Goal: Task Accomplishment & Management: Complete application form

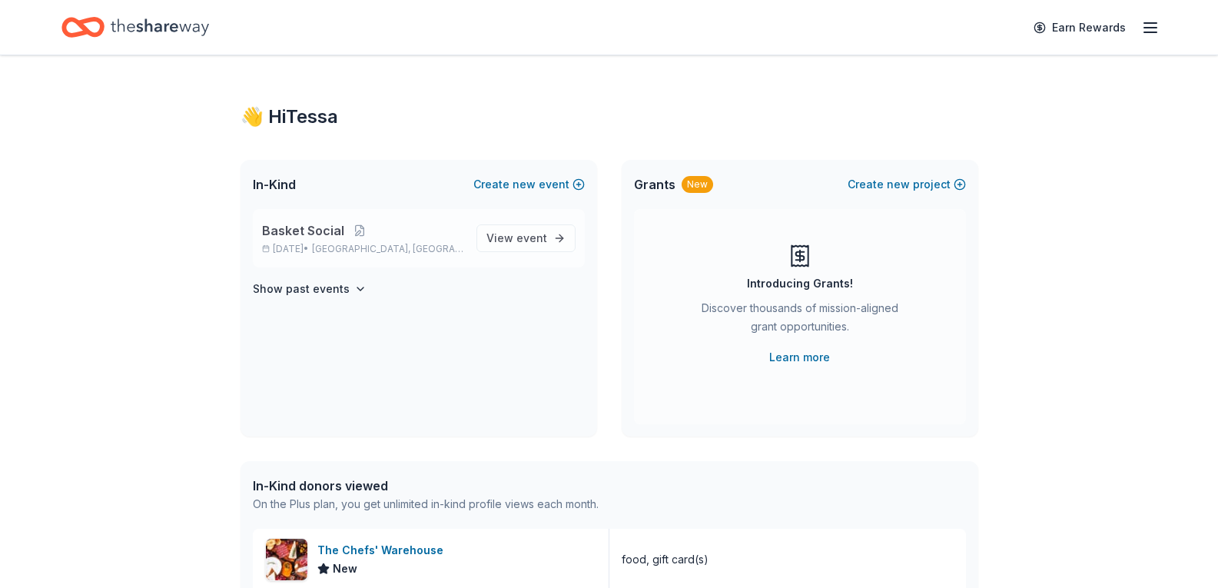
drag, startPoint x: 537, startPoint y: 228, endPoint x: 542, endPoint y: 216, distance: 13.4
click at [537, 228] on link "View event" at bounding box center [526, 238] width 99 height 28
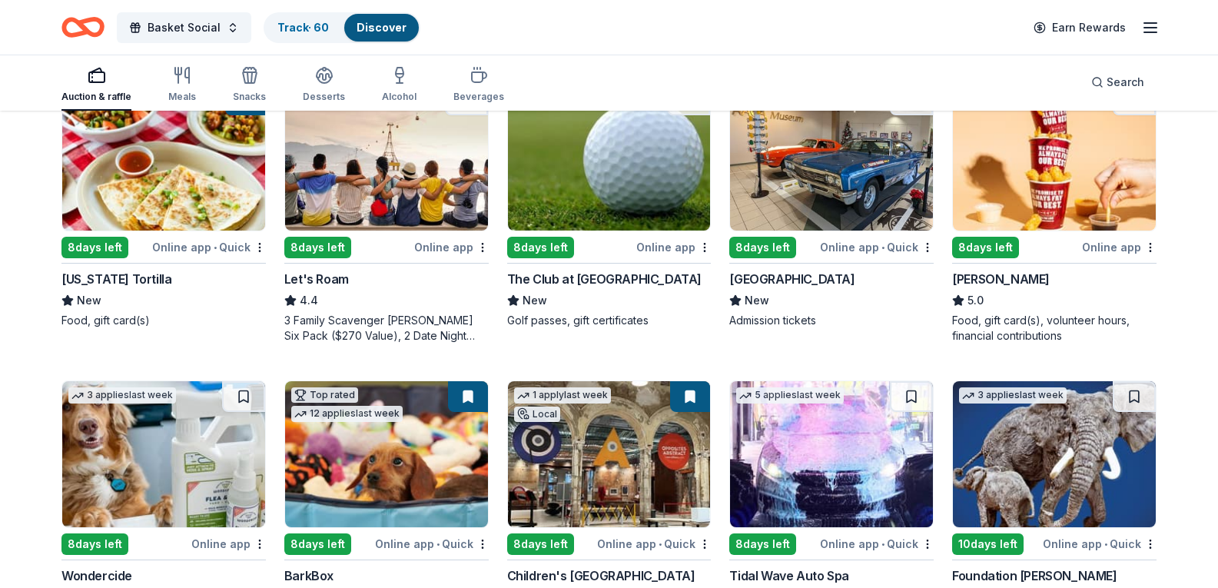
scroll to position [461, 0]
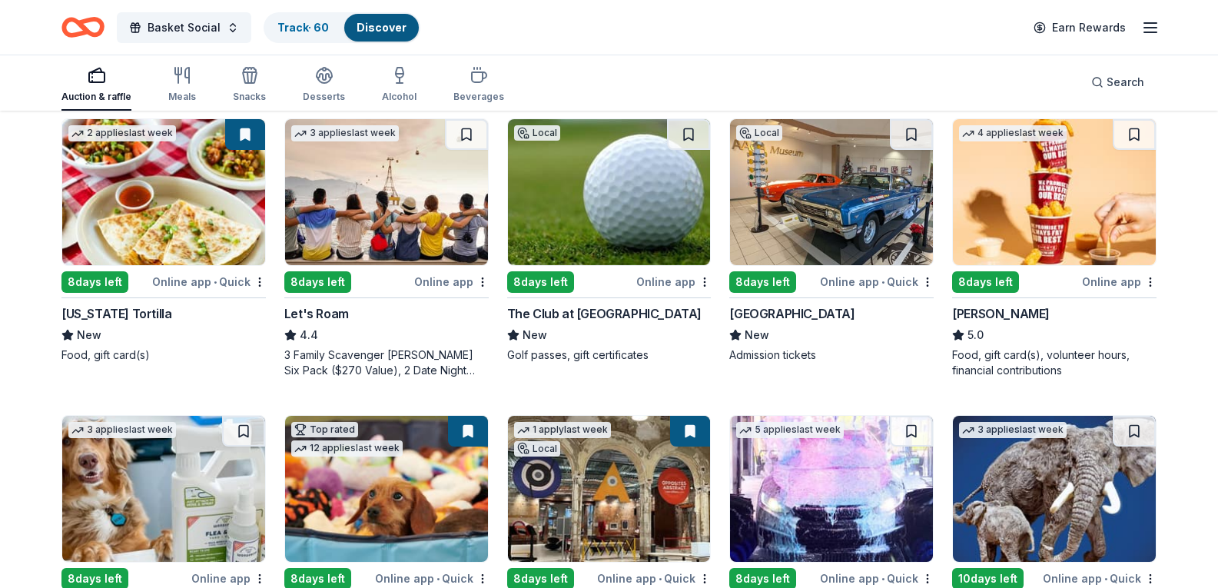
click at [626, 258] on img at bounding box center [609, 192] width 203 height 146
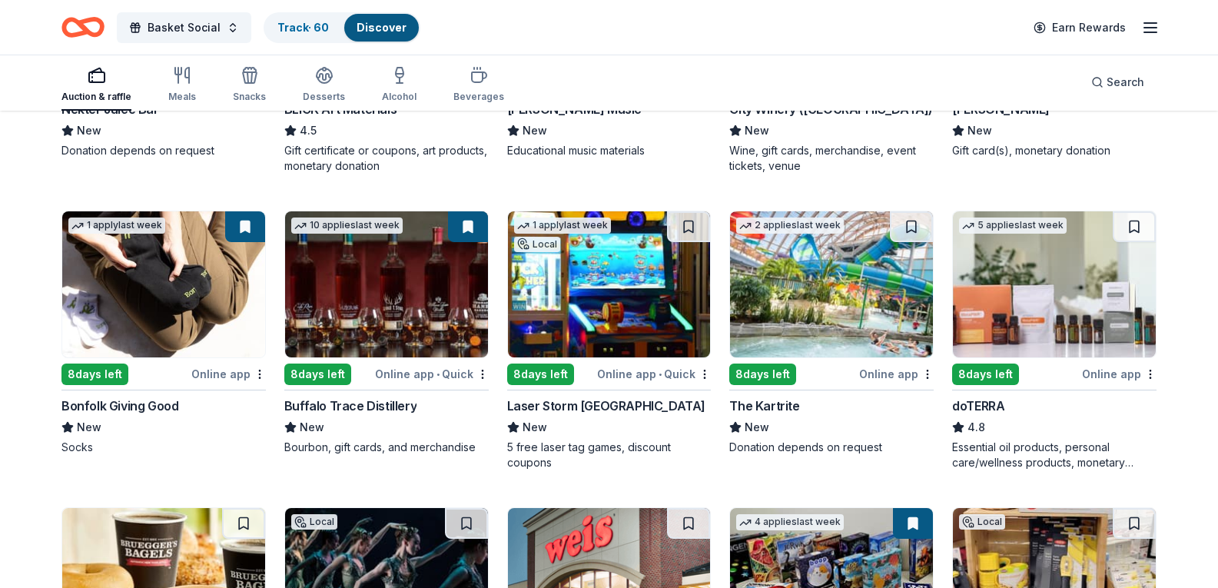
scroll to position [3012, 0]
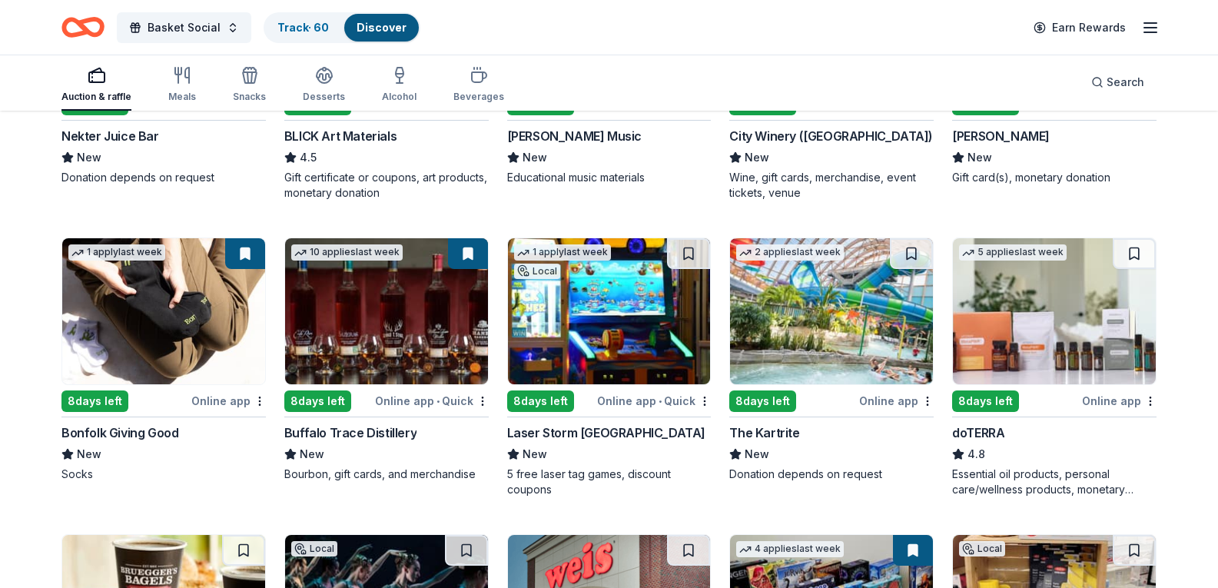
click at [189, 88] on img at bounding box center [163, 15] width 203 height 146
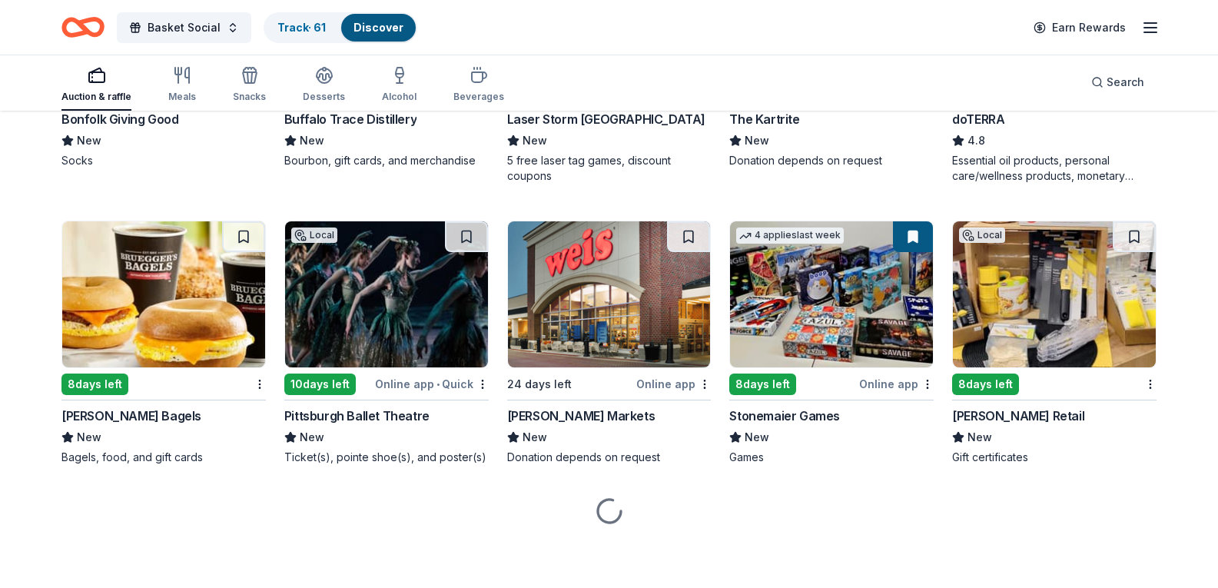
scroll to position [3769, 0]
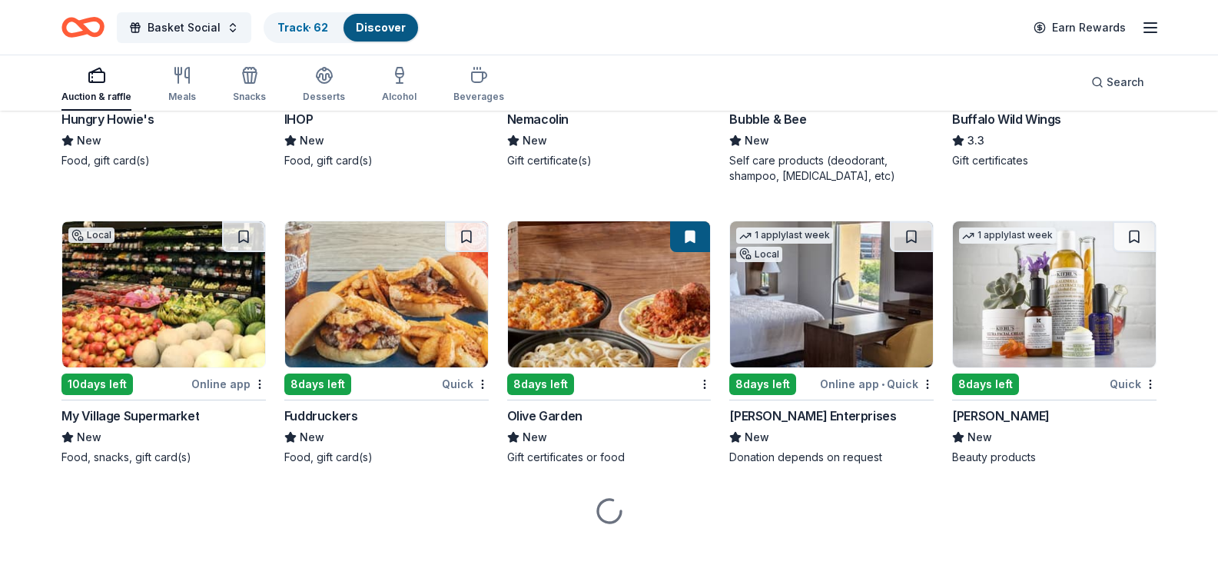
scroll to position [8854, 0]
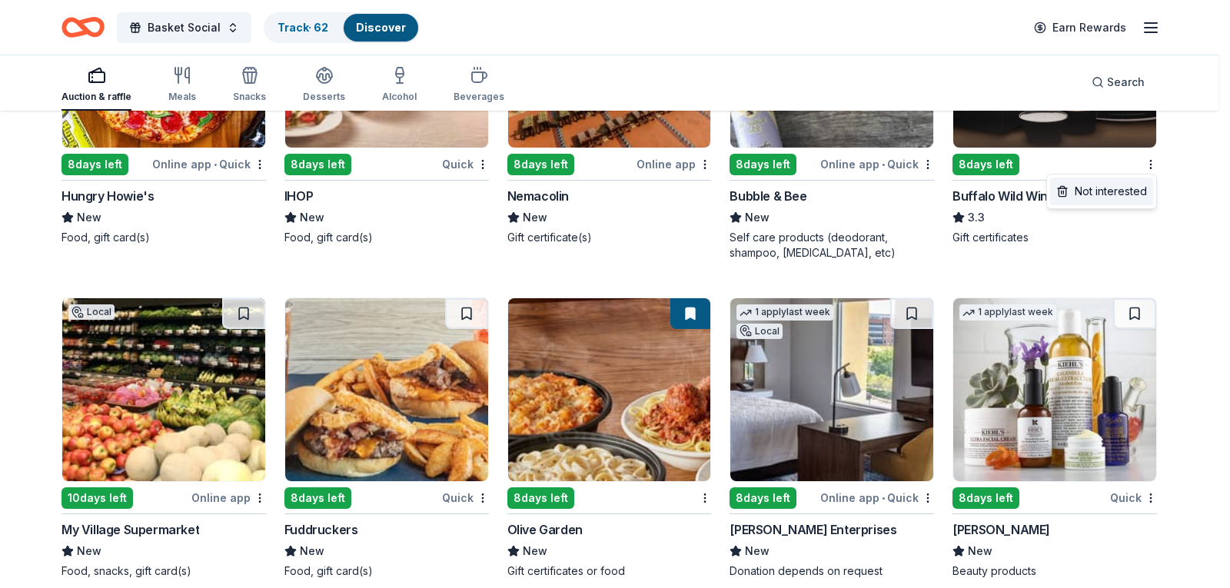
click at [1098, 198] on div "Not interested" at bounding box center [1101, 192] width 103 height 28
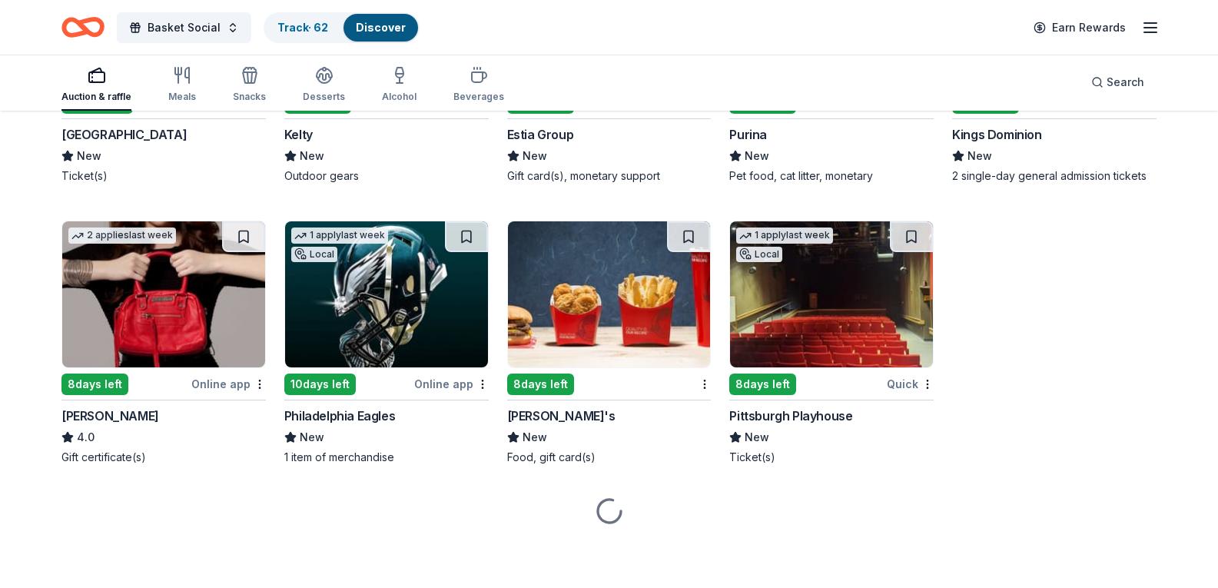
scroll to position [9008, 0]
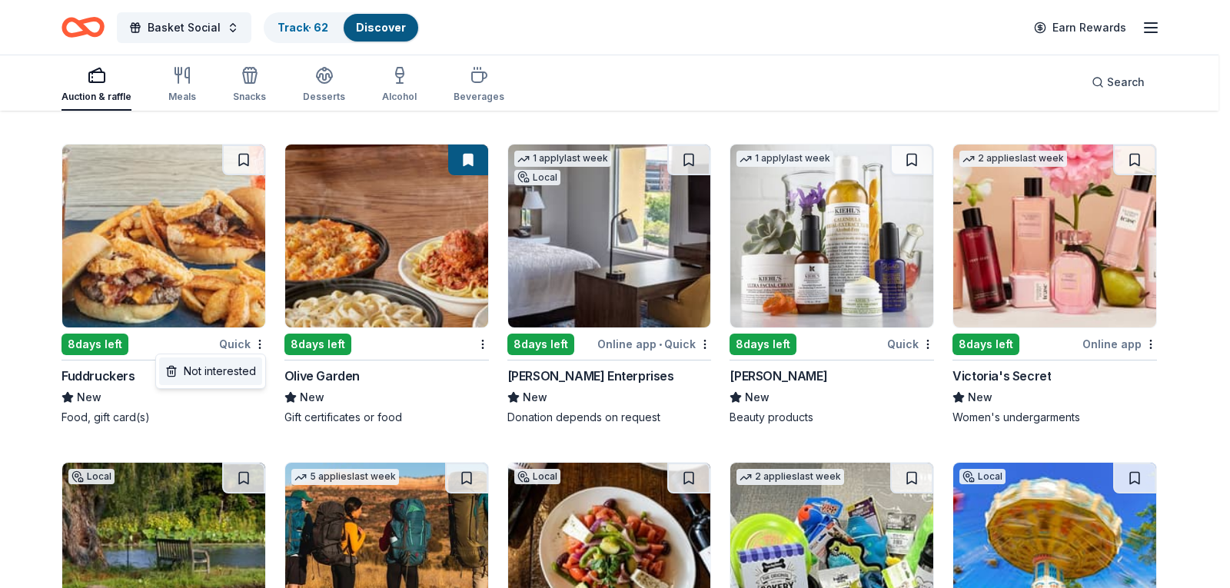
click at [233, 374] on div "Not interested" at bounding box center [210, 371] width 103 height 28
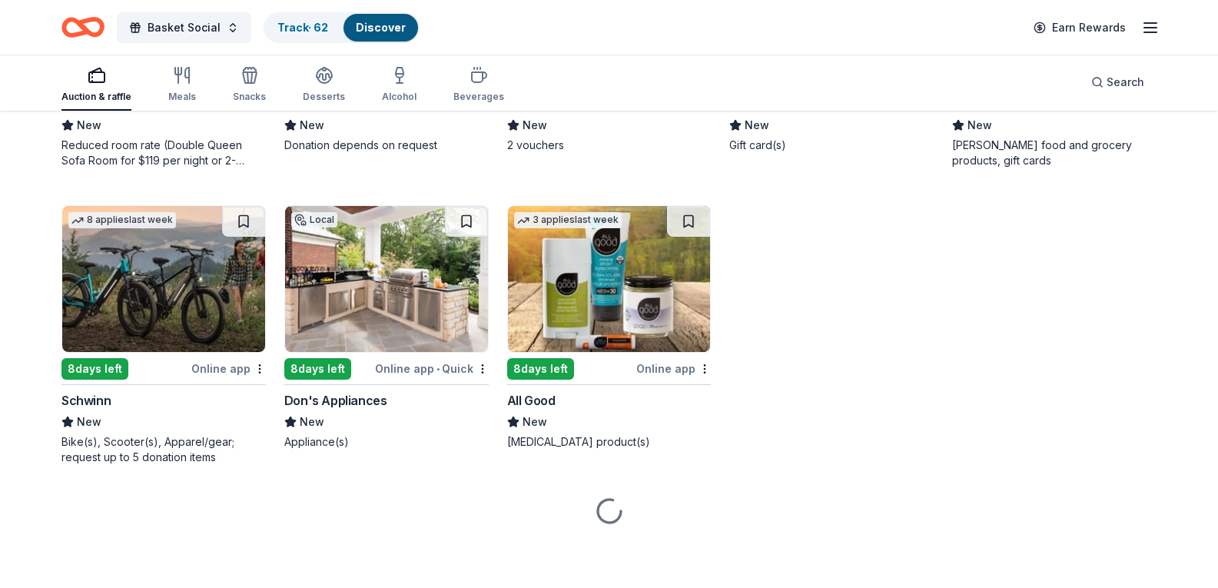
scroll to position [9546, 0]
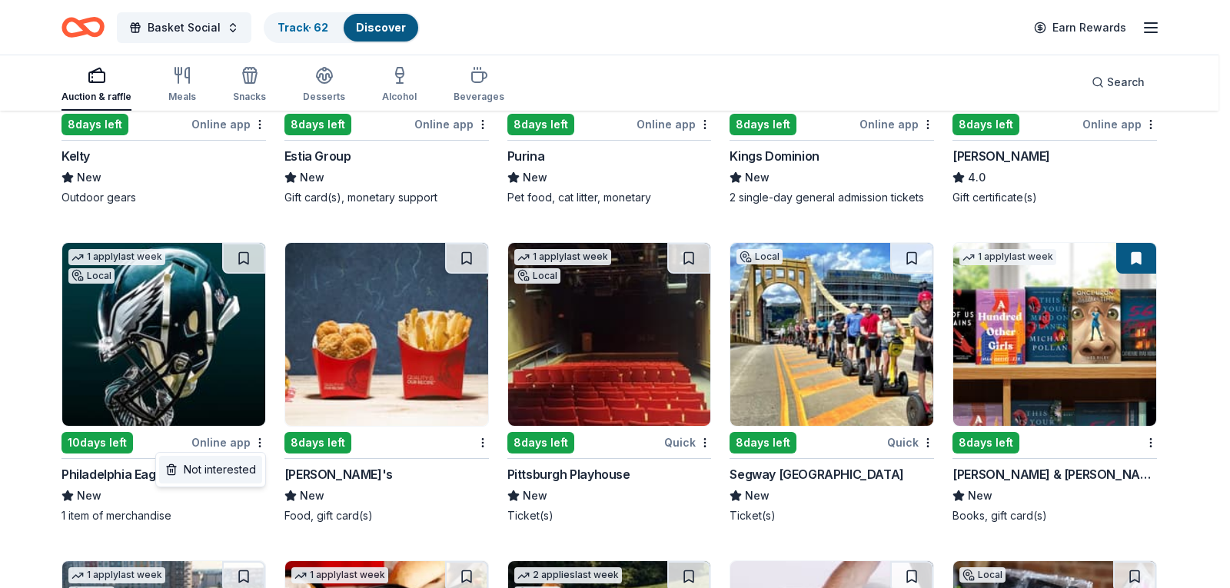
click at [246, 474] on div "Not interested" at bounding box center [210, 470] width 103 height 28
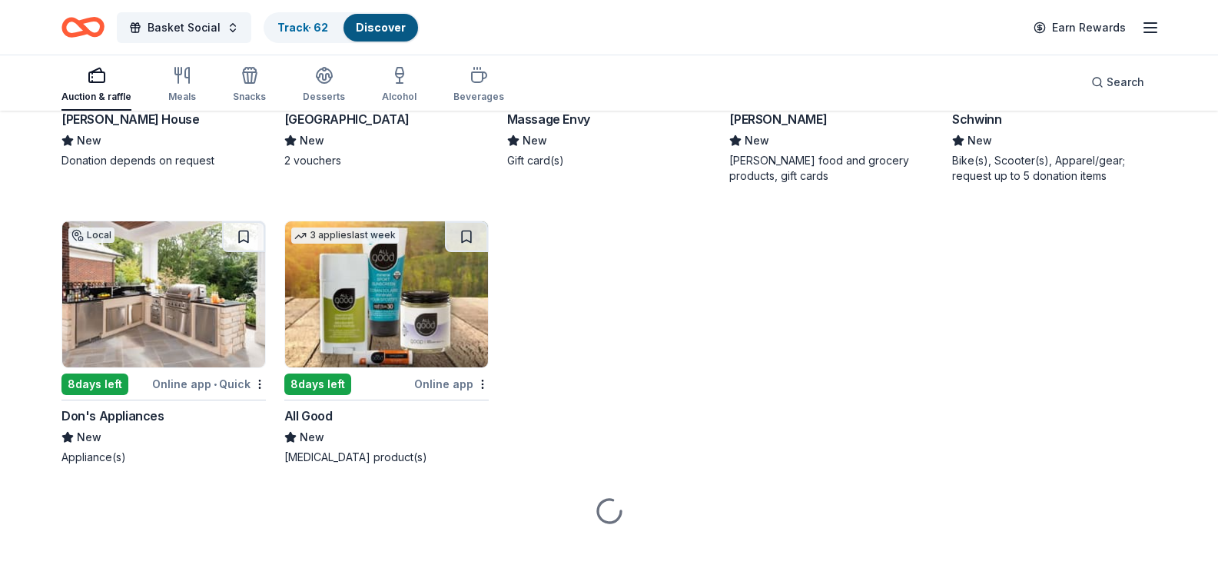
drag, startPoint x: 0, startPoint y: 347, endPoint x: 198, endPoint y: 324, distance: 199.0
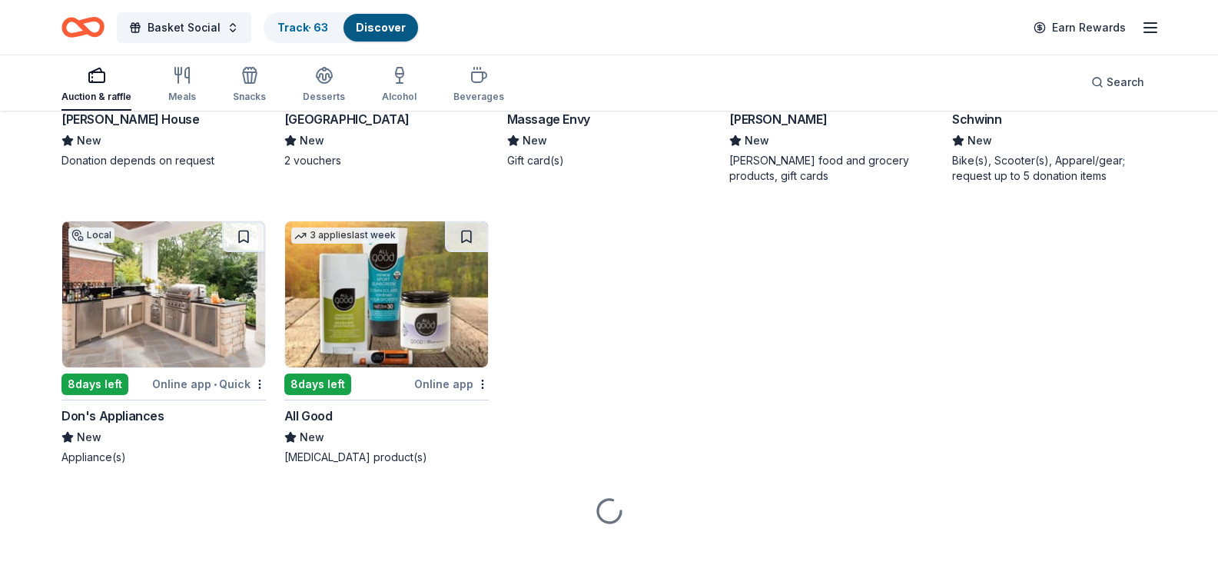
scroll to position [9700, 0]
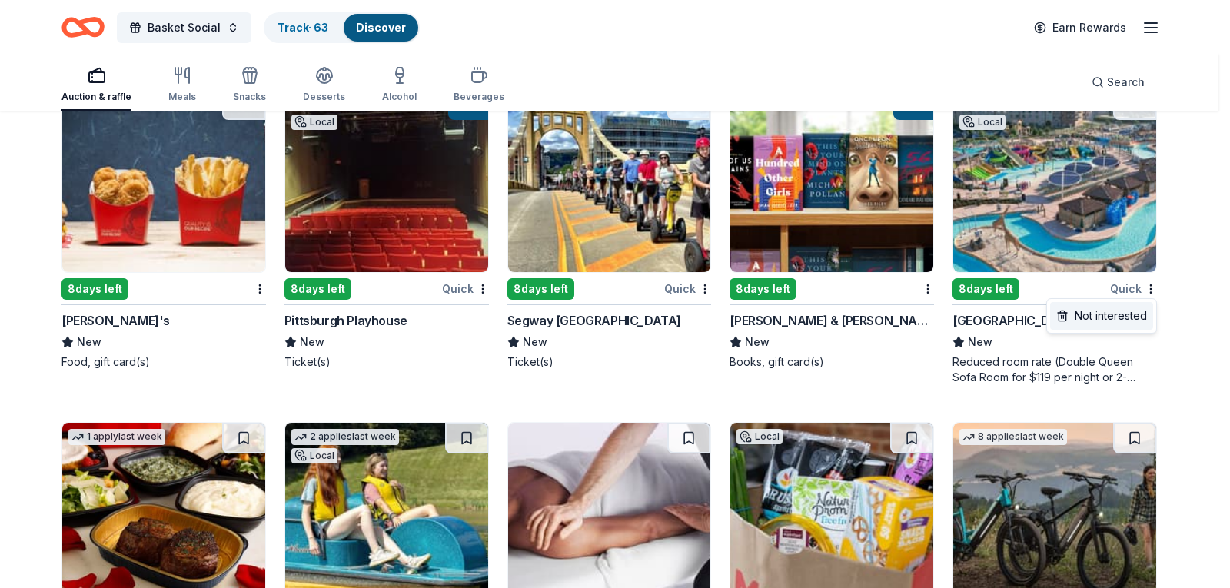
drag, startPoint x: 1069, startPoint y: 321, endPoint x: 1148, endPoint y: 319, distance: 78.4
click at [1070, 321] on div "Not interested" at bounding box center [1101, 316] width 103 height 28
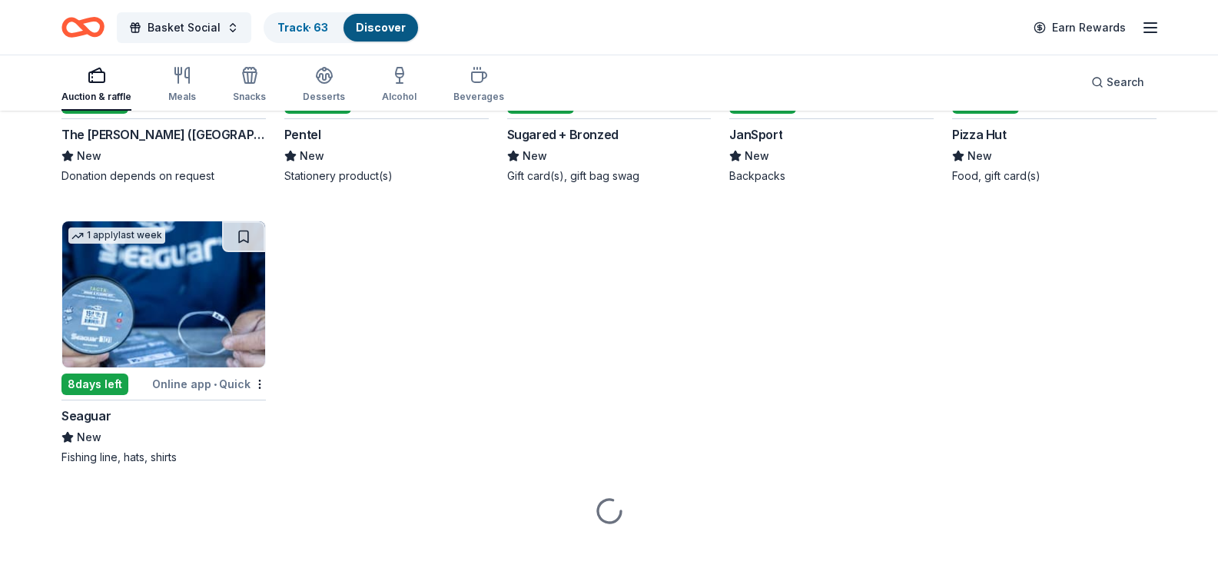
scroll to position [10180, 0]
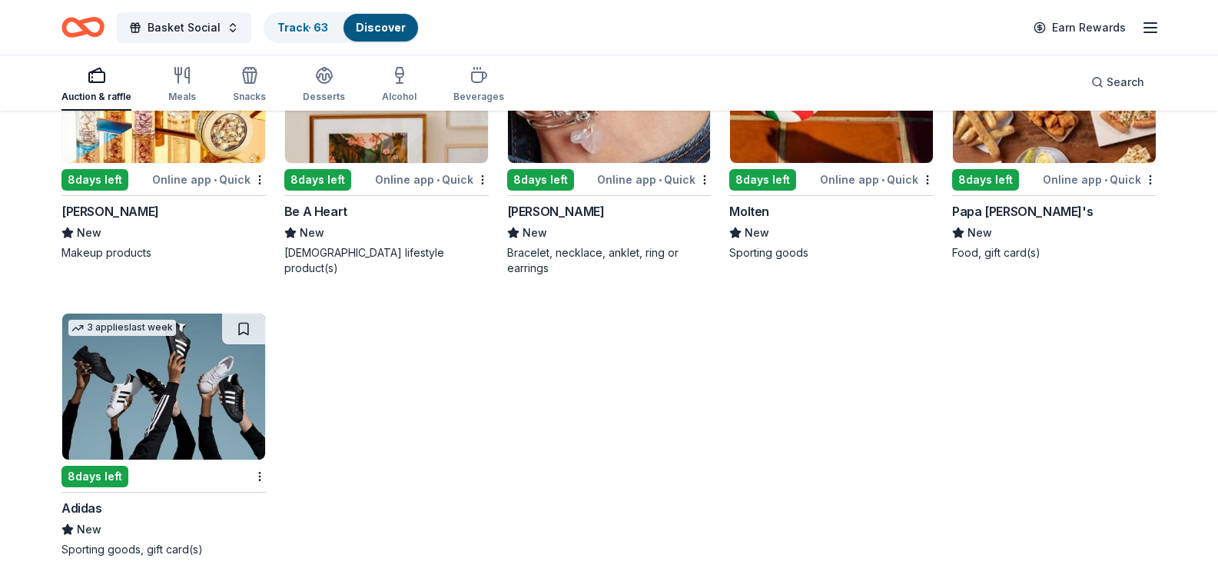
scroll to position [13454, 0]
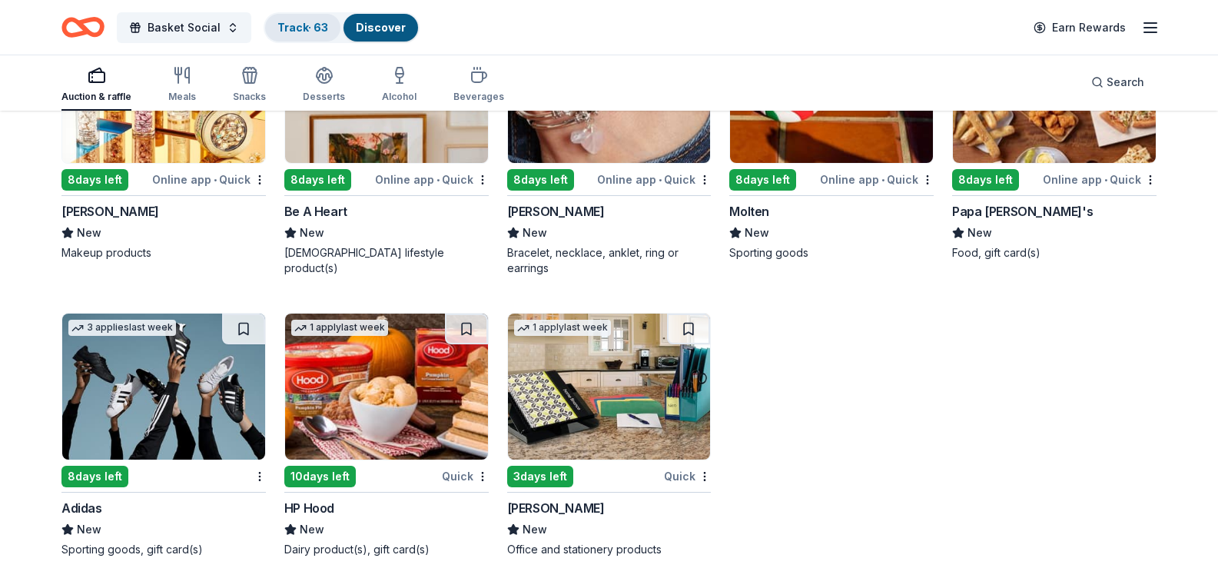
click at [315, 28] on link "Track · 63" at bounding box center [302, 27] width 51 height 13
click at [304, 25] on link "Track · 63" at bounding box center [302, 27] width 51 height 13
click at [321, 33] on link "Track · 63" at bounding box center [302, 27] width 51 height 13
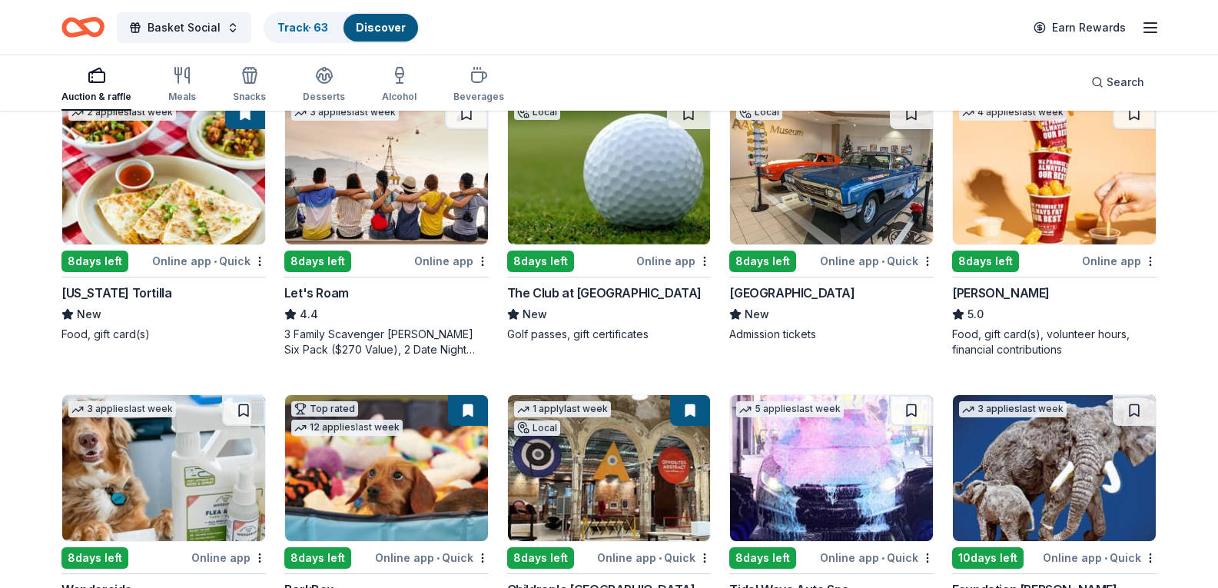
scroll to position [0, 0]
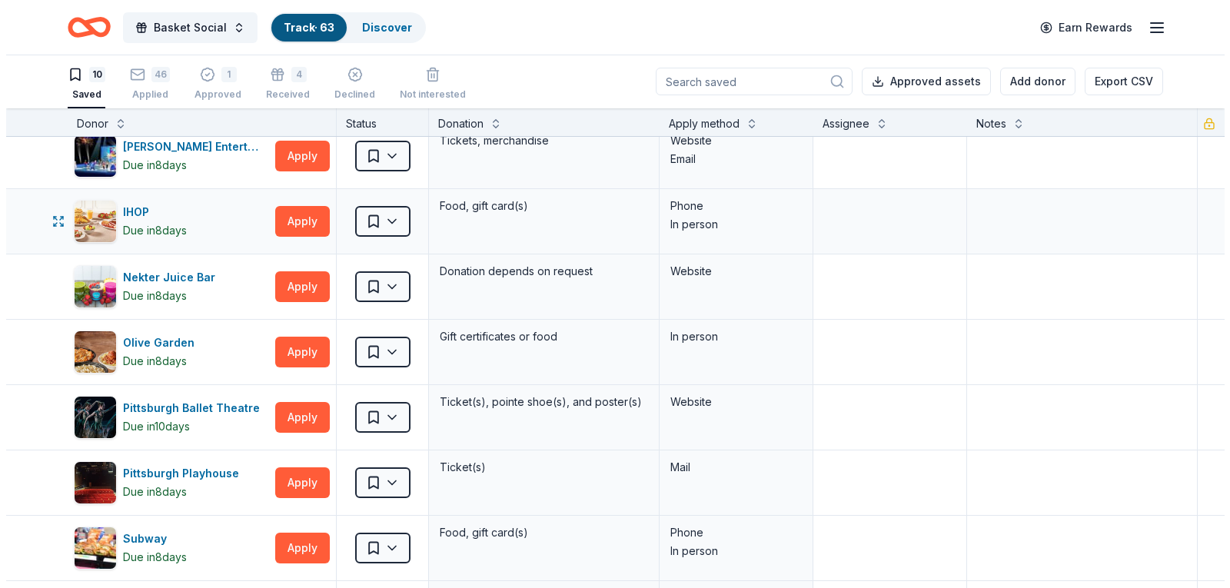
scroll to position [307, 0]
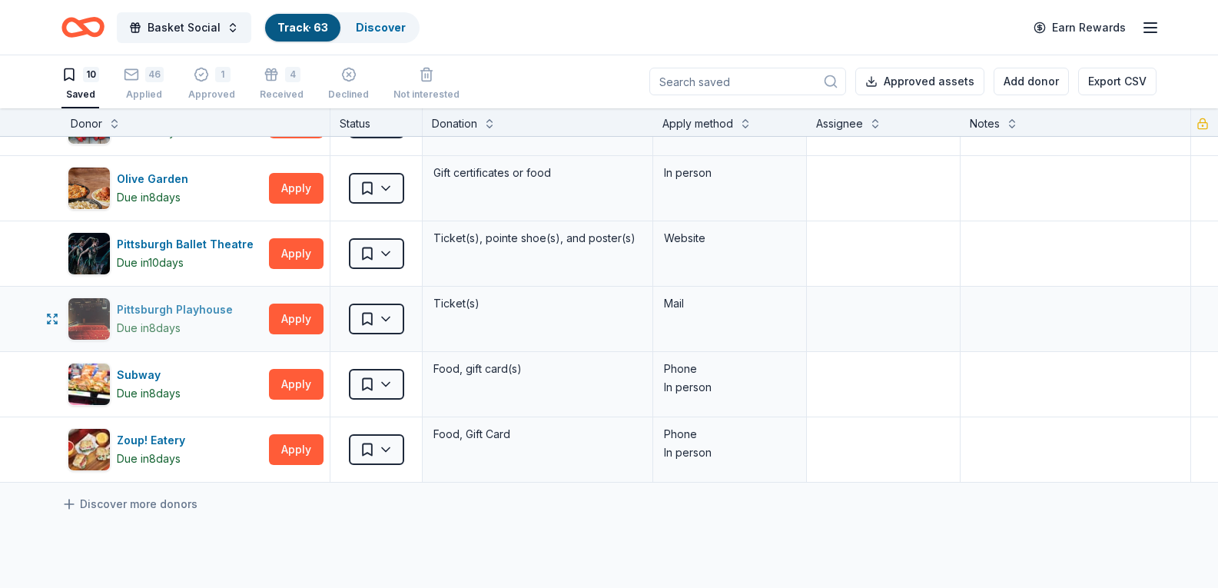
click at [179, 311] on div "Pittsburgh Playhouse" at bounding box center [178, 310] width 122 height 18
click at [303, 323] on button "Apply" at bounding box center [296, 319] width 55 height 31
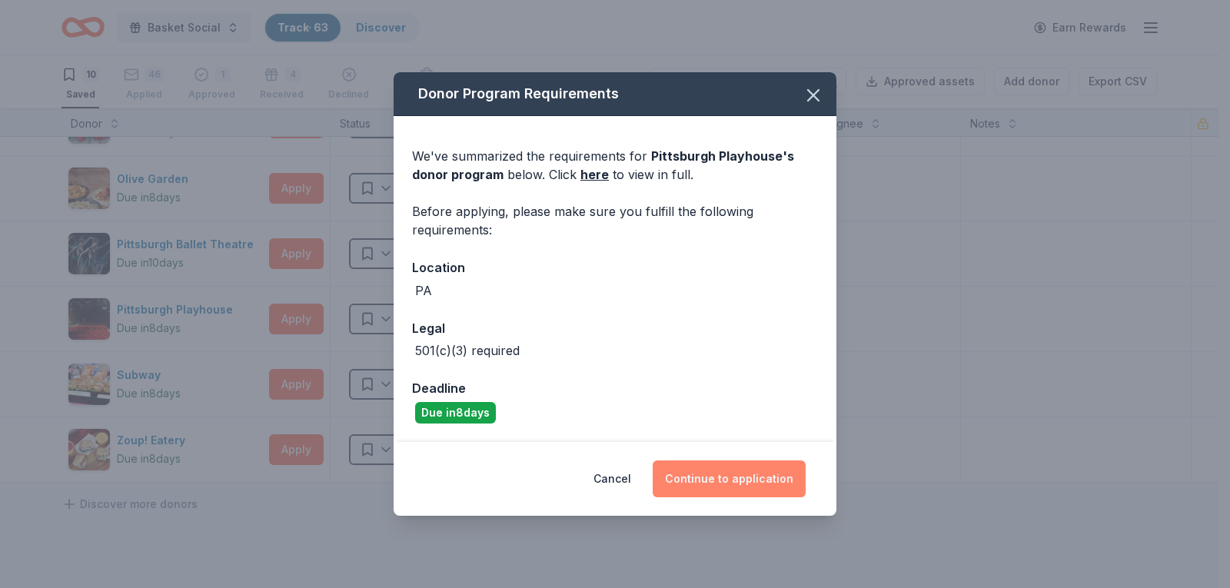
click at [740, 486] on button "Continue to application" at bounding box center [729, 478] width 153 height 37
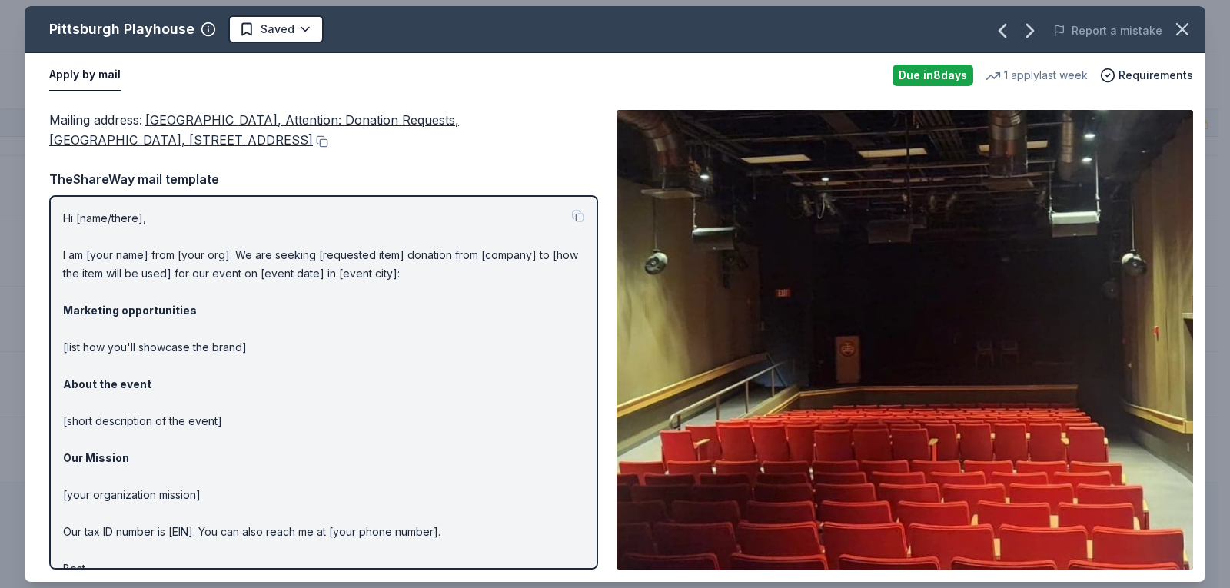
scroll to position [41, 0]
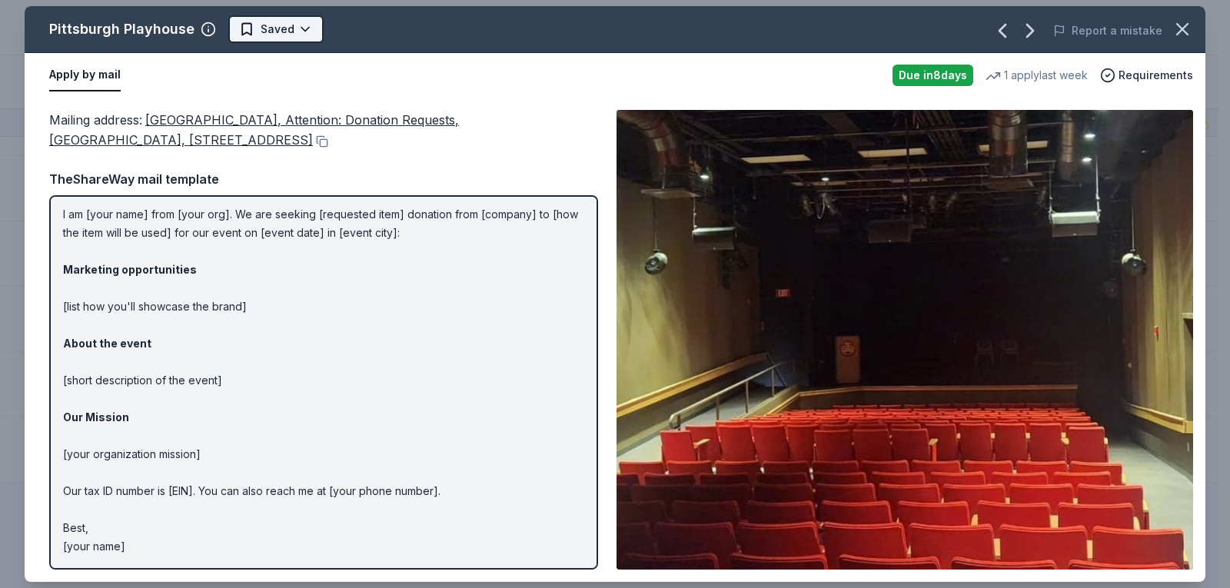
click at [298, 28] on html "Basket Social Track · 63 Discover Earn Rewards 10 Saved 46 Applied 1 Approved 4…" at bounding box center [615, 293] width 1230 height 588
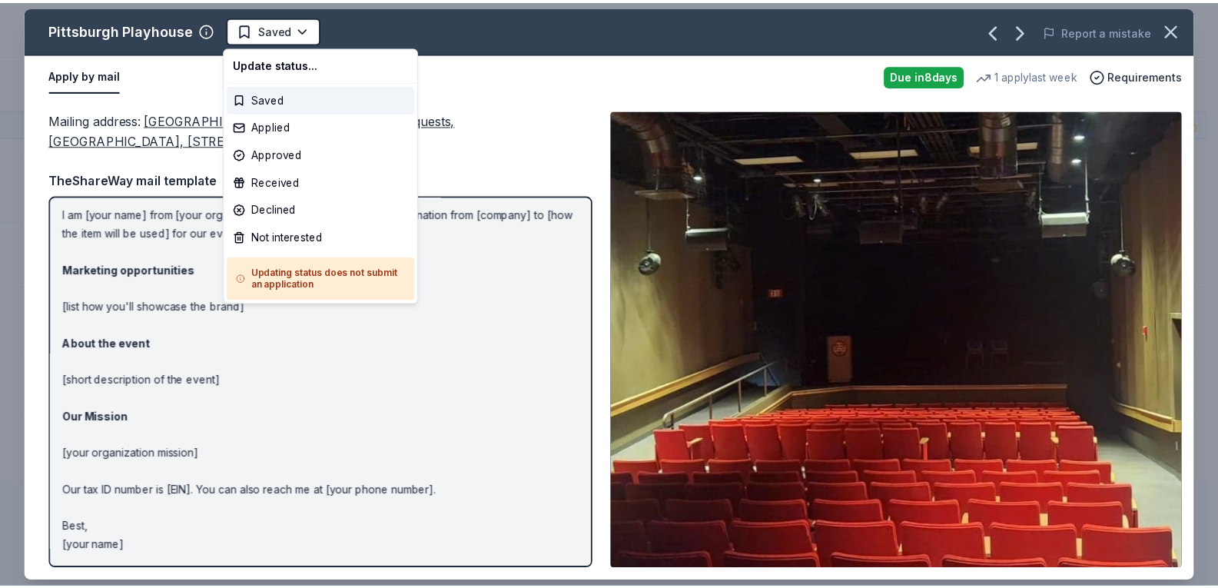
scroll to position [0, 0]
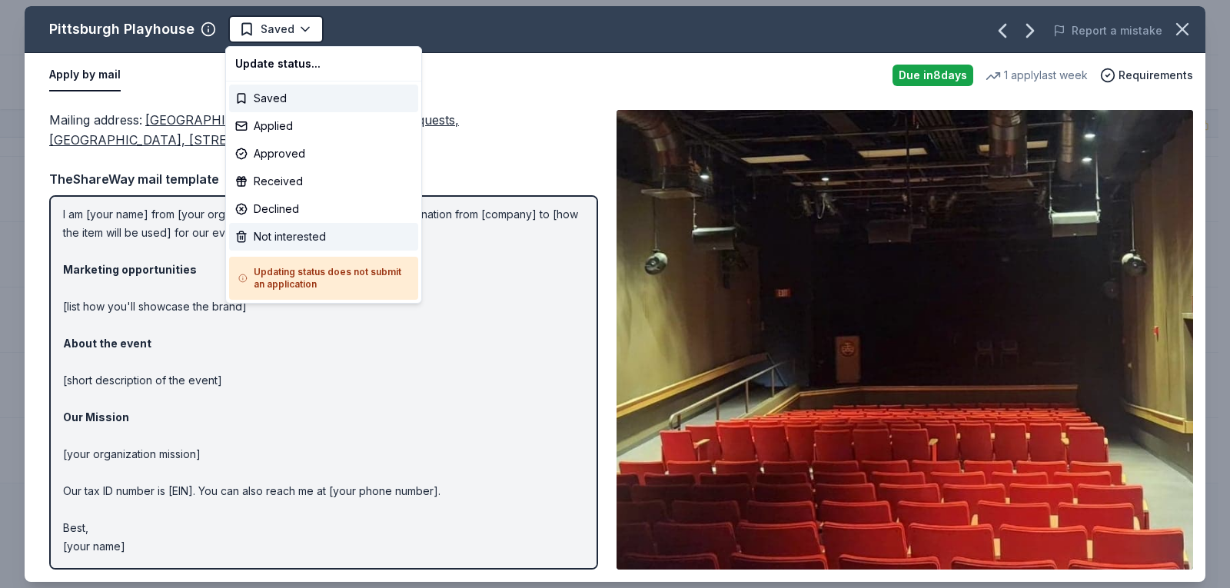
click at [276, 241] on div "Not interested" at bounding box center [323, 237] width 189 height 28
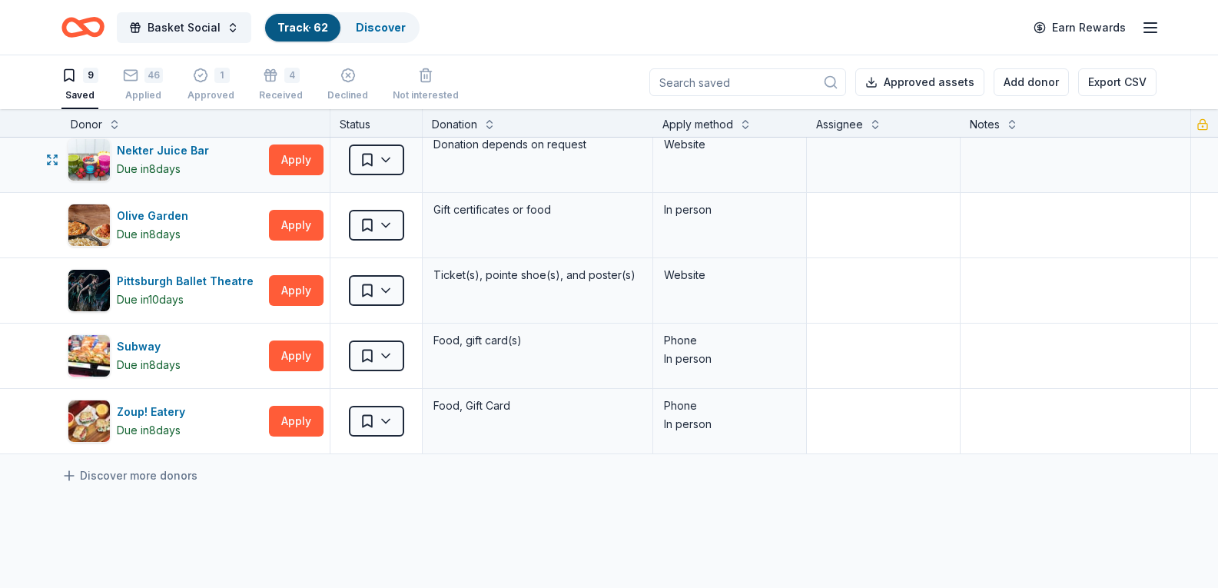
scroll to position [307, 0]
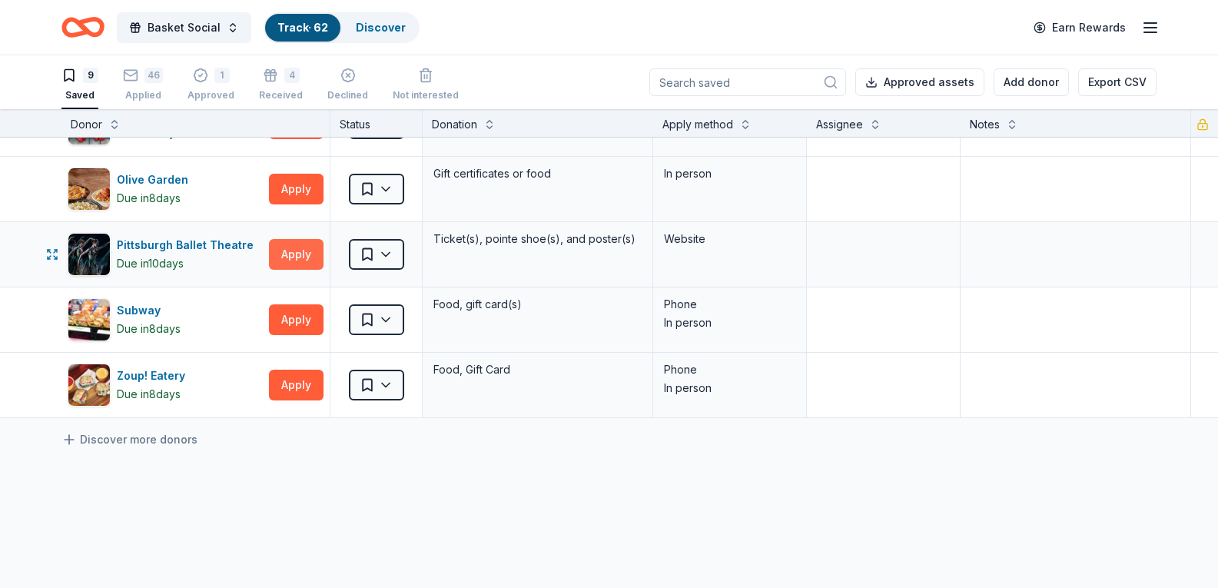
click at [290, 258] on button "Apply" at bounding box center [296, 254] width 55 height 31
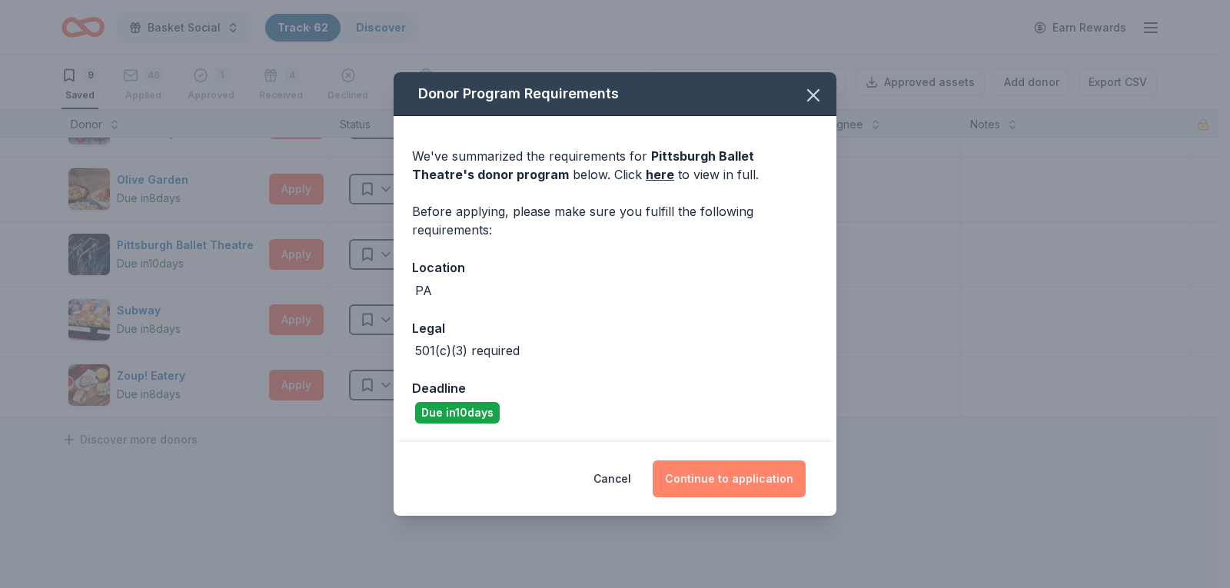
click at [698, 473] on button "Continue to application" at bounding box center [729, 478] width 153 height 37
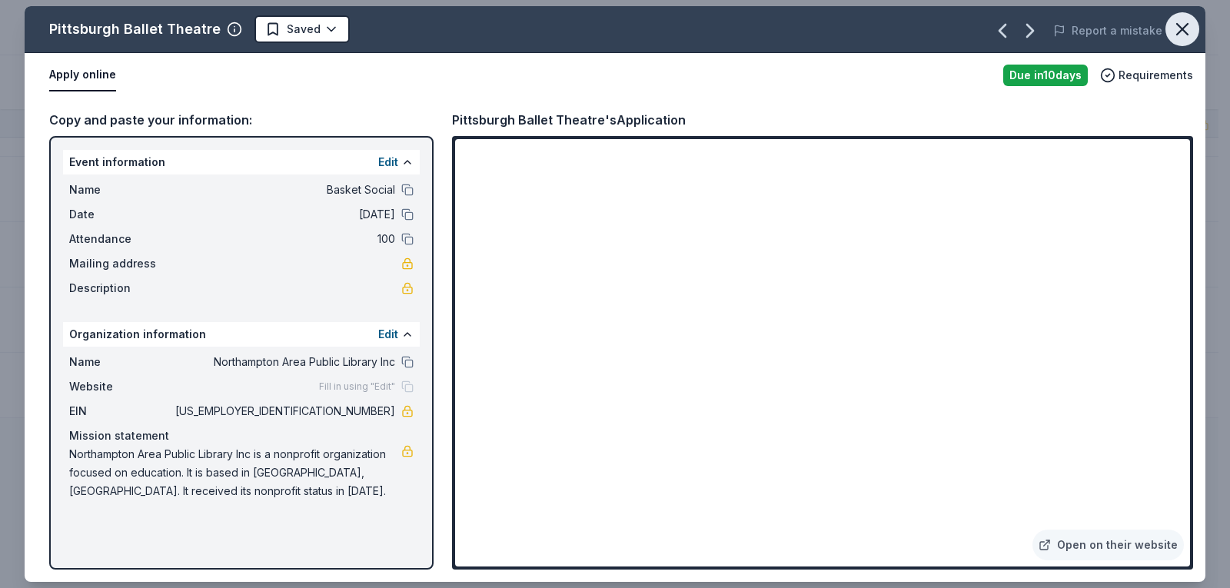
click at [1185, 35] on icon "button" at bounding box center [1182, 29] width 22 height 22
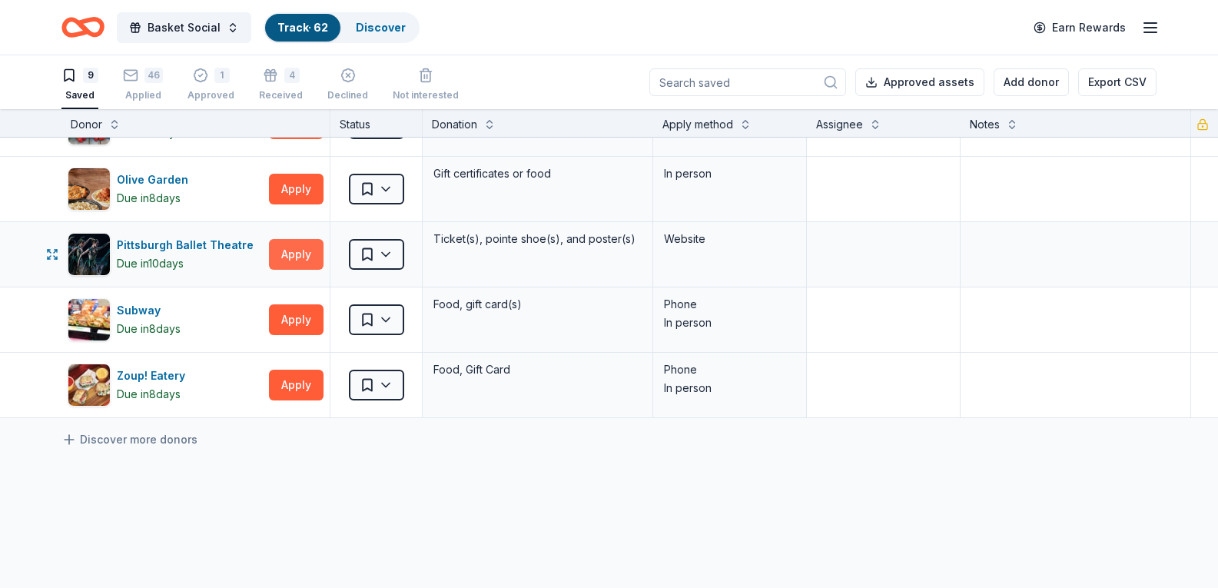
click at [293, 258] on button "Apply" at bounding box center [296, 254] width 55 height 31
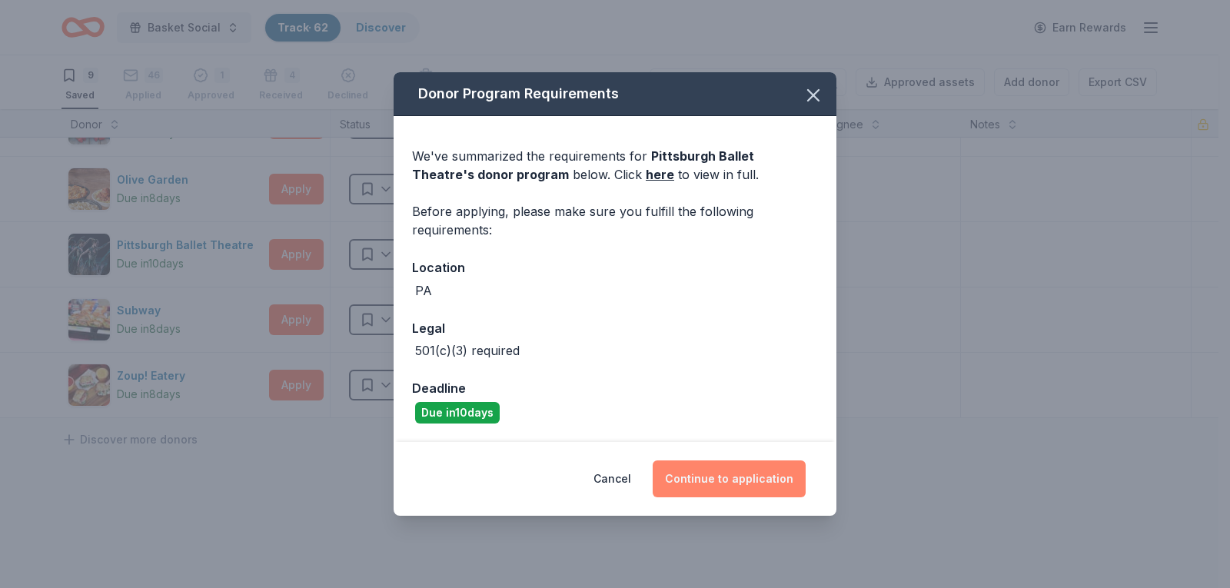
click at [706, 482] on button "Continue to application" at bounding box center [729, 478] width 153 height 37
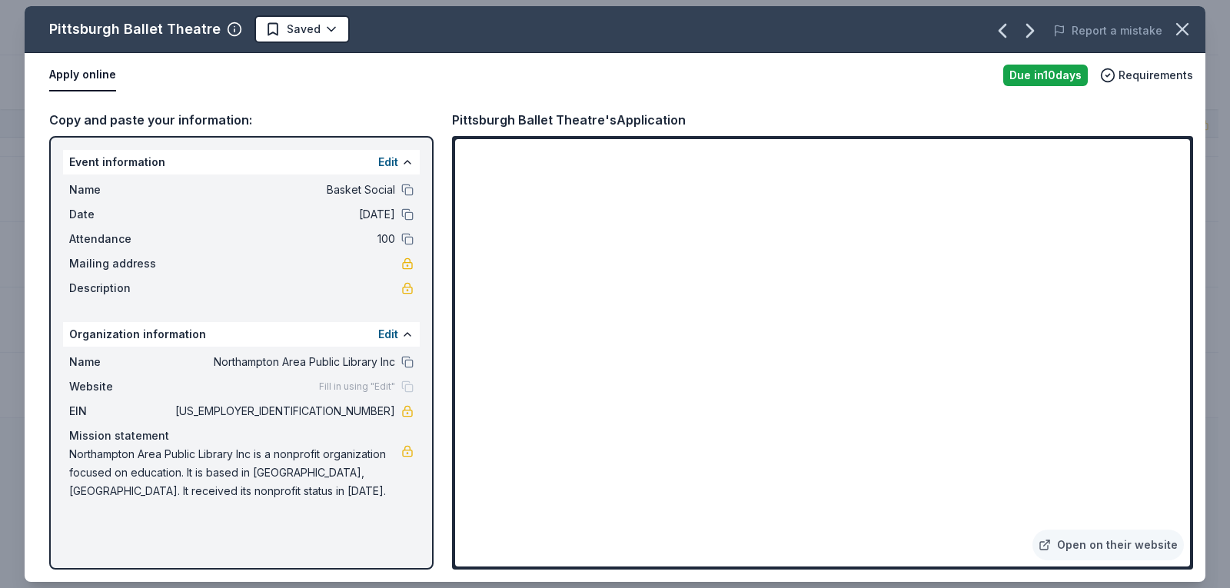
click at [273, 29] on html "Basket Social Track · 62 Discover Earn Rewards 9 Saved 46 Applied 1 Approved 4 …" at bounding box center [615, 294] width 1230 height 588
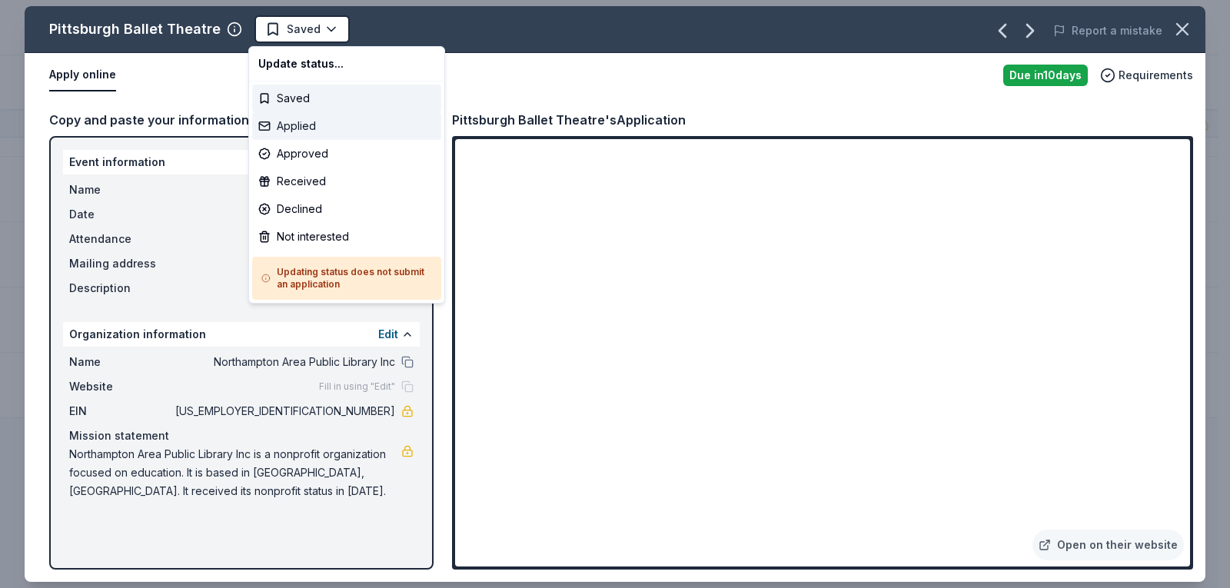
click at [313, 123] on div "Applied" at bounding box center [346, 126] width 189 height 28
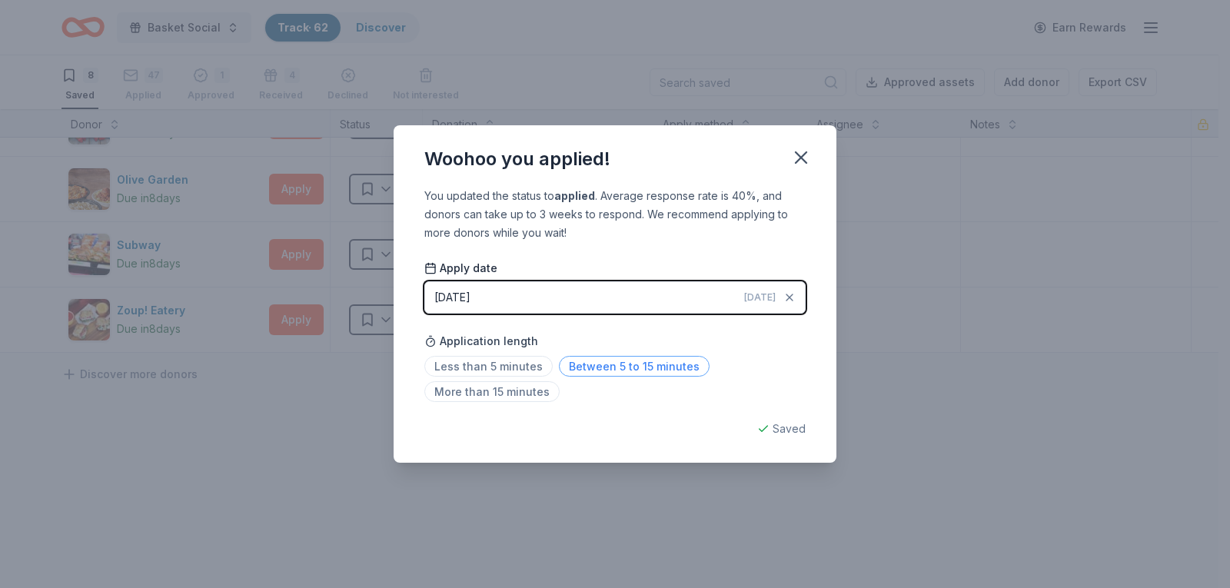
click at [635, 369] on span "Between 5 to 15 minutes" at bounding box center [634, 366] width 151 height 21
click at [805, 160] on icon "button" at bounding box center [801, 157] width 11 height 11
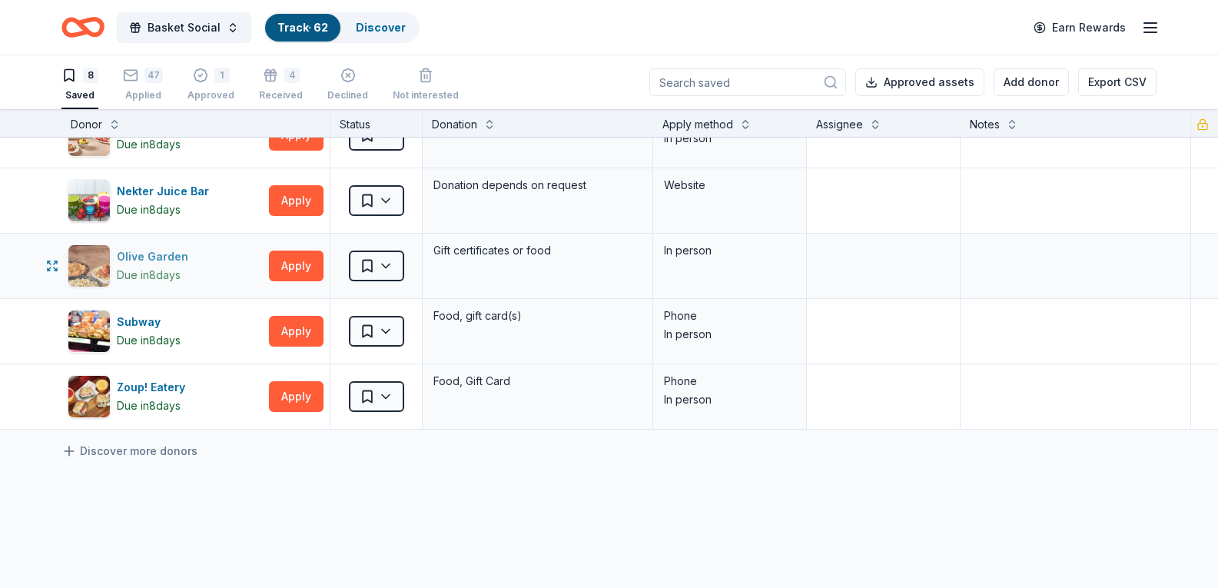
scroll to position [154, 0]
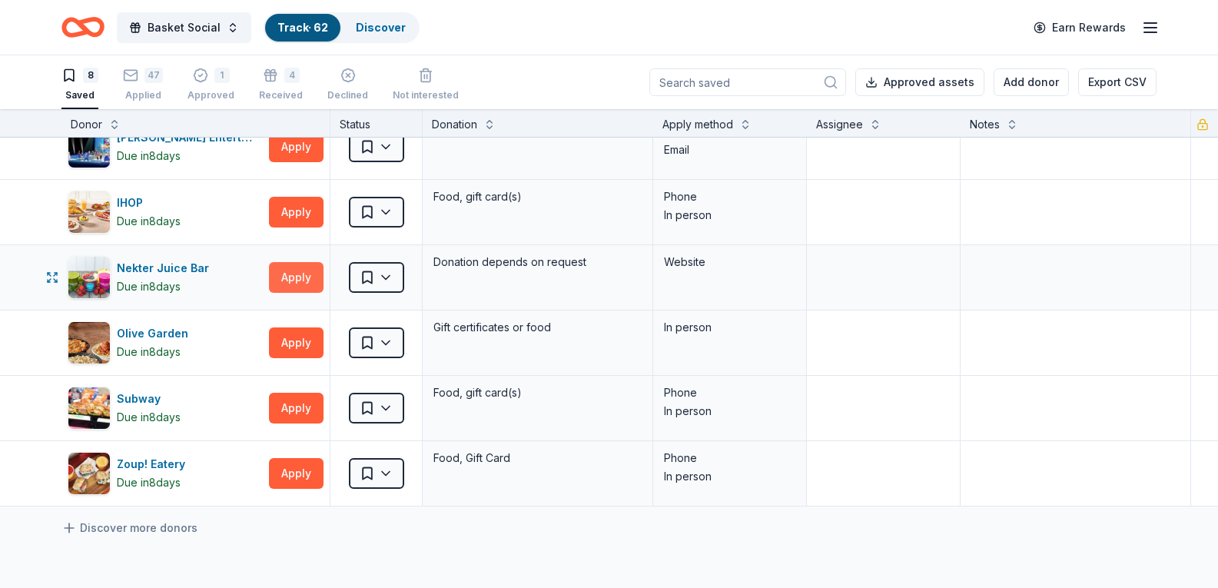
click at [282, 283] on button "Apply" at bounding box center [296, 277] width 55 height 31
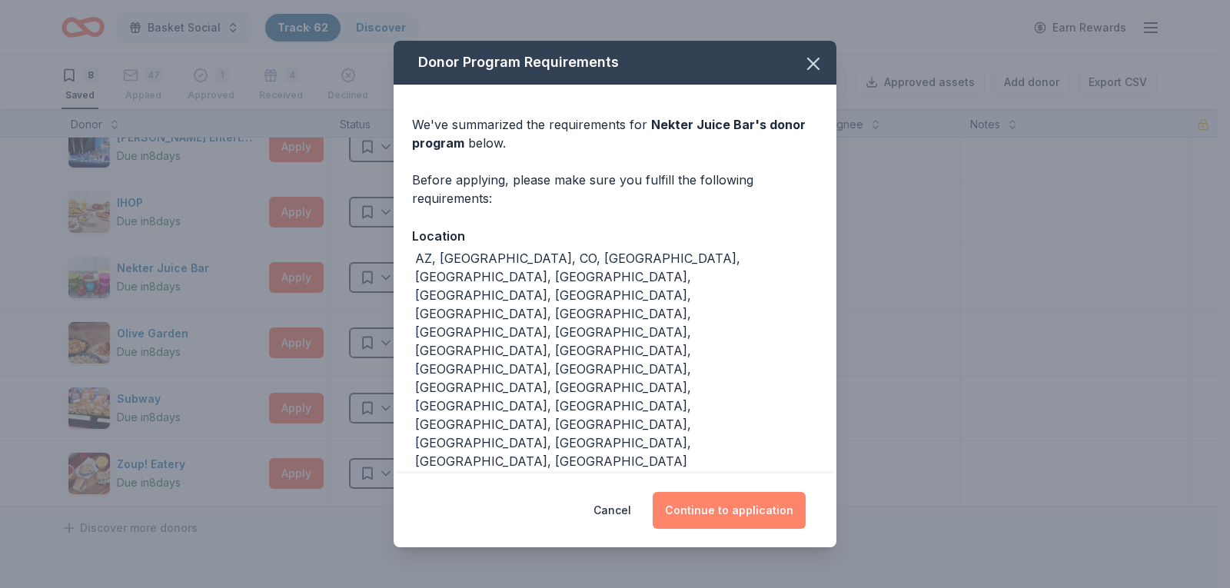
click at [766, 492] on button "Continue to application" at bounding box center [729, 510] width 153 height 37
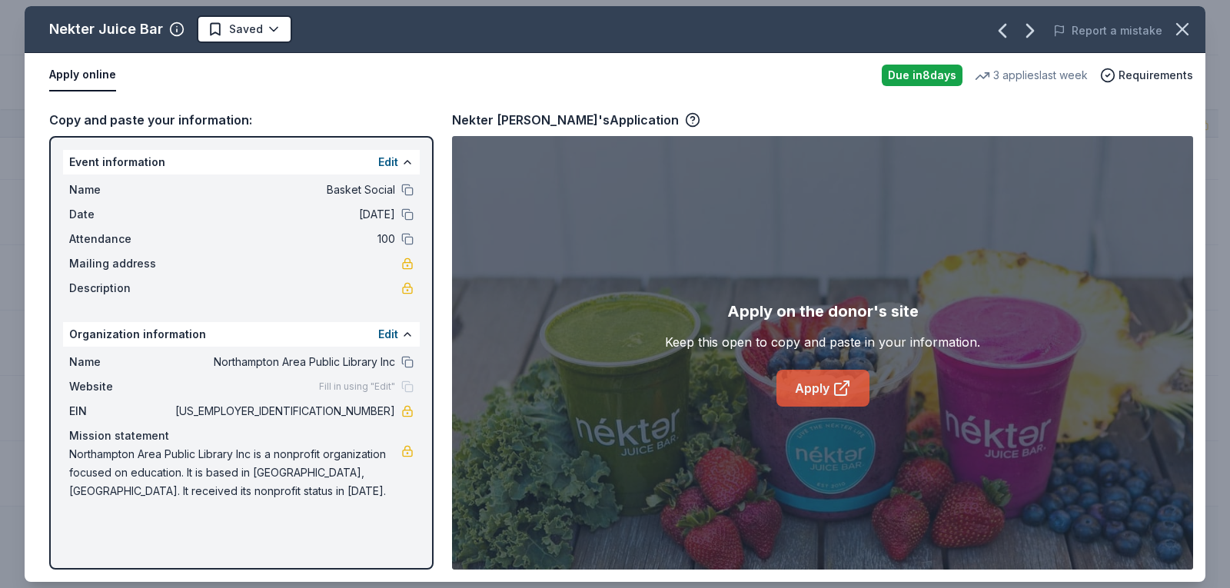
click at [838, 389] on icon at bounding box center [841, 388] width 18 height 18
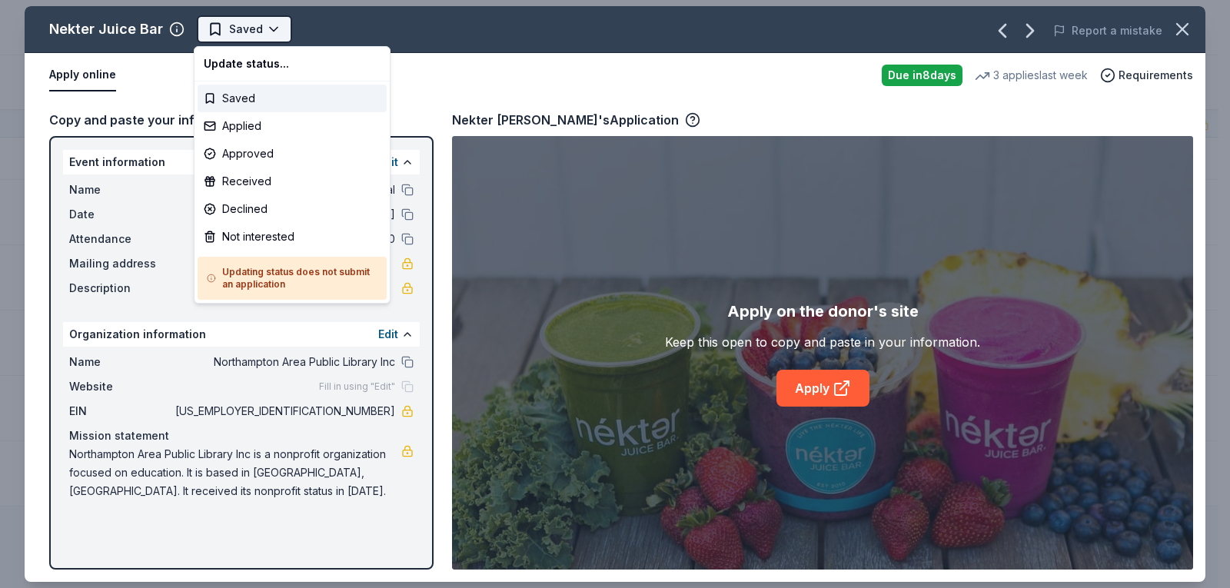
click at [234, 32] on html "Basket Social Track · 62 Discover Earn Rewards 8 Saved 47 Applied 1 Approved 4 …" at bounding box center [615, 294] width 1230 height 588
drag, startPoint x: 241, startPoint y: 121, endPoint x: 240, endPoint y: 113, distance: 7.8
click at [242, 121] on div "Applied" at bounding box center [292, 126] width 189 height 28
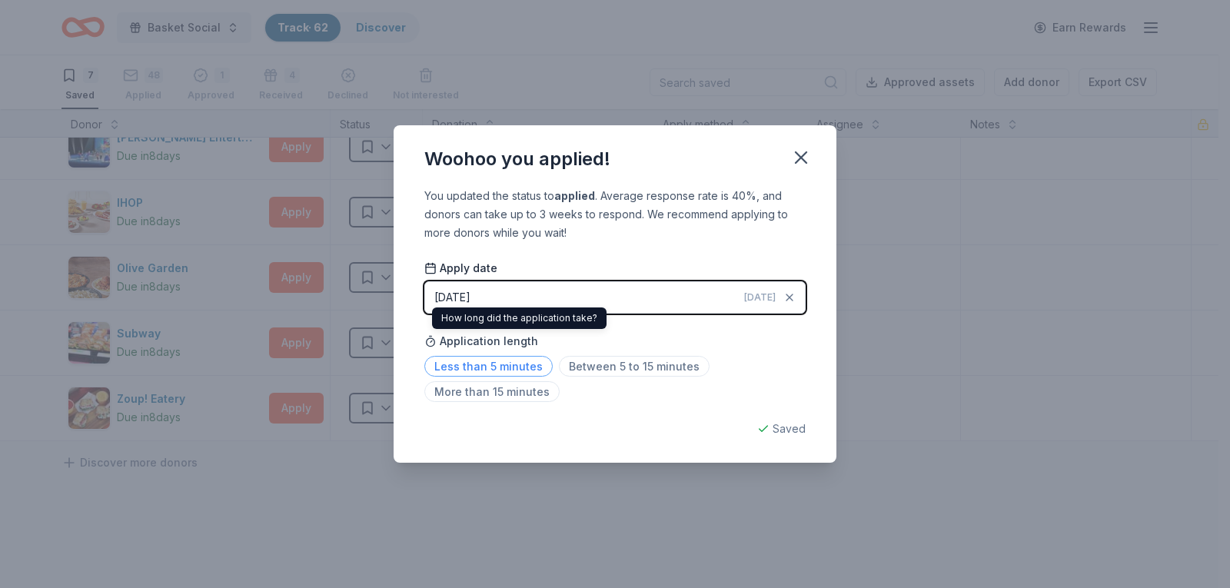
click at [473, 368] on span "Less than 5 minutes" at bounding box center [488, 366] width 128 height 21
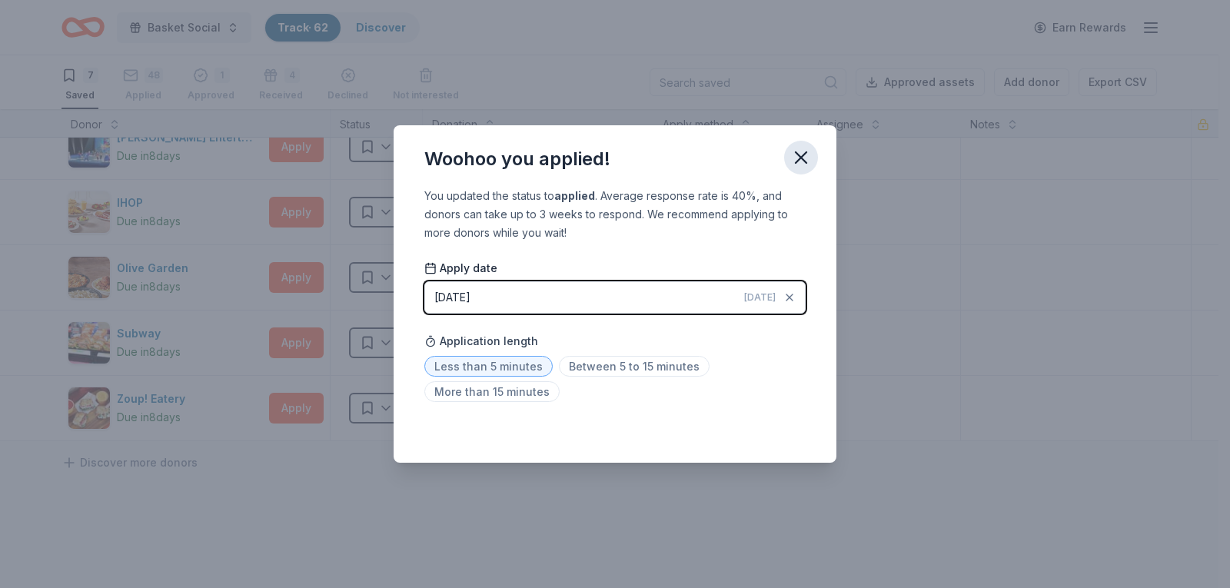
click at [809, 154] on icon "button" at bounding box center [801, 158] width 22 height 22
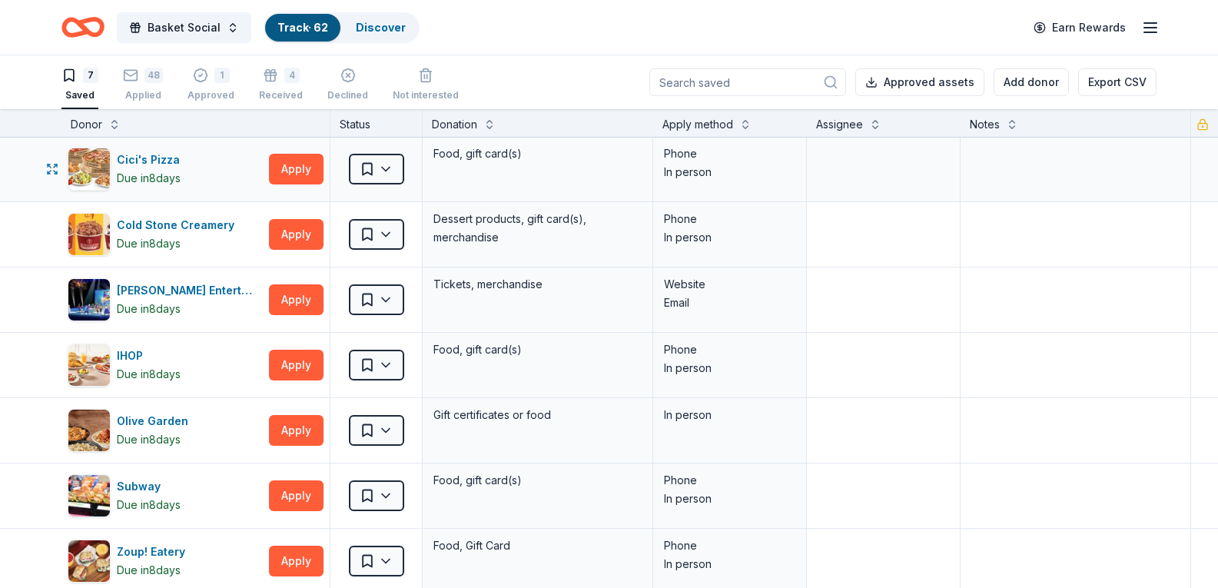
scroll to position [0, 0]
click at [374, 301] on html "Basket Social Track · 62 Discover Earn Rewards 7 Saved 48 Applied 1 Approved 4 …" at bounding box center [609, 294] width 1218 height 588
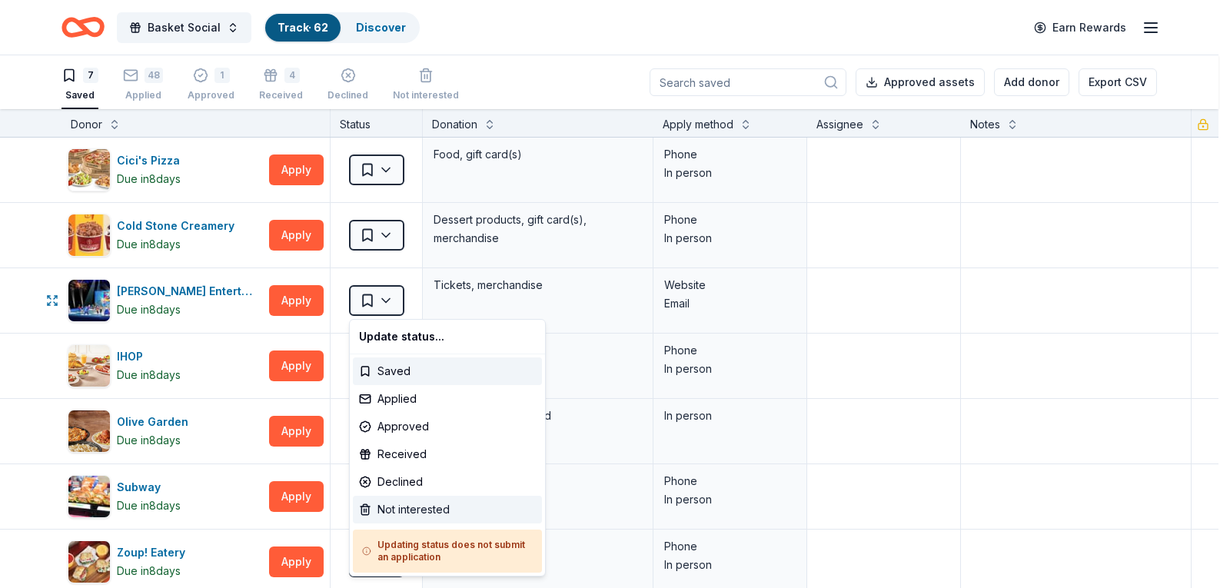
click at [386, 511] on div "Not interested" at bounding box center [447, 510] width 189 height 28
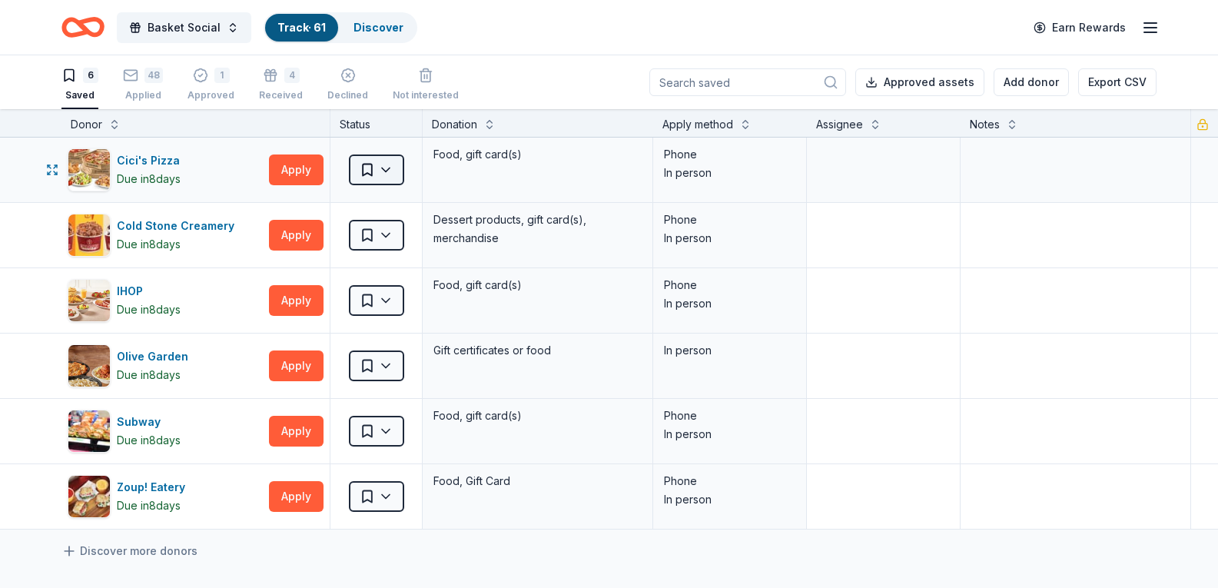
click at [370, 168] on html "Basket Social Track · 61 Discover Earn Rewards 6 Saved 48 Applied 1 Approved 4 …" at bounding box center [609, 294] width 1218 height 588
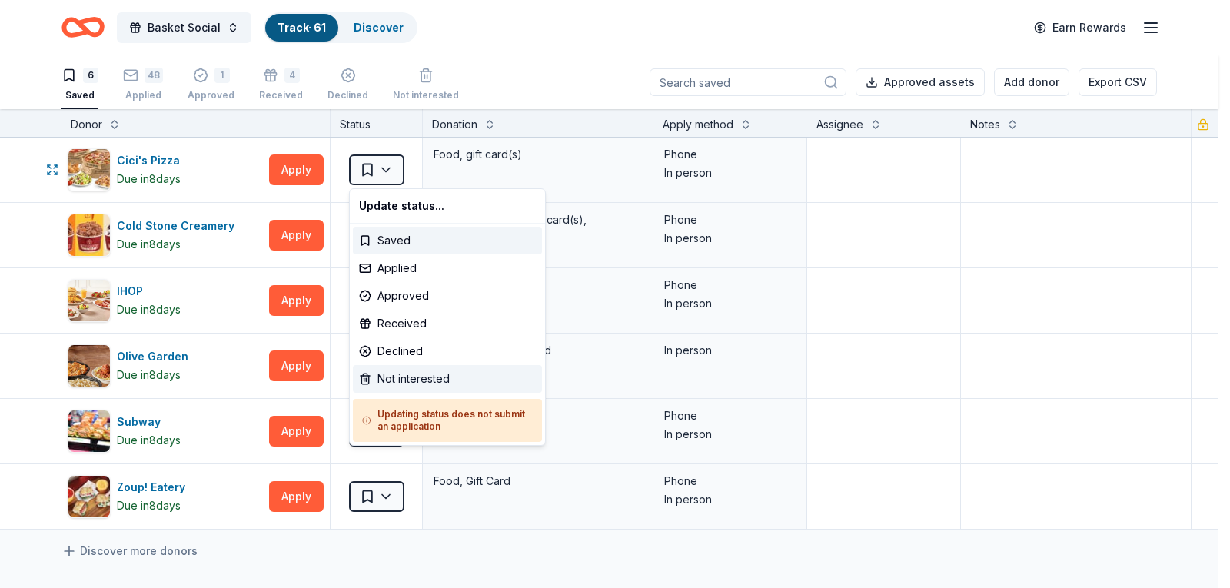
click at [432, 385] on div "Not interested" at bounding box center [447, 379] width 189 height 28
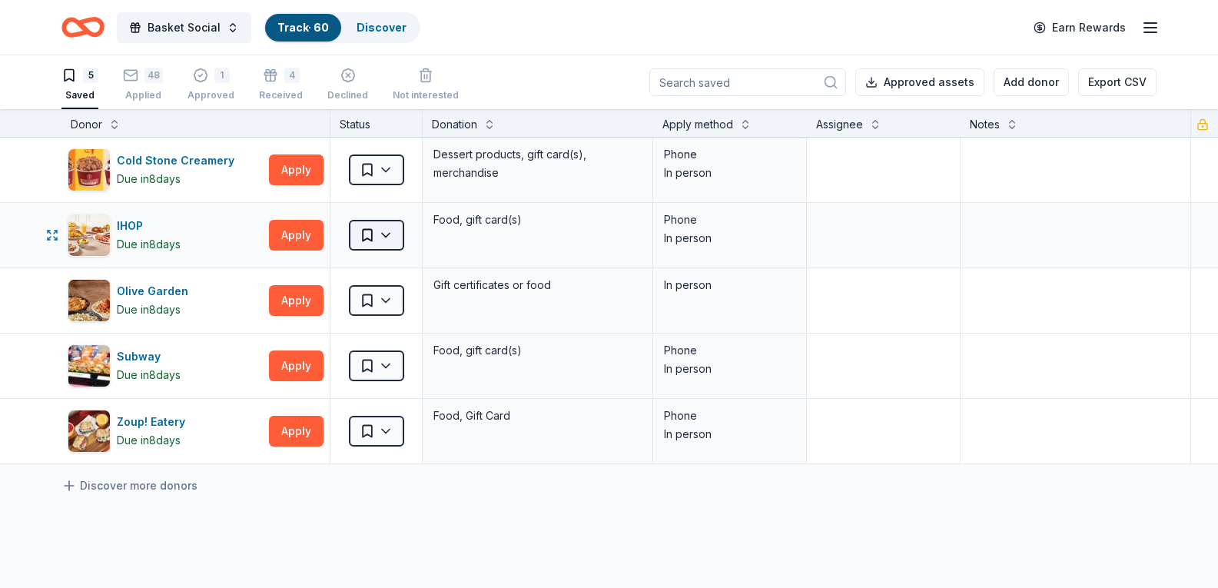
click at [369, 242] on html "Basket Social Track · 60 Discover Earn Rewards 5 Saved 48 Applied 1 Approved 4 …" at bounding box center [609, 294] width 1218 height 588
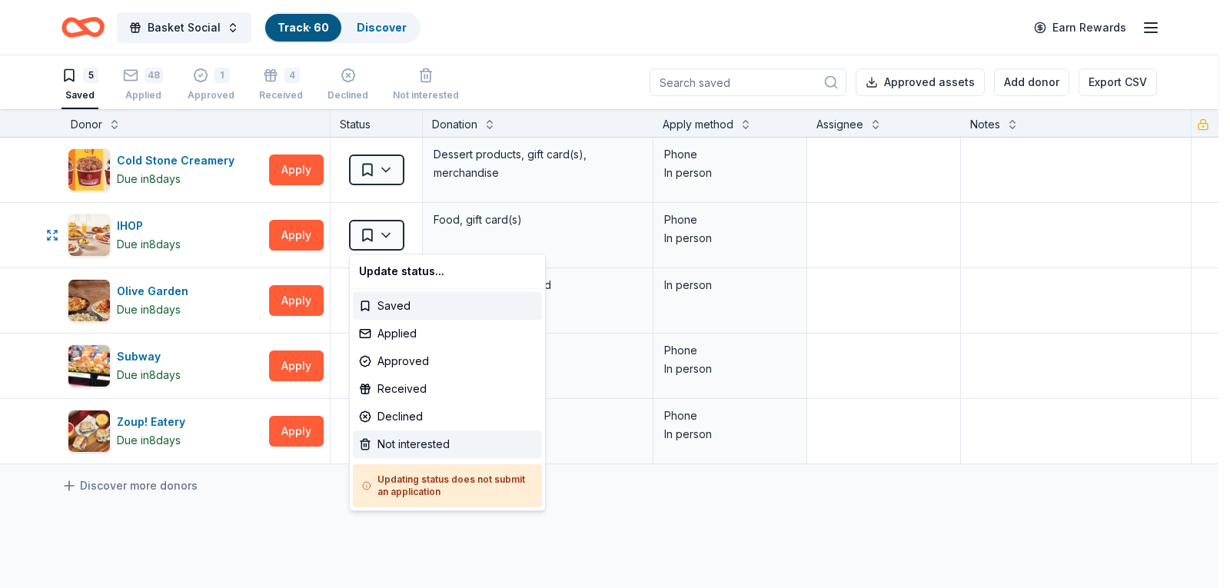
click at [430, 447] on div "Not interested" at bounding box center [447, 444] width 189 height 28
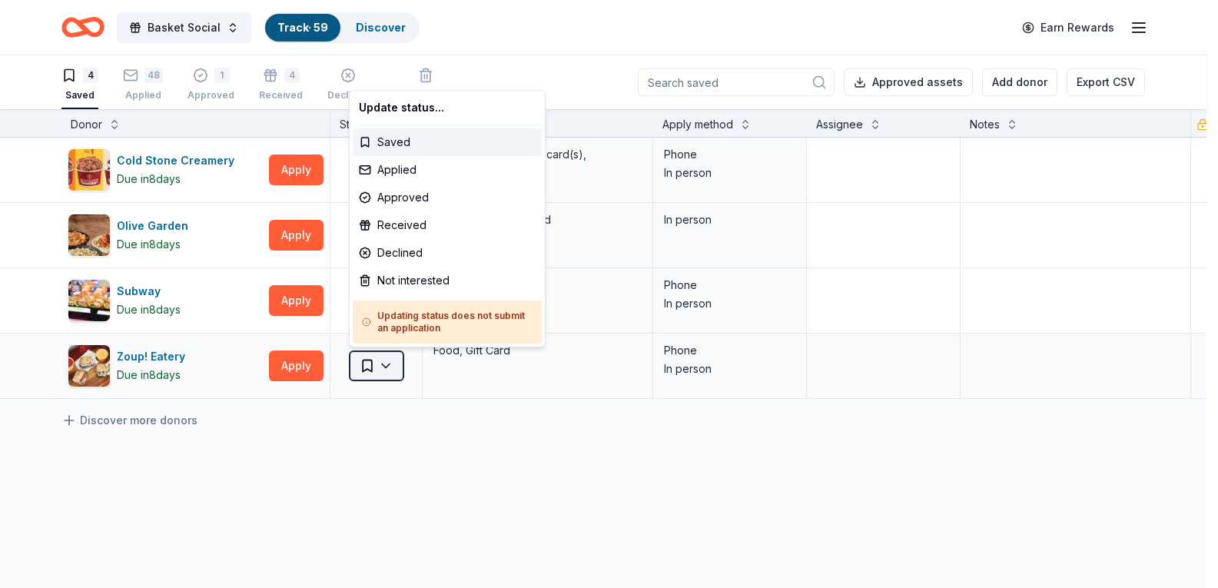
click at [377, 362] on html "Basket Social Track · 59 Discover Earn Rewards 4 Saved 48 Applied 1 Approved 4 …" at bounding box center [609, 294] width 1218 height 588
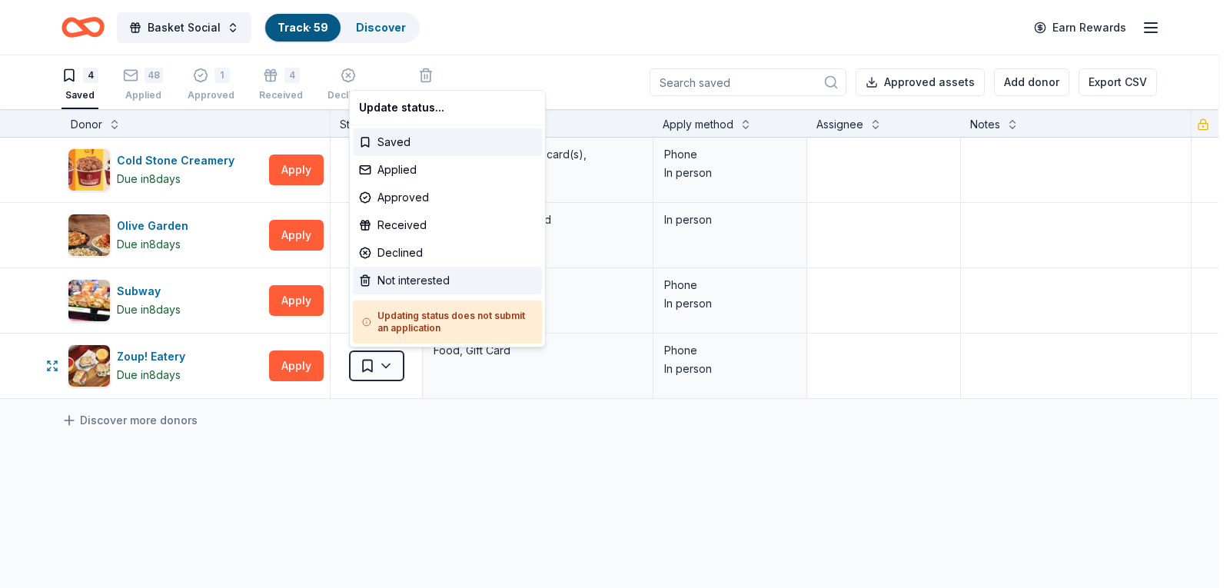
click at [387, 274] on div "Not interested" at bounding box center [447, 281] width 189 height 28
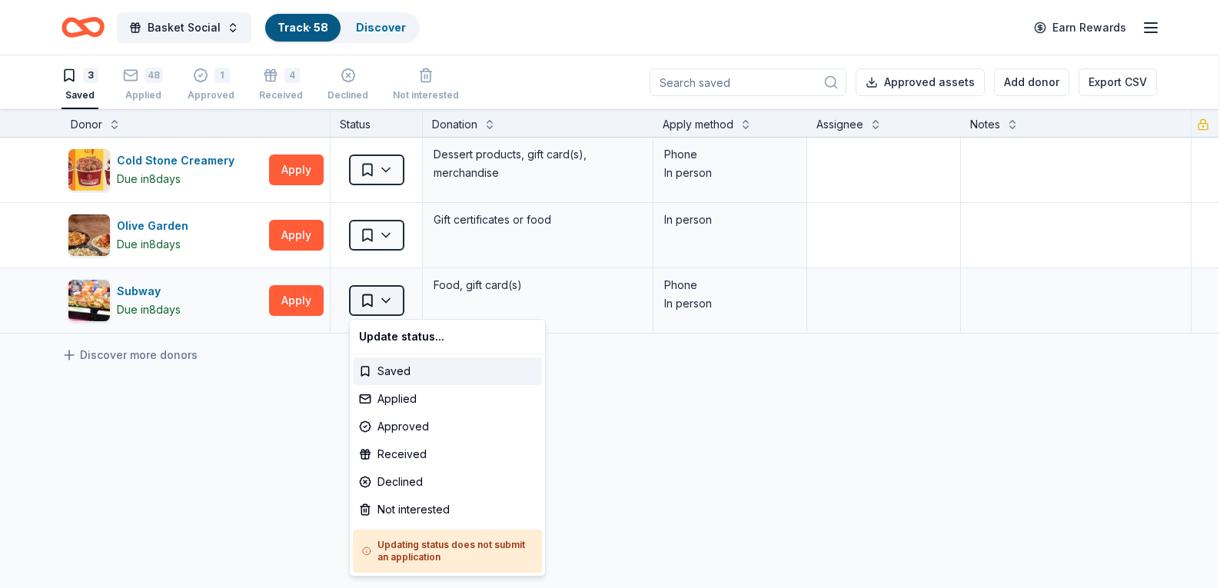
click at [378, 297] on html "Basket Social Track · 58 Discover Earn Rewards 3 Saved 48 Applied 1 Approved 4 …" at bounding box center [615, 294] width 1230 height 588
click at [424, 508] on div "Not interested" at bounding box center [447, 510] width 189 height 28
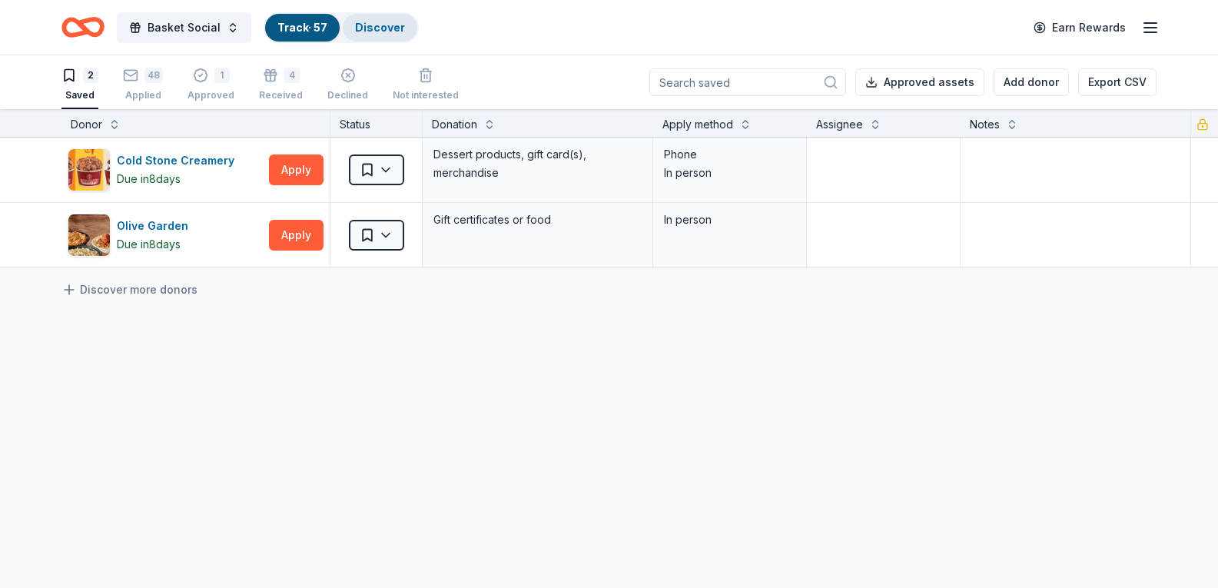
click at [367, 24] on link "Discover" at bounding box center [380, 27] width 50 height 13
click at [375, 23] on link "Discover" at bounding box center [380, 27] width 50 height 13
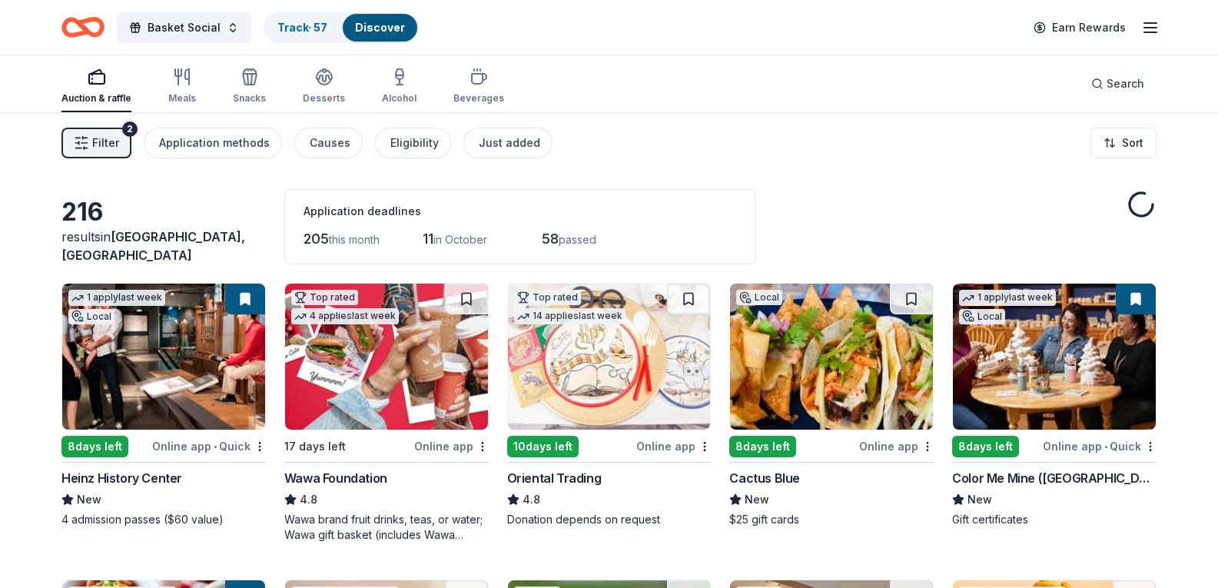
scroll to position [1, 0]
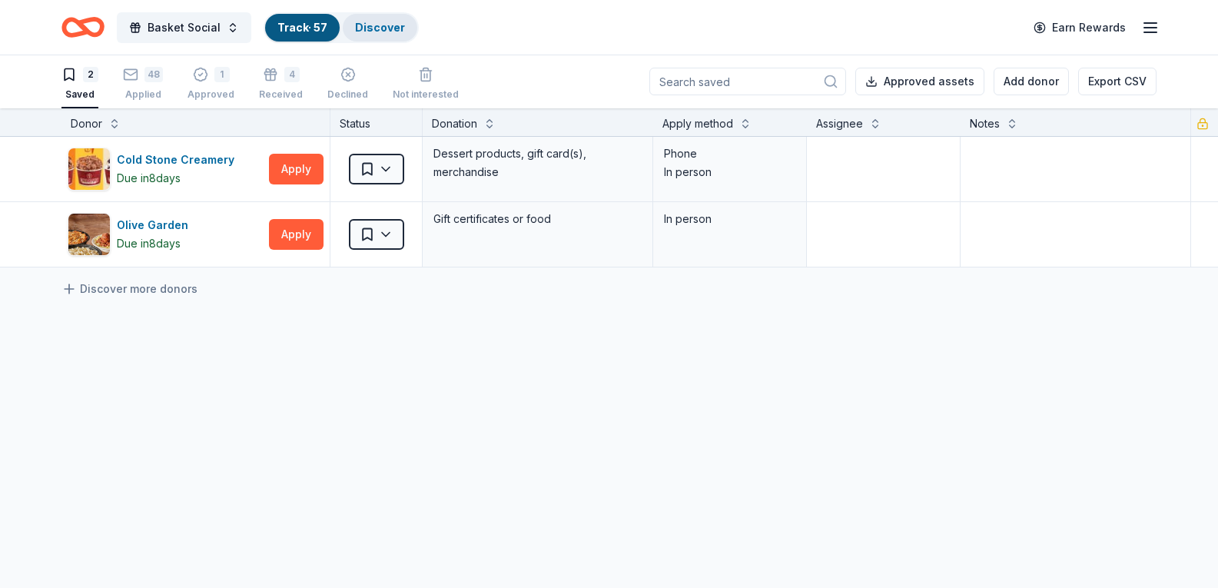
click at [384, 30] on link "Discover" at bounding box center [380, 27] width 50 height 13
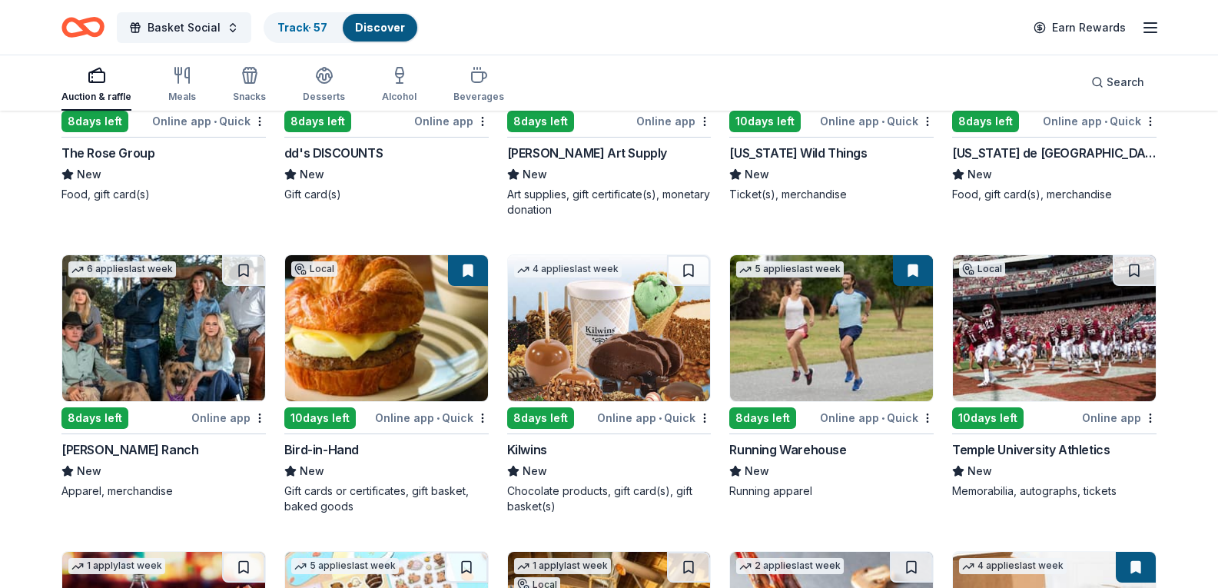
scroll to position [3843, 0]
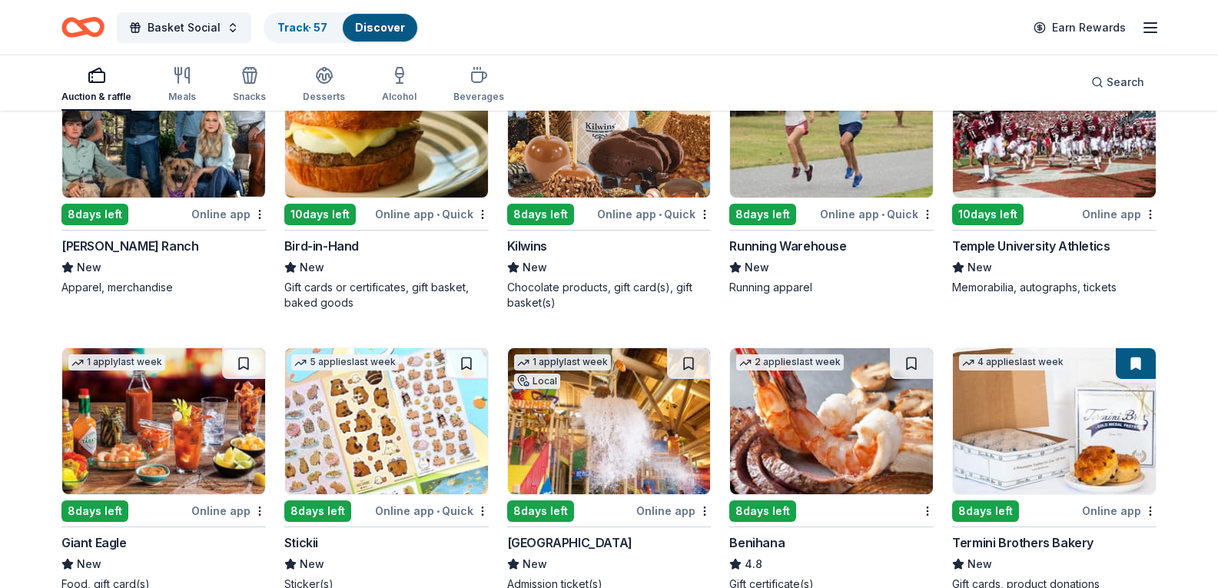
scroll to position [4151, 0]
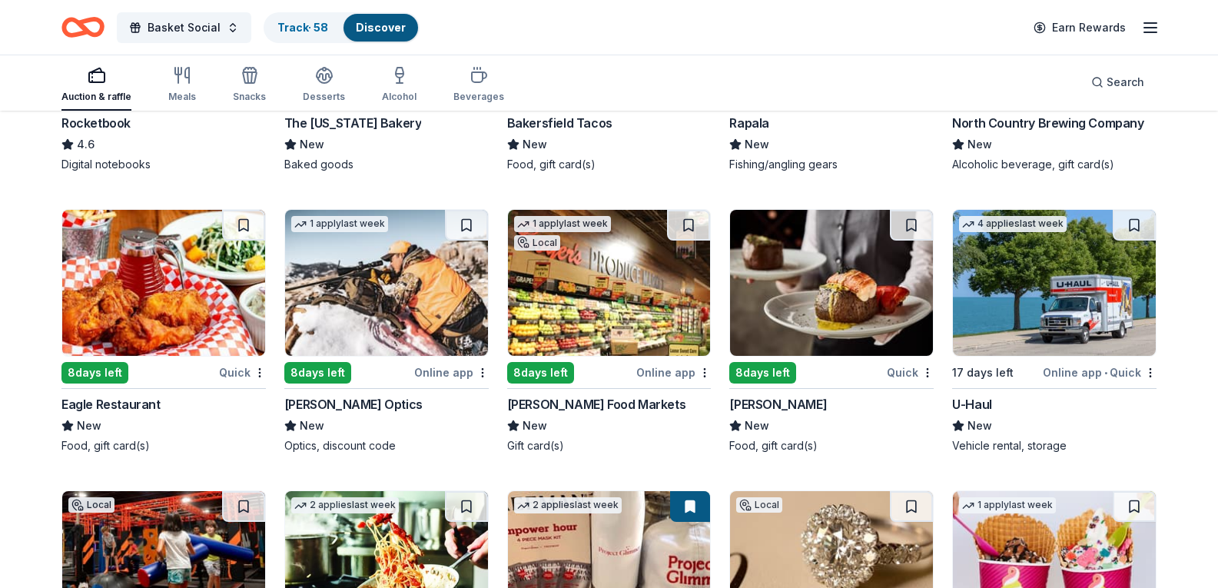
scroll to position [5073, 0]
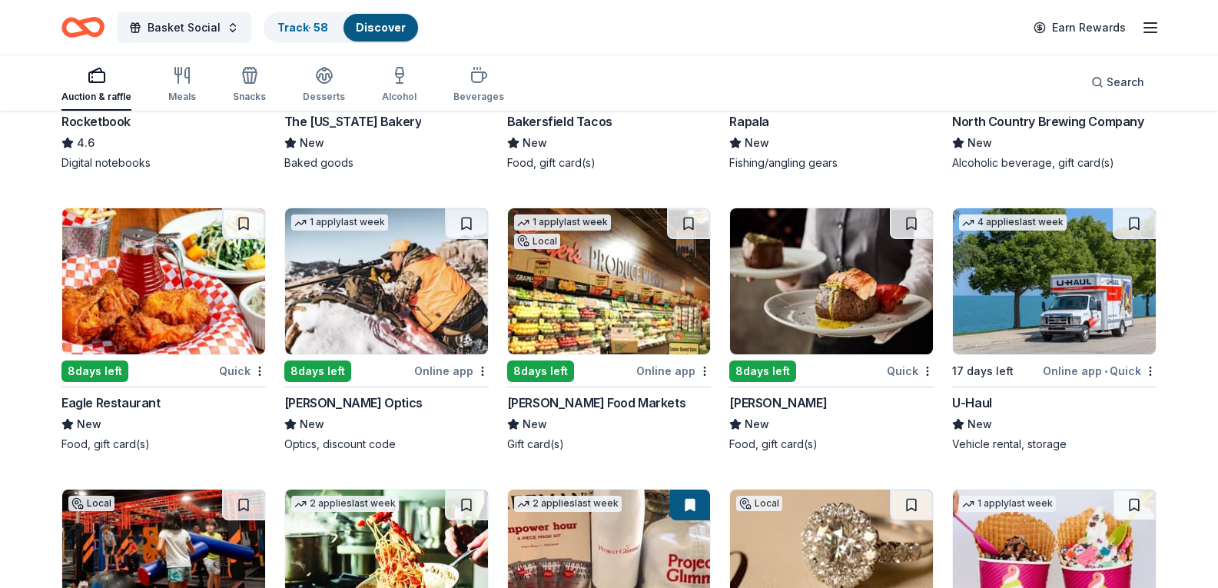
drag, startPoint x: 0, startPoint y: 228, endPoint x: 10, endPoint y: 226, distance: 10.3
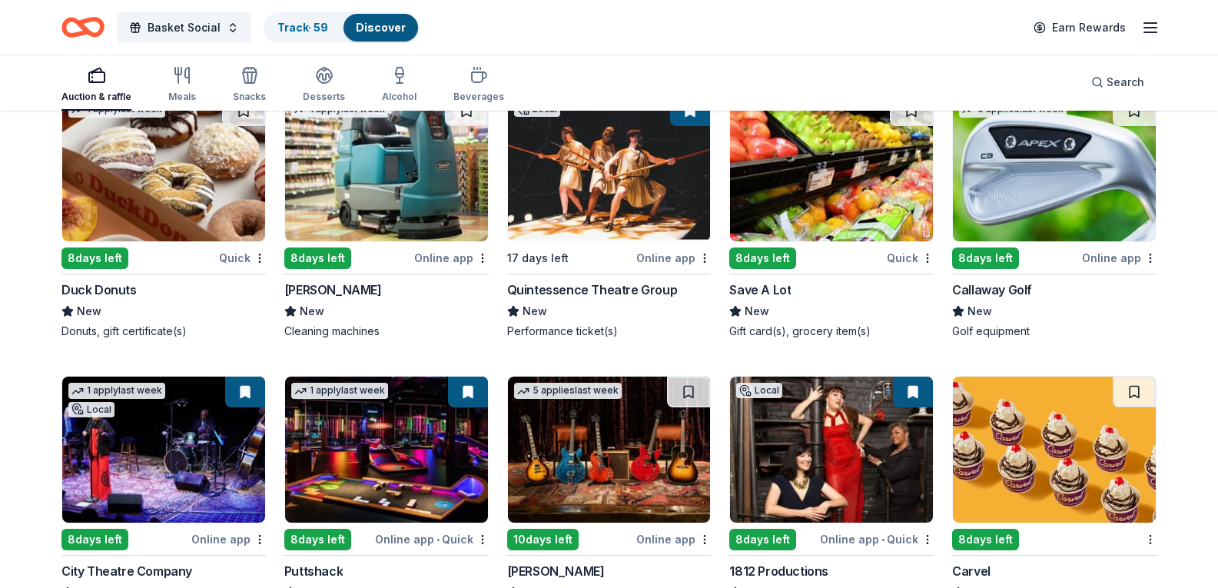
scroll to position [6073, 0]
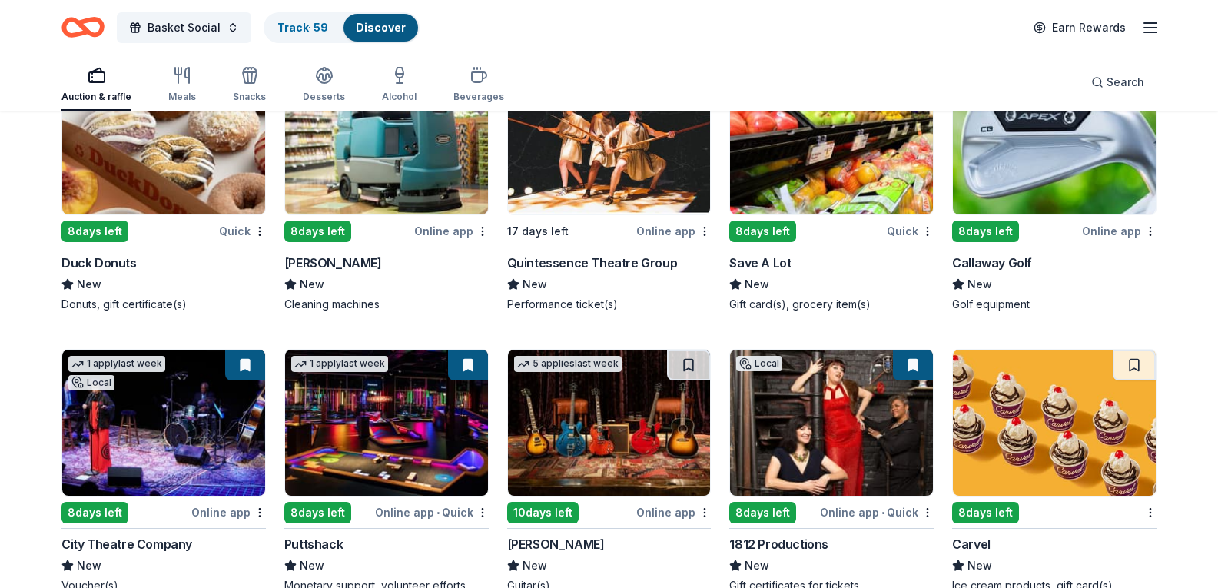
click at [0, 277] on div "206 results in Northampton, PA Application deadlines 195 this month 11 in Octob…" at bounding box center [609, 284] width 1218 height 12488
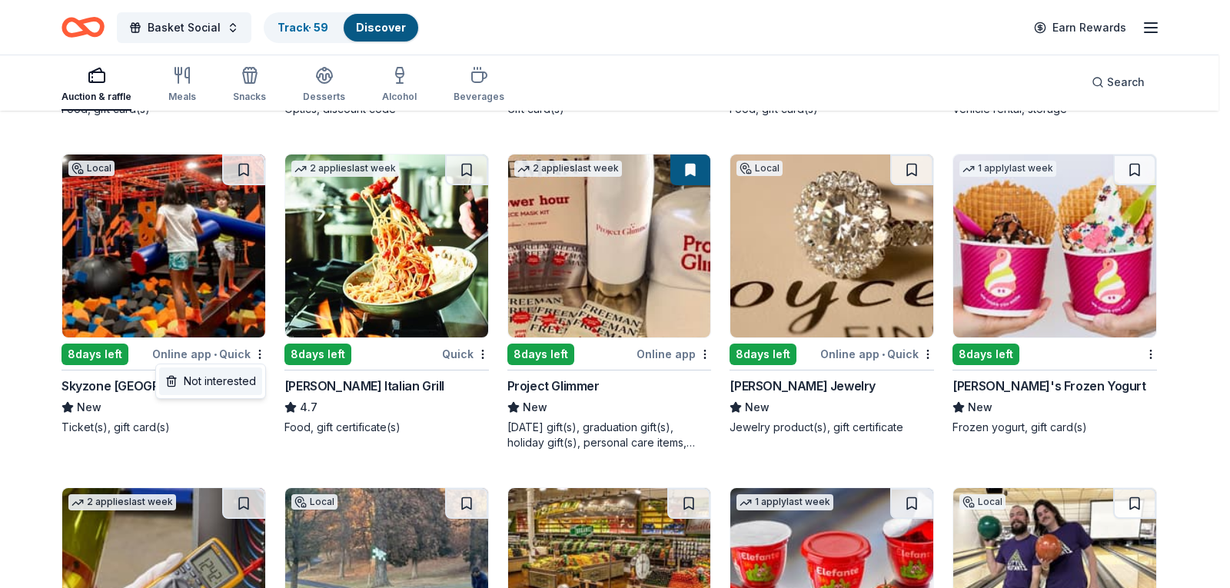
click at [228, 386] on div "Not interested" at bounding box center [210, 381] width 103 height 28
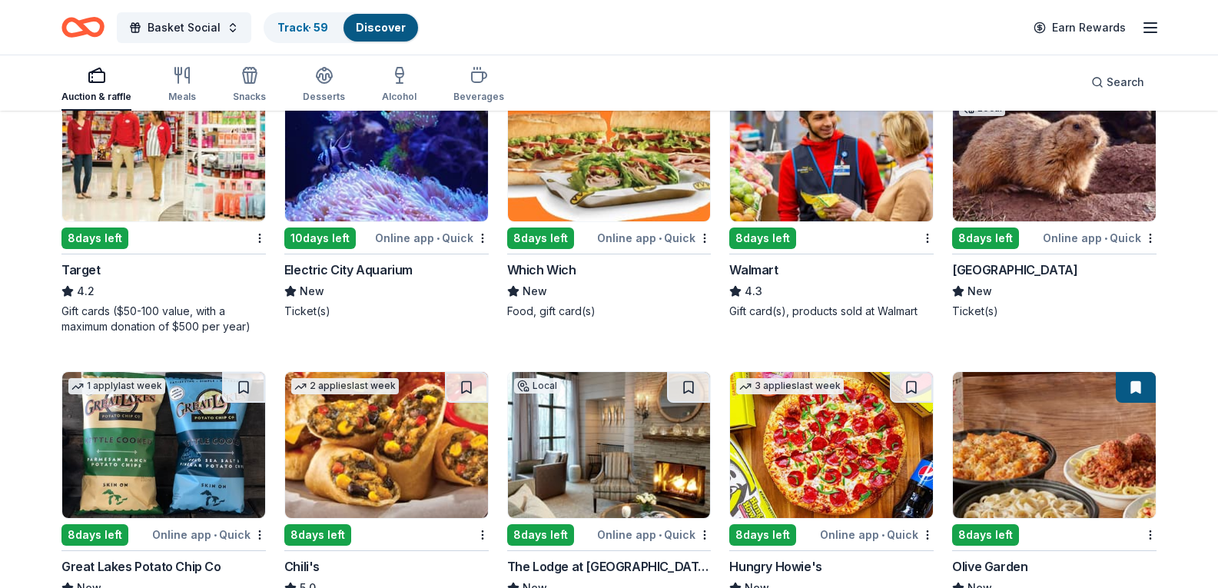
scroll to position [6918, 0]
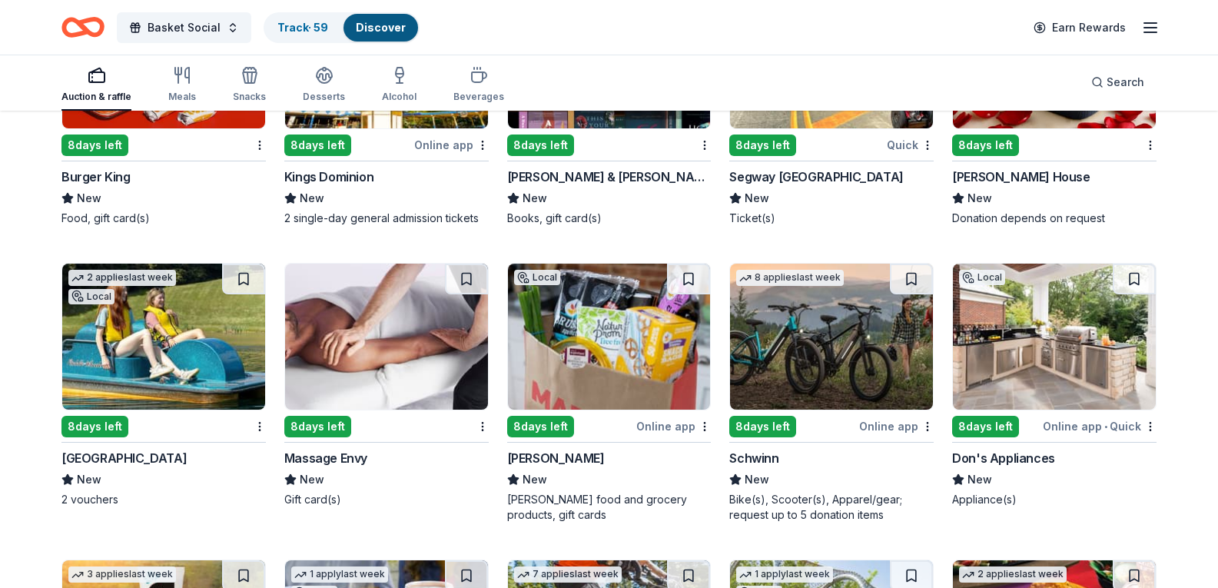
scroll to position [8379, 0]
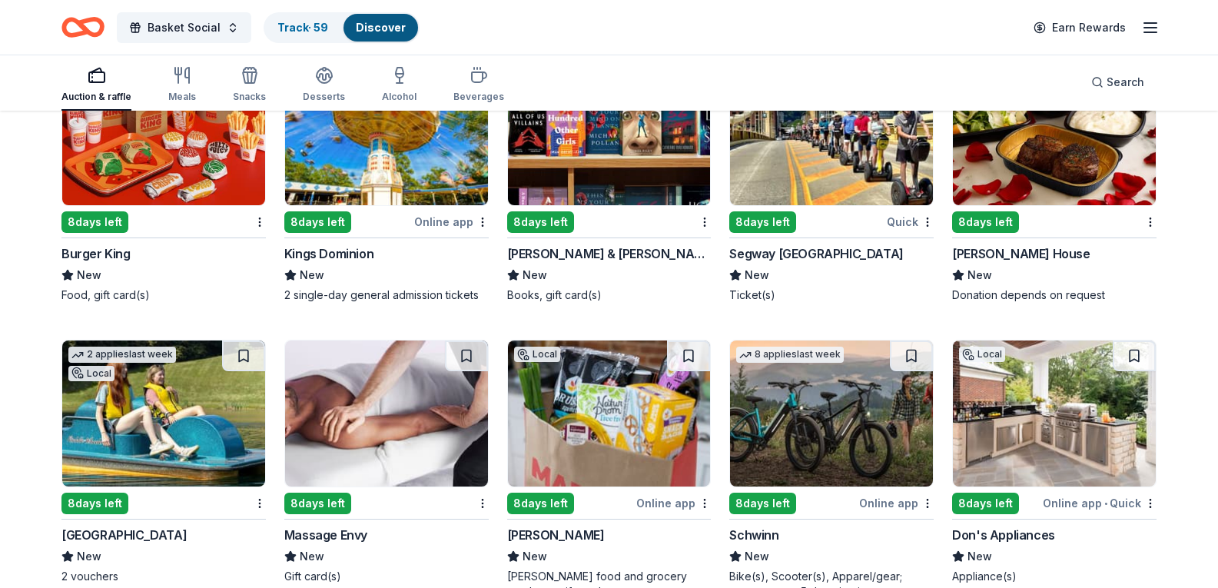
click at [324, 28] on link "Track · 60" at bounding box center [303, 27] width 52 height 13
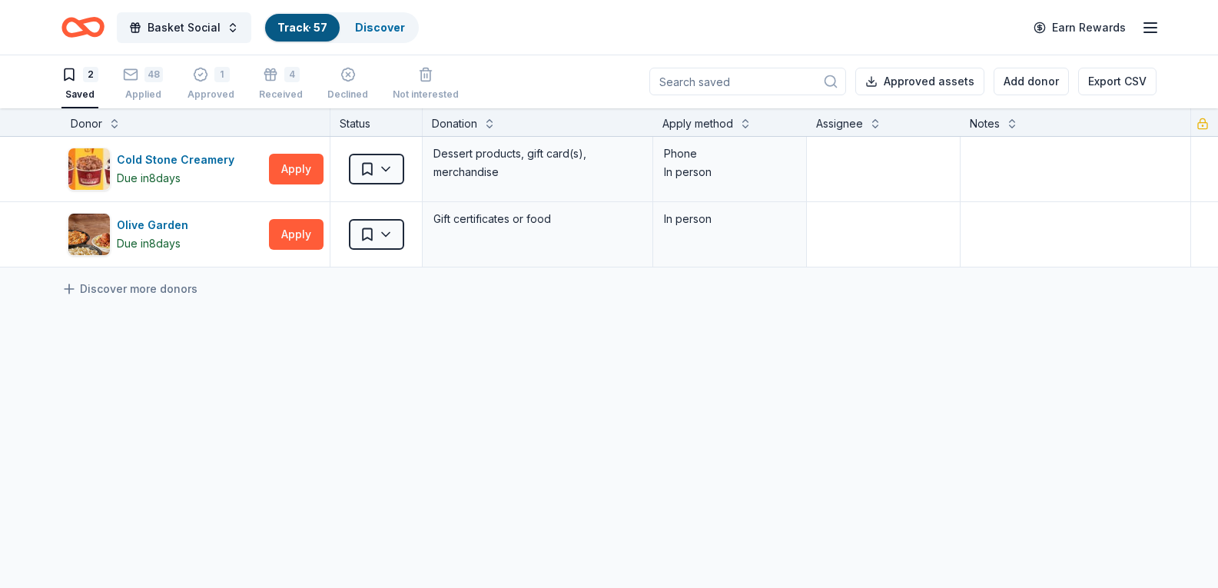
scroll to position [1, 0]
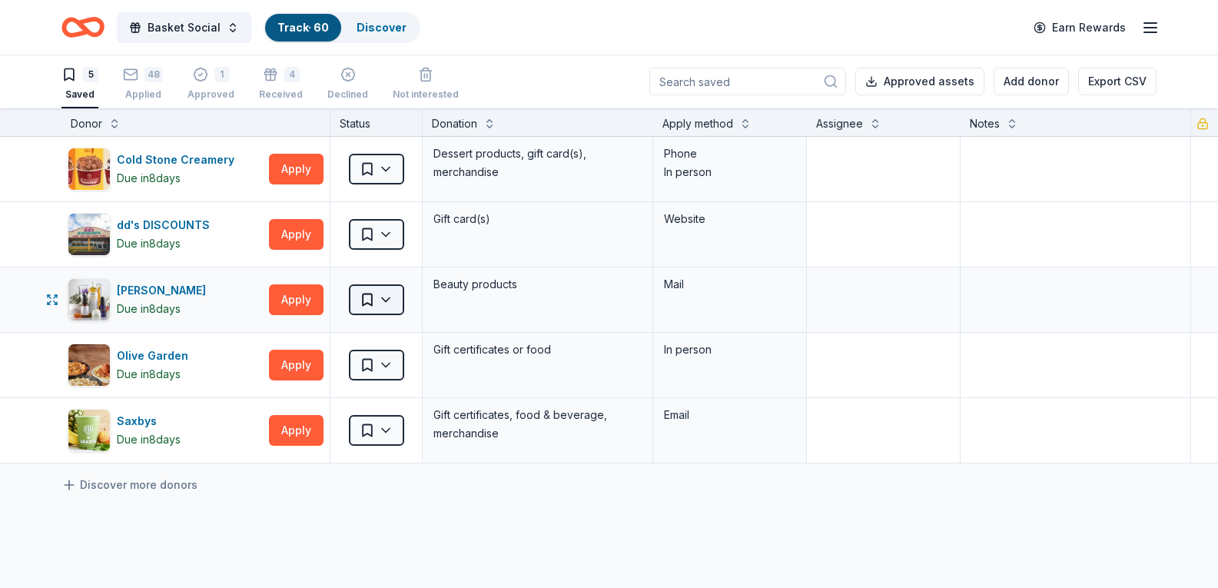
click at [394, 285] on html "Basket Social Track · 60 Discover Earn Rewards 5 Saved 48 Applied 1 Approved 4 …" at bounding box center [609, 293] width 1218 height 588
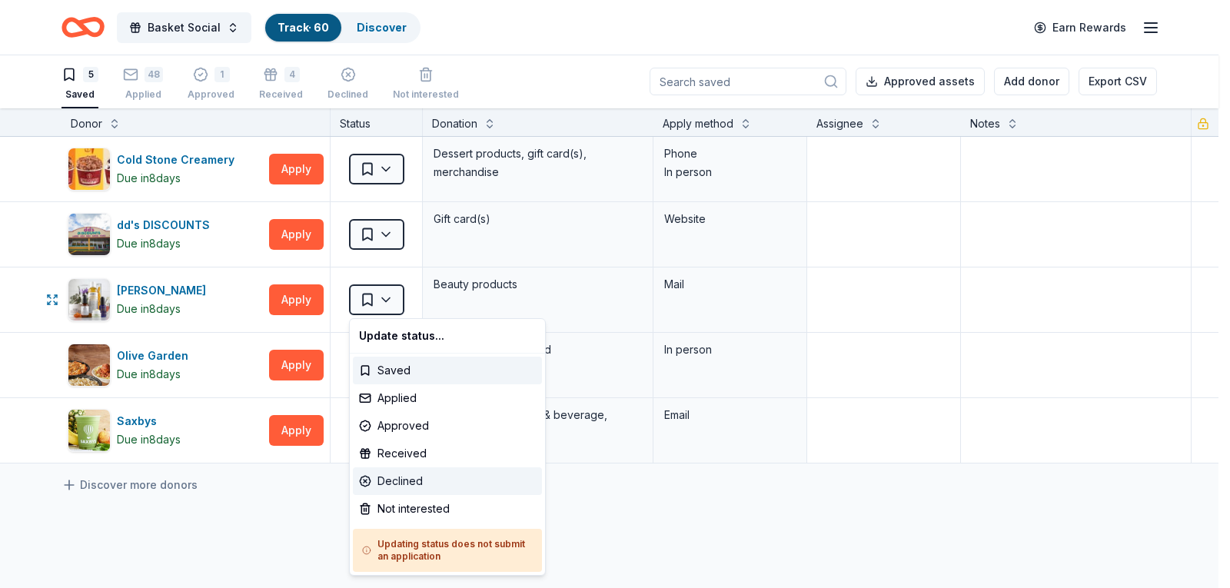
click at [394, 485] on div "Declined" at bounding box center [447, 481] width 189 height 28
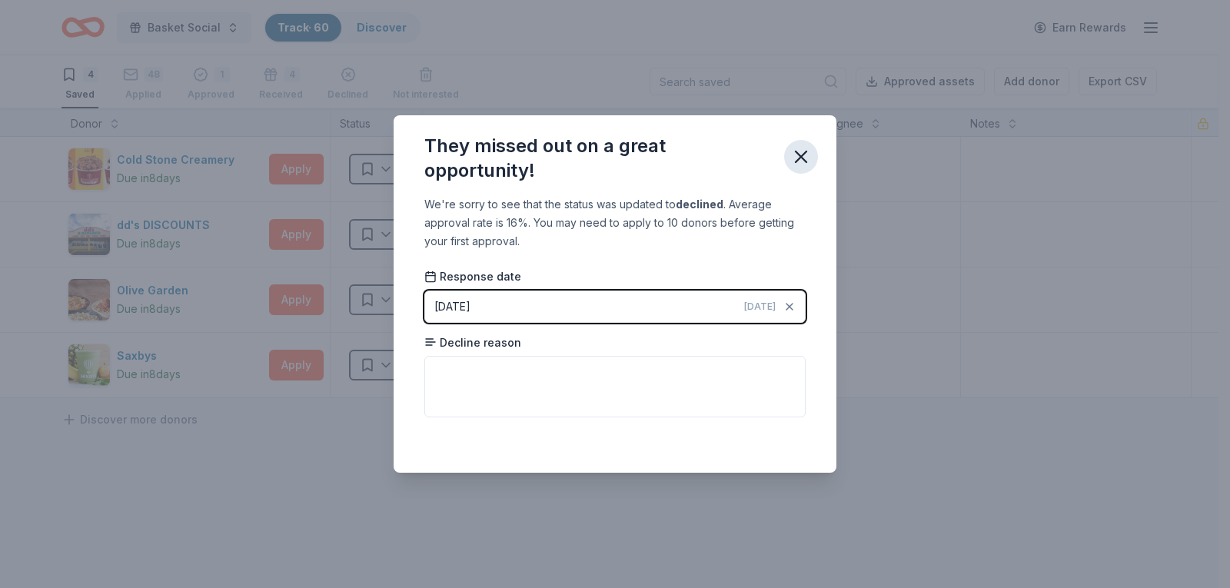
click at [801, 148] on icon "button" at bounding box center [801, 157] width 22 height 22
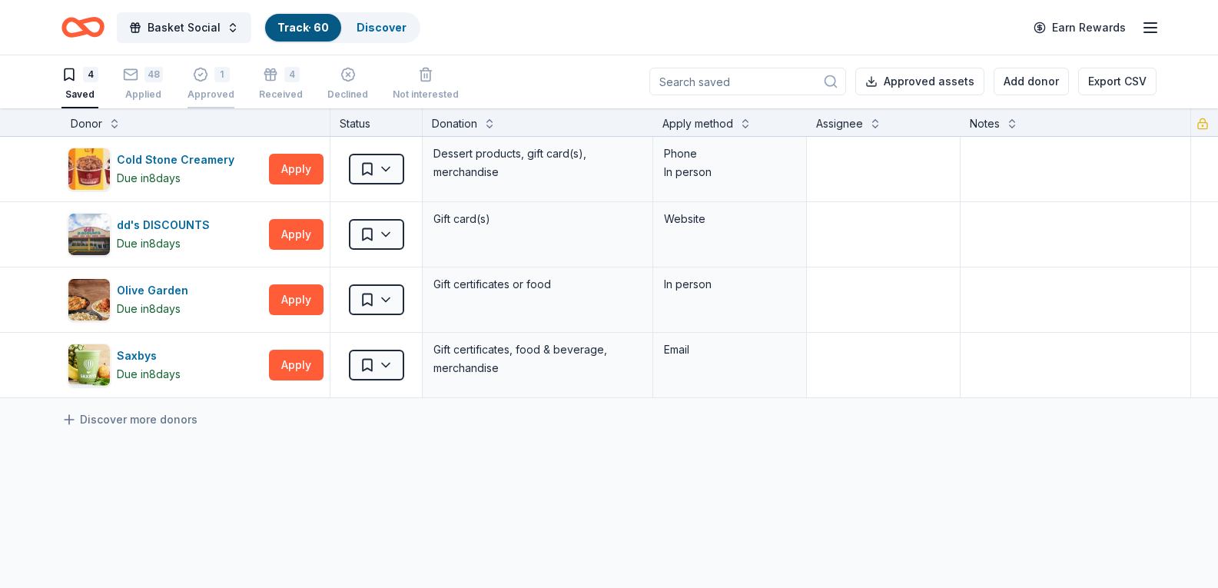
click at [206, 69] on icon "button" at bounding box center [200, 74] width 15 height 15
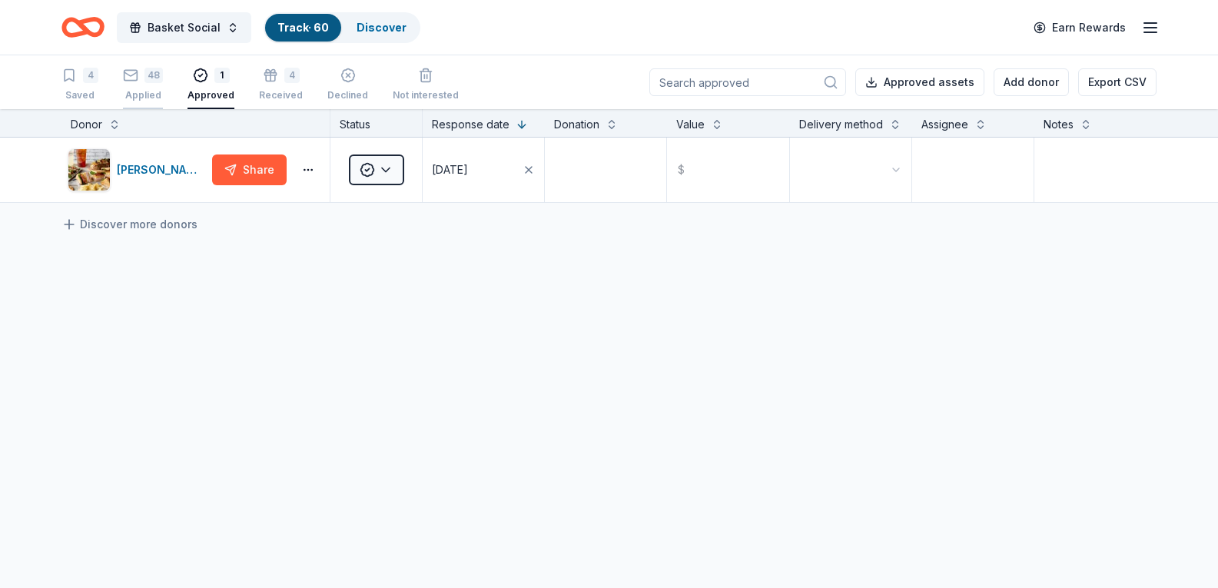
click at [151, 71] on div "48" at bounding box center [154, 75] width 18 height 15
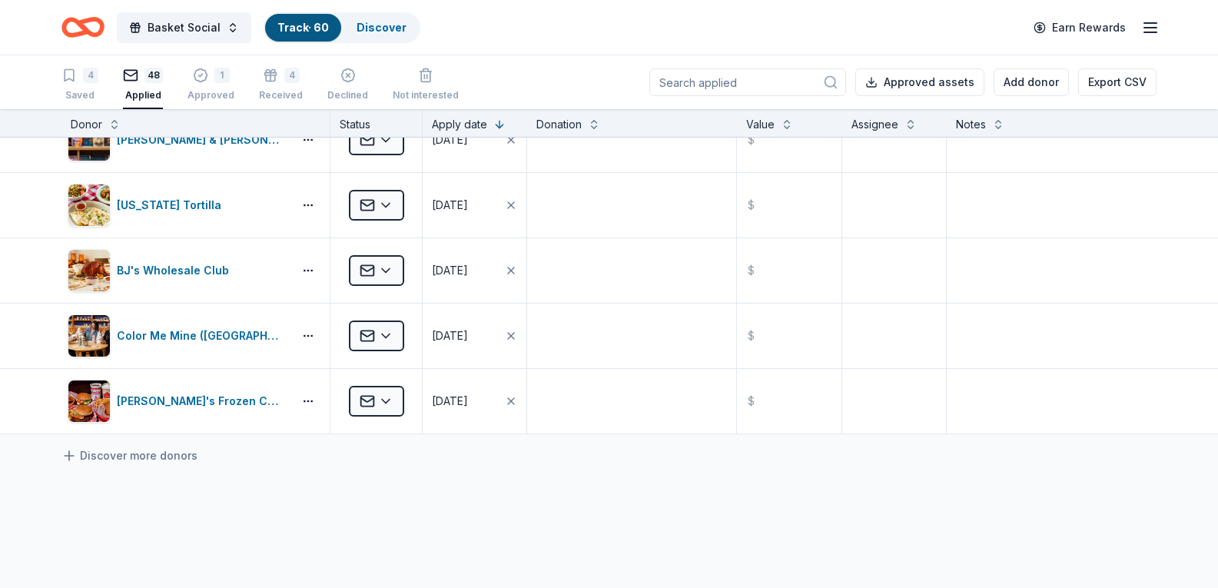
scroll to position [2844, 0]
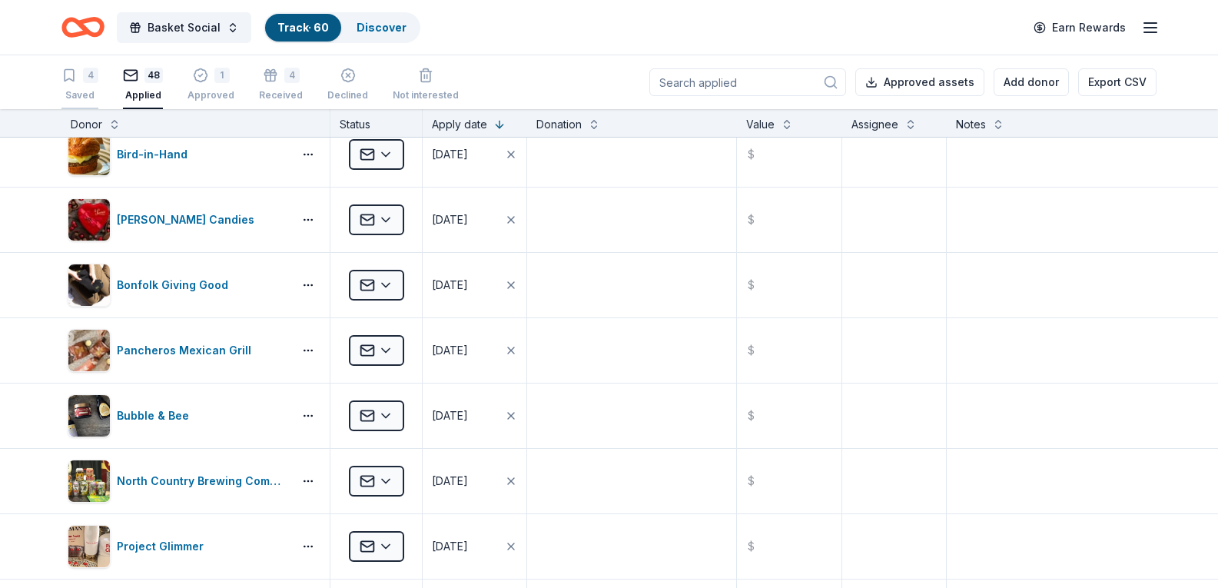
click at [91, 80] on div "4" at bounding box center [90, 75] width 15 height 15
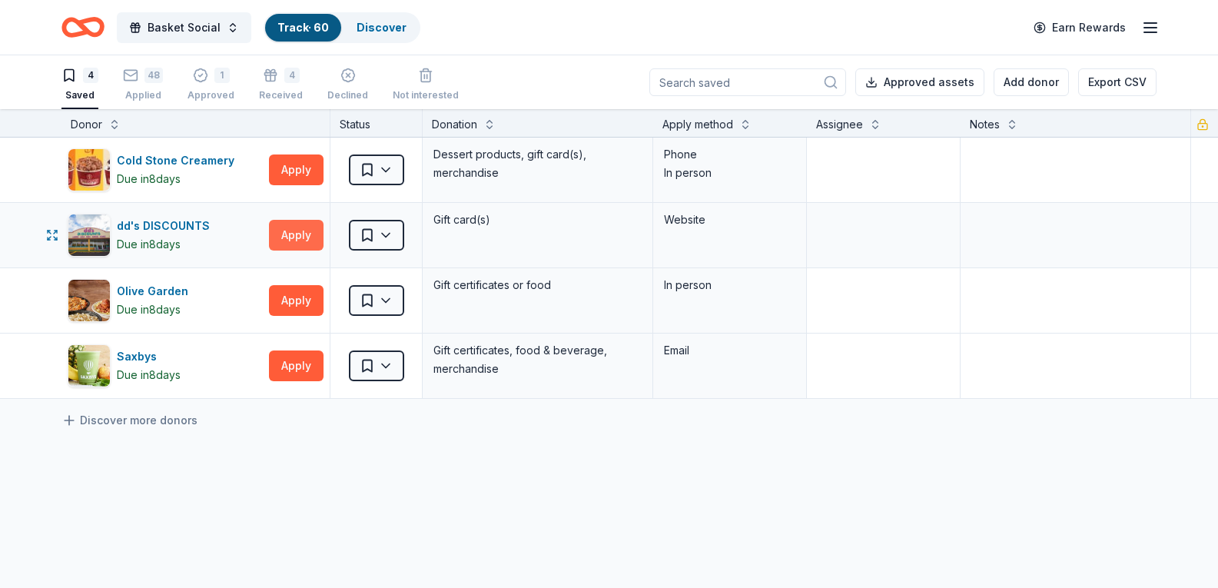
click at [295, 234] on button "Apply" at bounding box center [296, 235] width 55 height 31
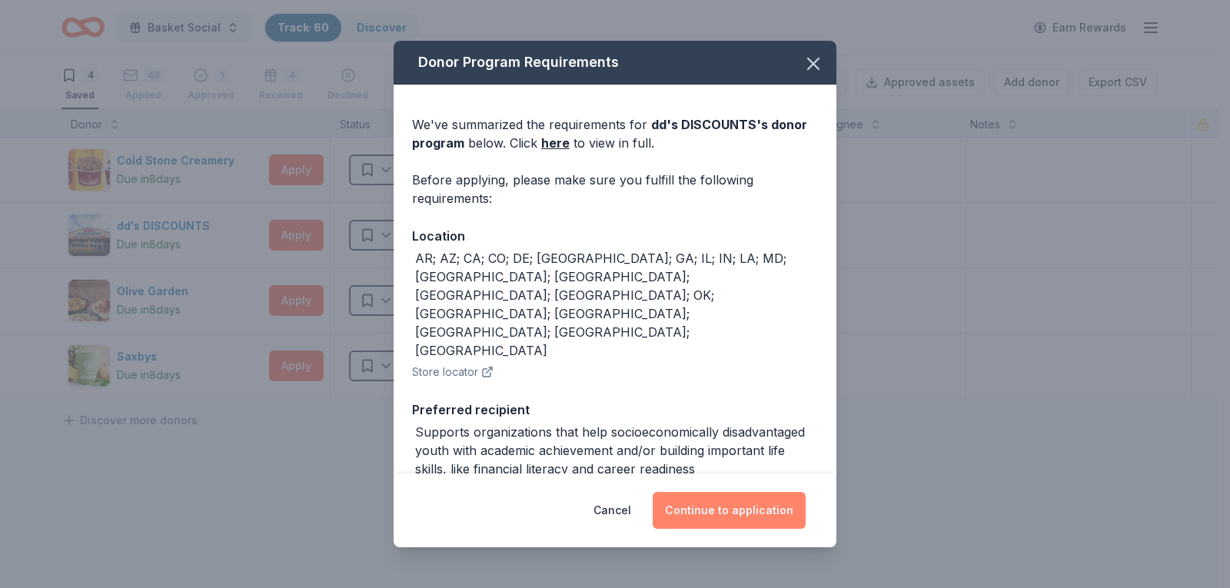
click at [727, 502] on button "Continue to application" at bounding box center [729, 510] width 153 height 37
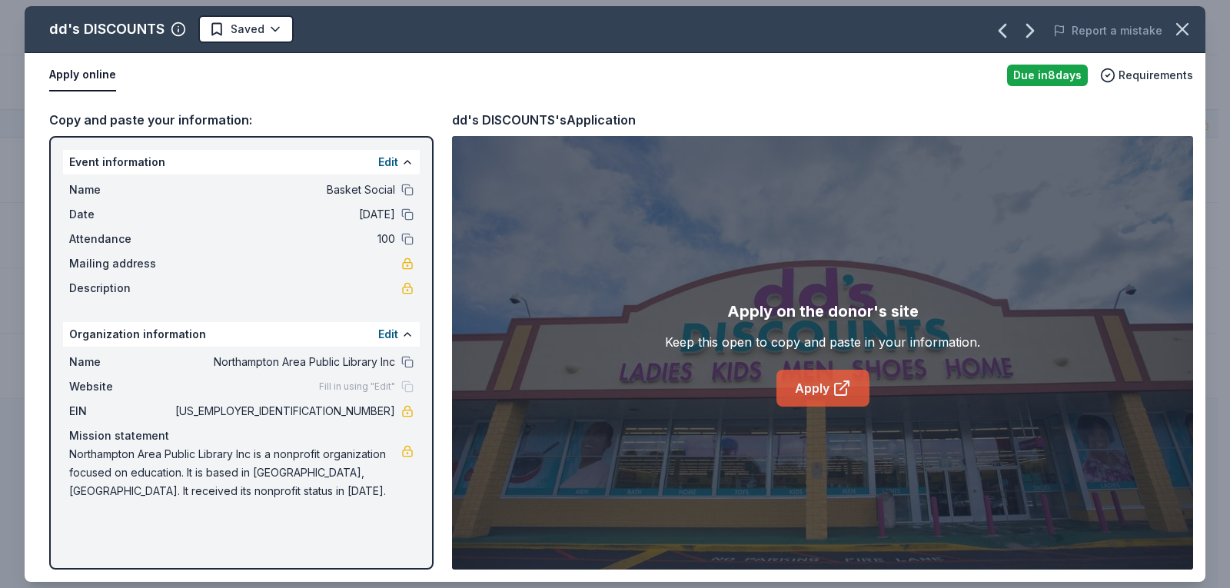
click at [812, 380] on link "Apply" at bounding box center [822, 388] width 93 height 37
click at [261, 22] on html "Basket Social Track · 60 Discover Earn Rewards 4 Saved 48 Applied 1 Approved 4 …" at bounding box center [615, 294] width 1230 height 588
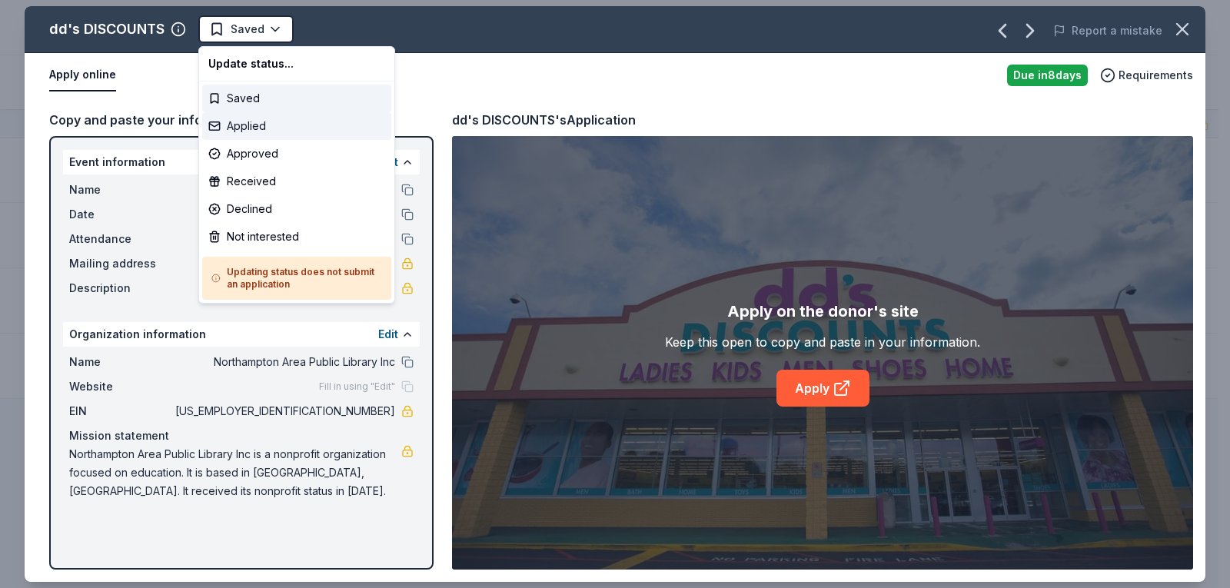
drag, startPoint x: 240, startPoint y: 131, endPoint x: 290, endPoint y: 135, distance: 50.1
click at [240, 130] on div "Applied" at bounding box center [296, 126] width 189 height 28
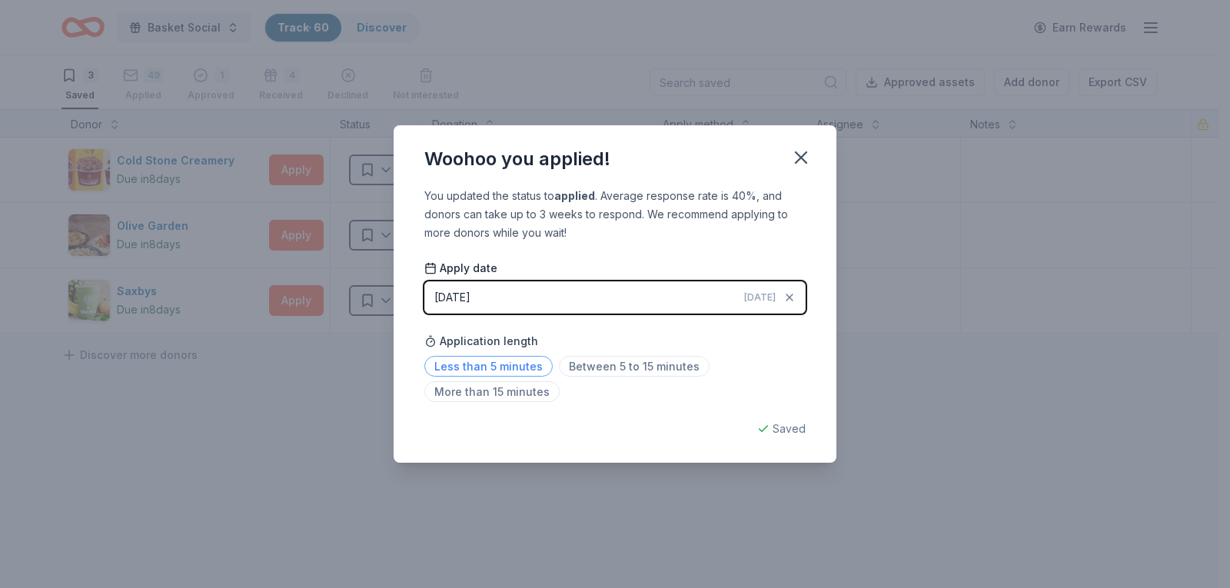
click at [520, 367] on span "Less than 5 minutes" at bounding box center [488, 366] width 128 height 21
click at [795, 164] on icon "button" at bounding box center [801, 158] width 22 height 22
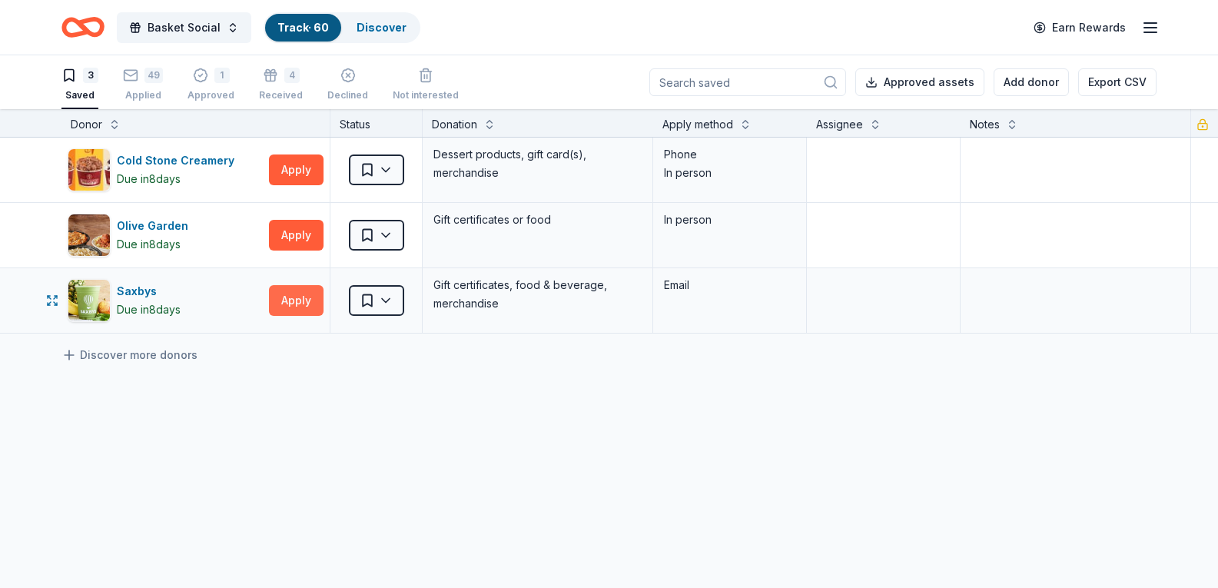
click at [300, 297] on button "Apply" at bounding box center [296, 300] width 55 height 31
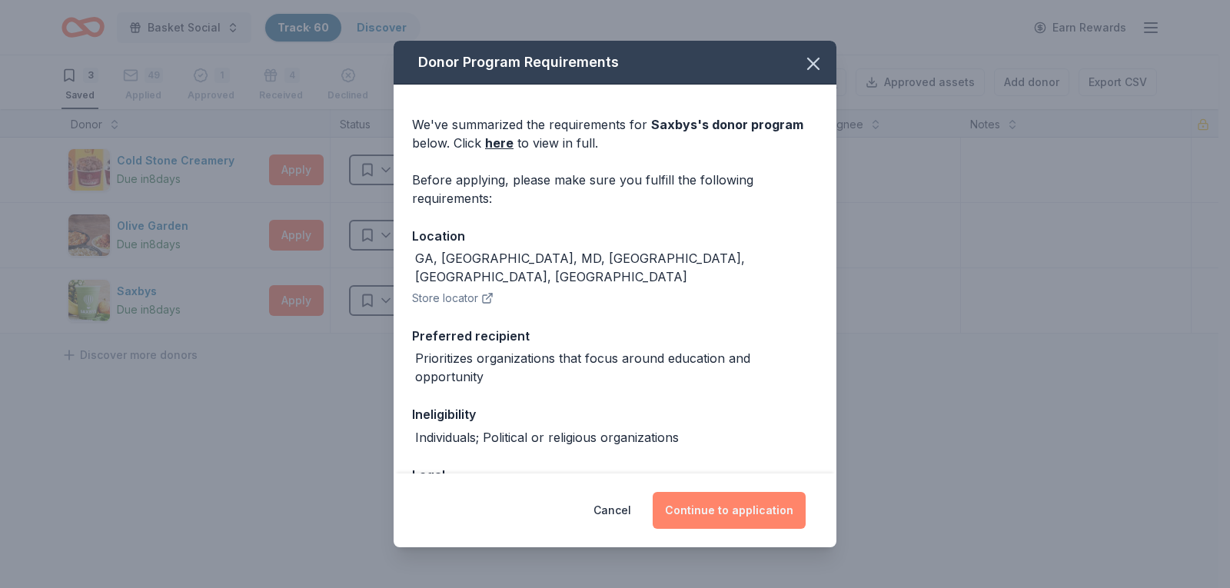
click at [743, 500] on button "Continue to application" at bounding box center [729, 510] width 153 height 37
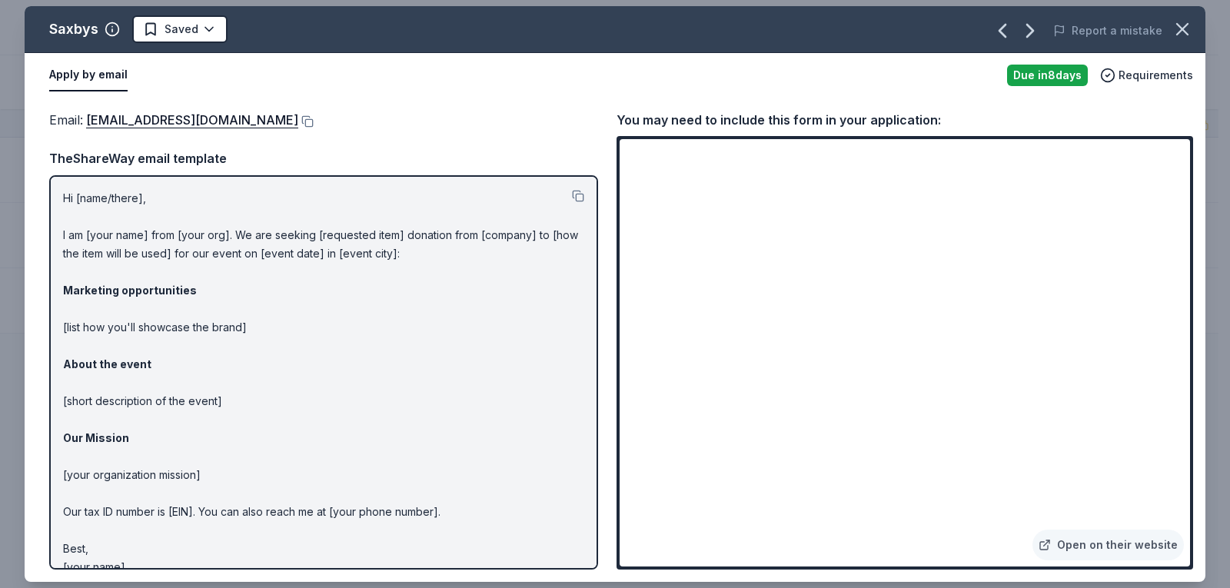
drag, startPoint x: 228, startPoint y: 125, endPoint x: 560, endPoint y: 111, distance: 333.1
click at [560, 111] on div "Email : Donations@HelloSaxbys.com" at bounding box center [323, 120] width 549 height 20
click at [1084, 544] on link "Open on their website" at bounding box center [1107, 545] width 151 height 31
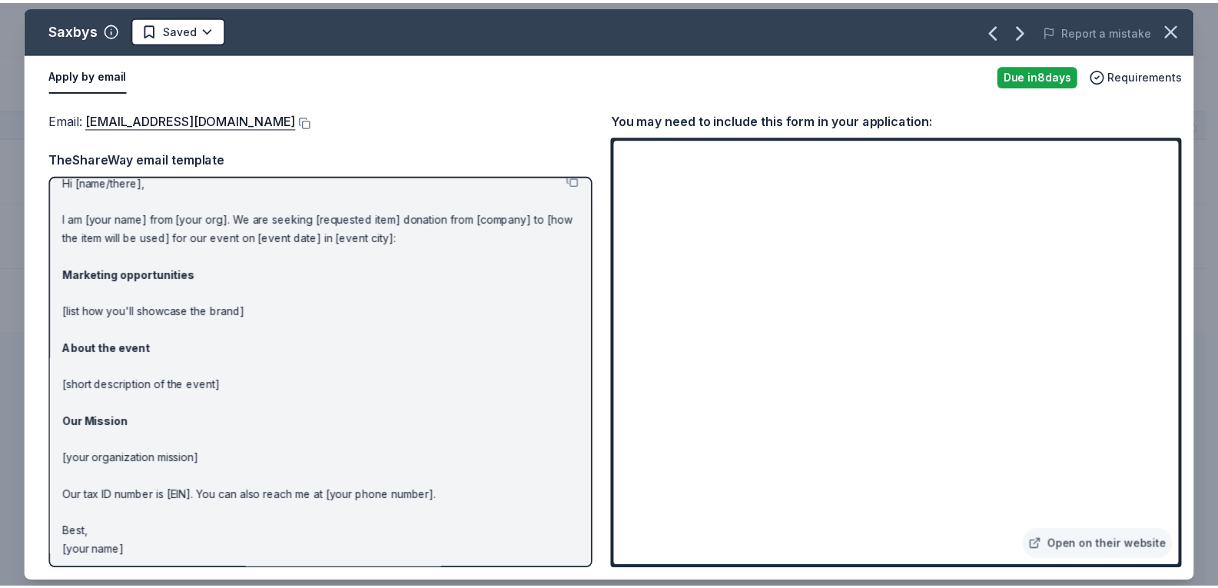
scroll to position [21, 0]
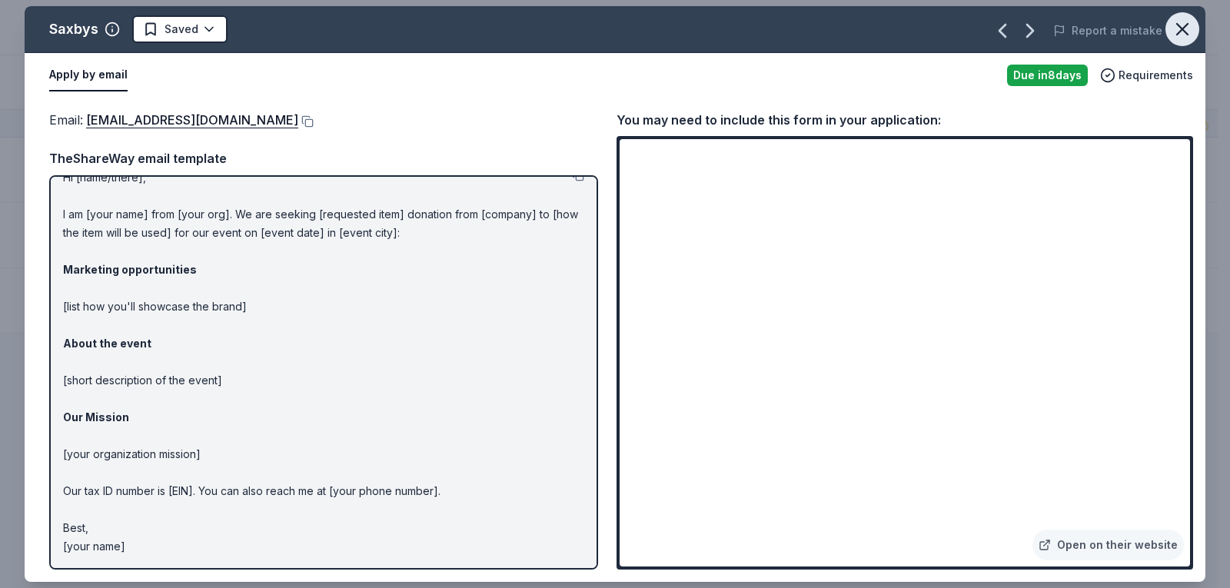
click at [1187, 30] on icon "button" at bounding box center [1182, 29] width 22 height 22
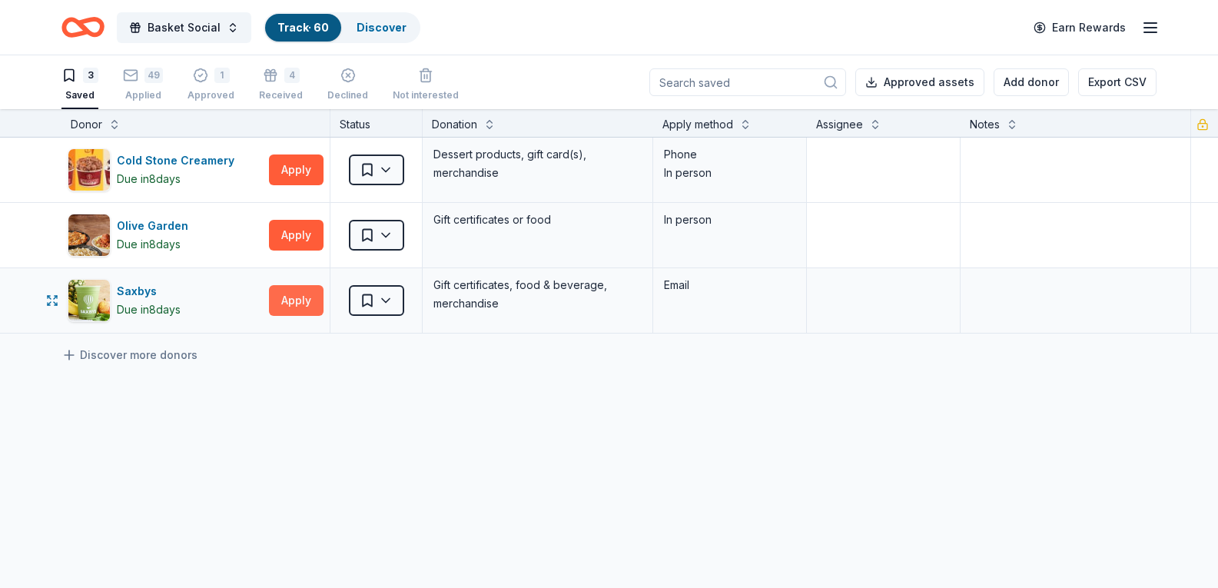
click at [284, 300] on button "Apply" at bounding box center [296, 300] width 55 height 31
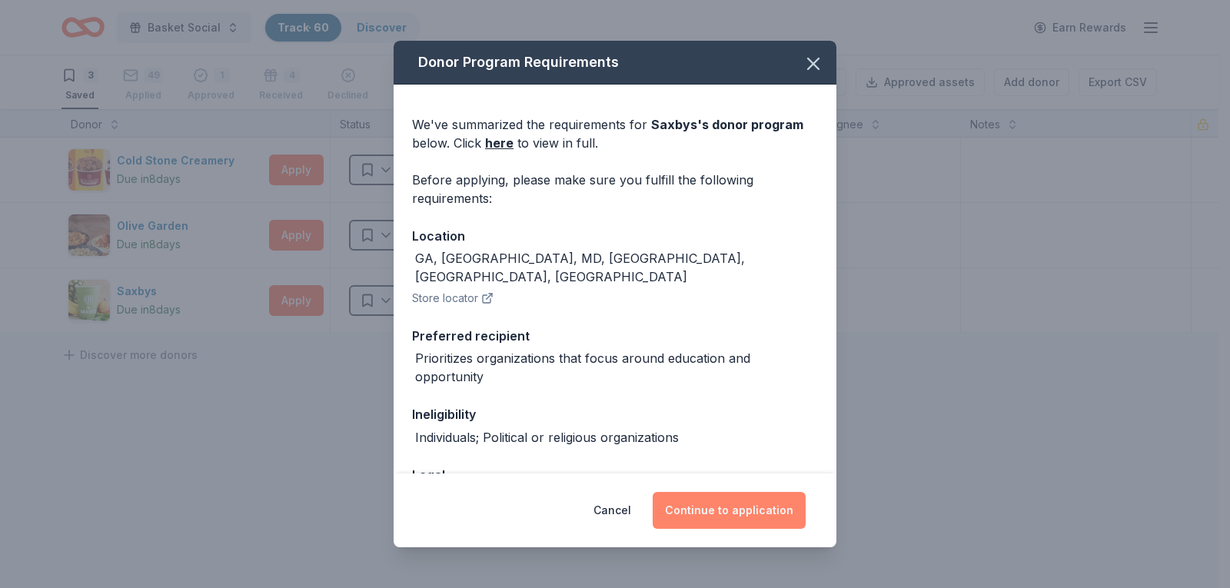
click at [701, 507] on button "Continue to application" at bounding box center [729, 510] width 153 height 37
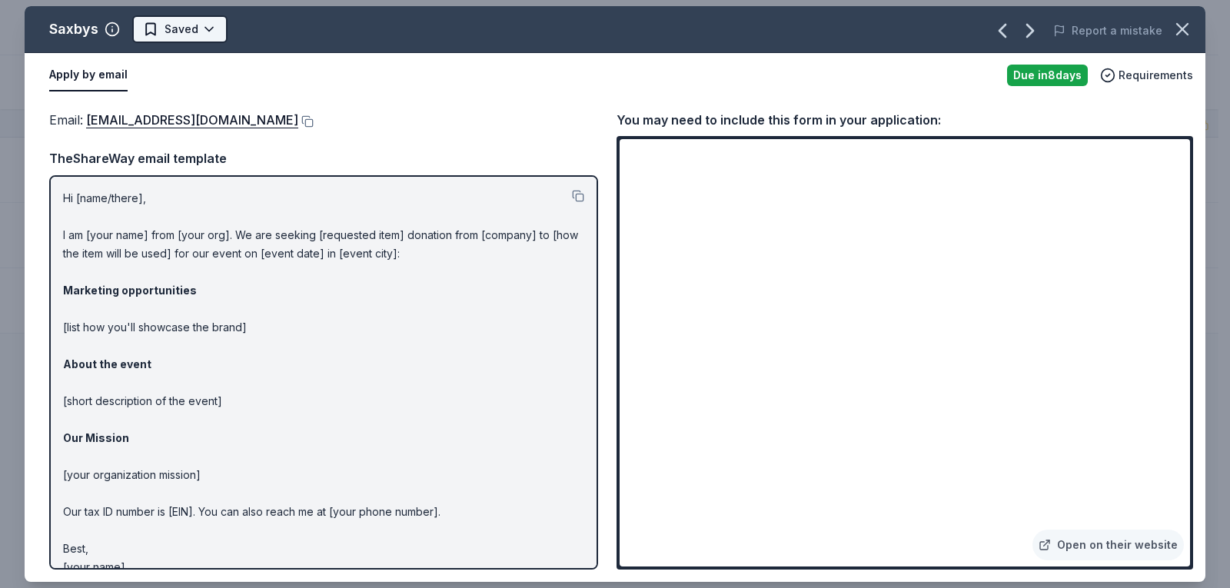
click at [168, 28] on html "Basket Social Track · 60 Discover Earn Rewards 3 Saved 49 Applied 1 Approved 4 …" at bounding box center [615, 294] width 1230 height 588
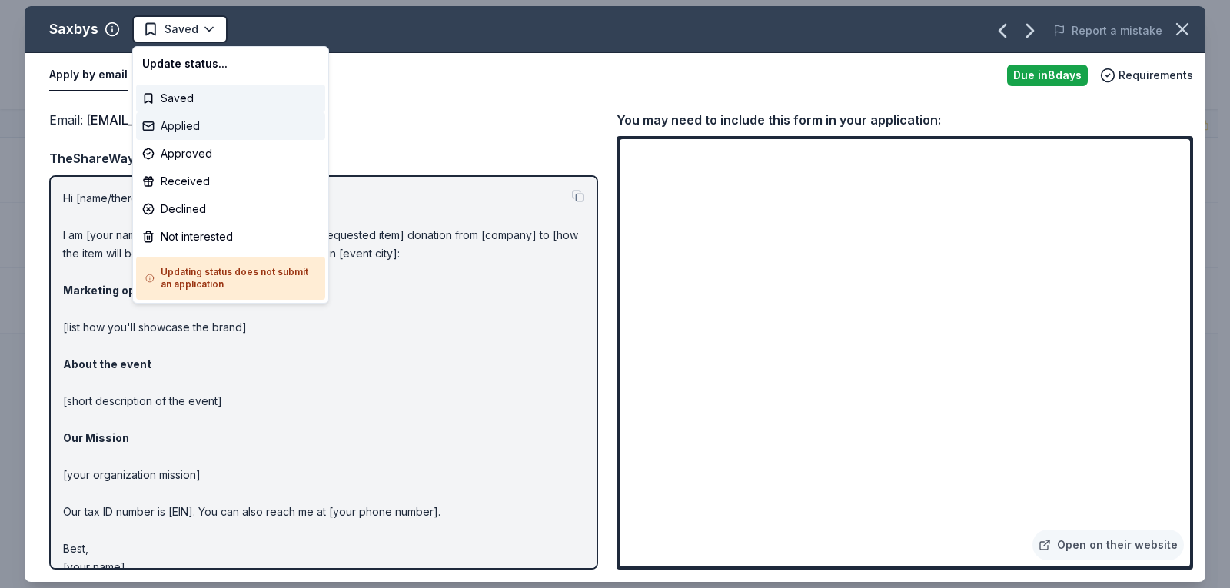
click at [190, 128] on div "Applied" at bounding box center [230, 126] width 189 height 28
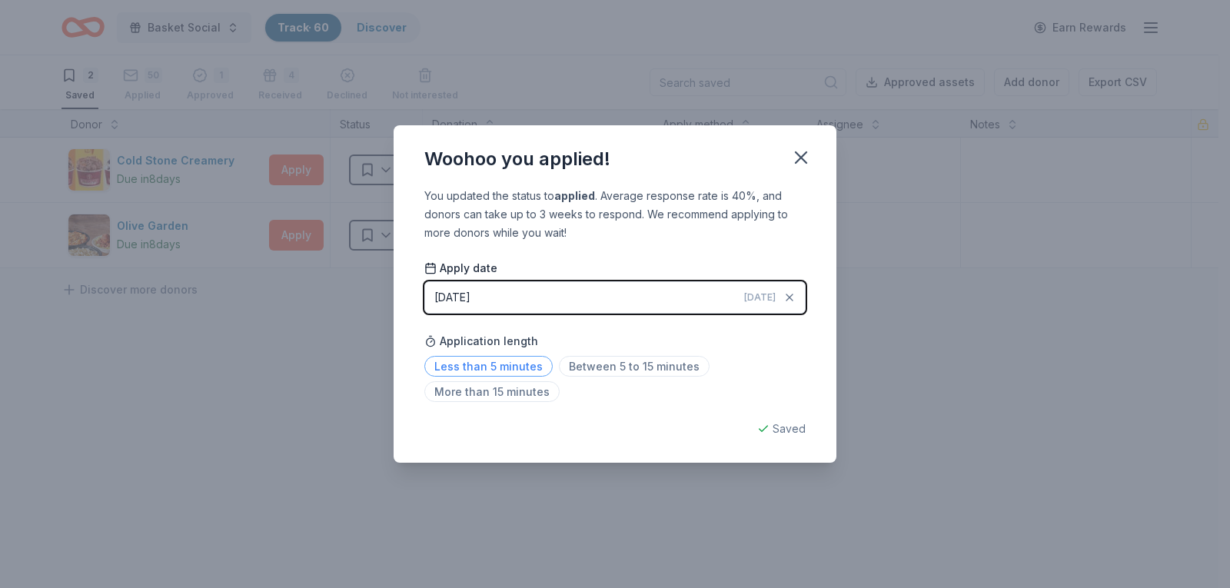
click at [469, 373] on span "Less than 5 minutes" at bounding box center [488, 366] width 128 height 21
click at [807, 155] on icon "button" at bounding box center [801, 158] width 22 height 22
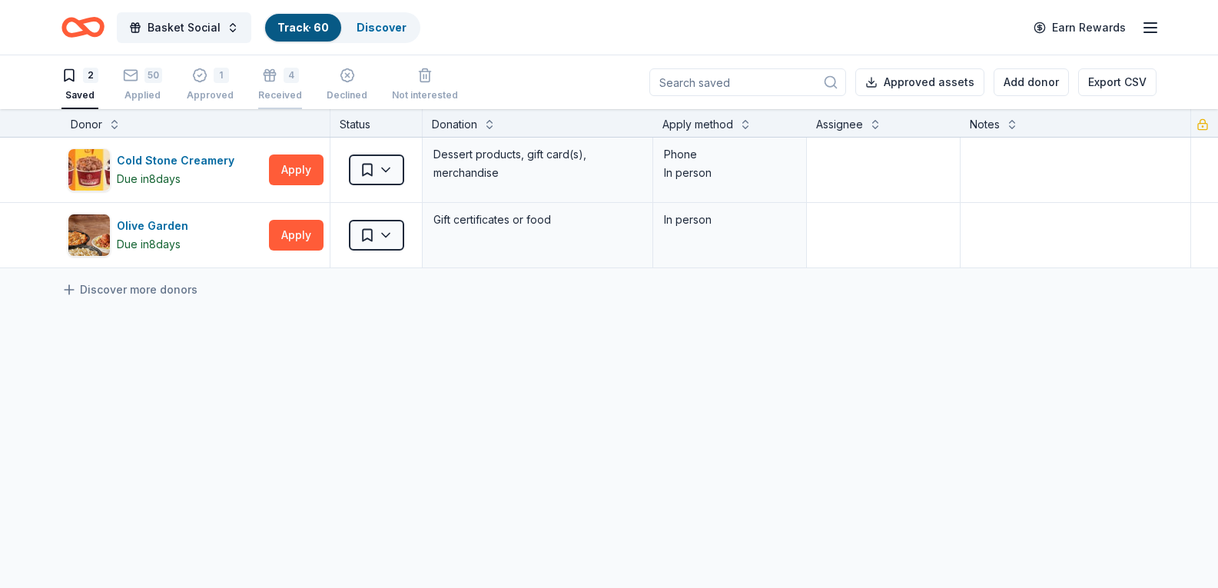
click at [273, 84] on div "4 Received" at bounding box center [280, 85] width 44 height 34
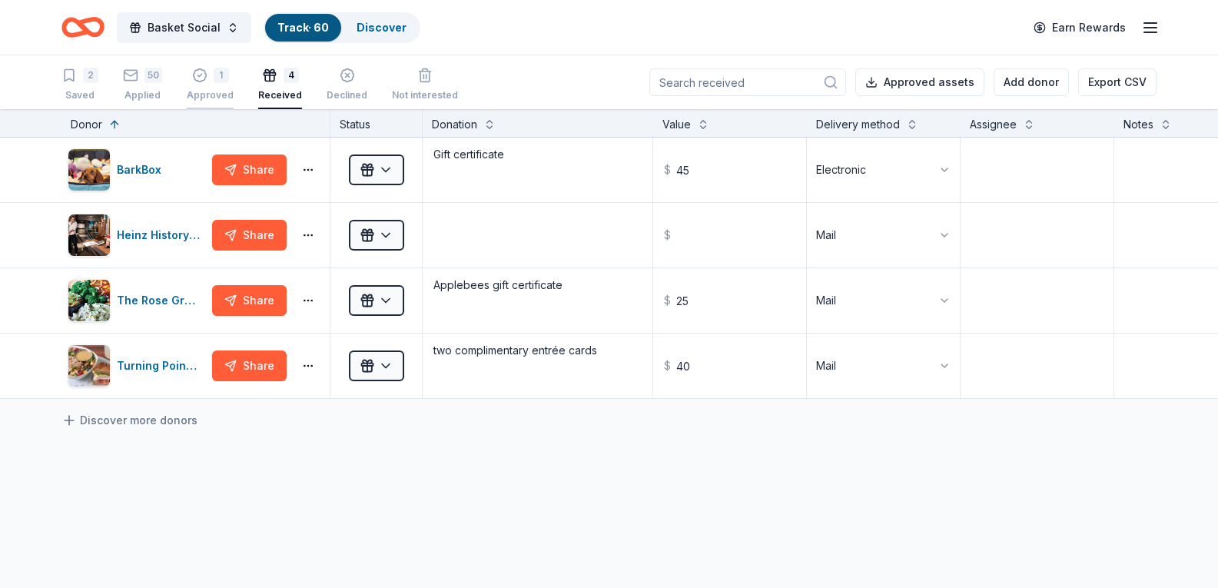
click at [217, 84] on div "1 Approved" at bounding box center [210, 85] width 47 height 34
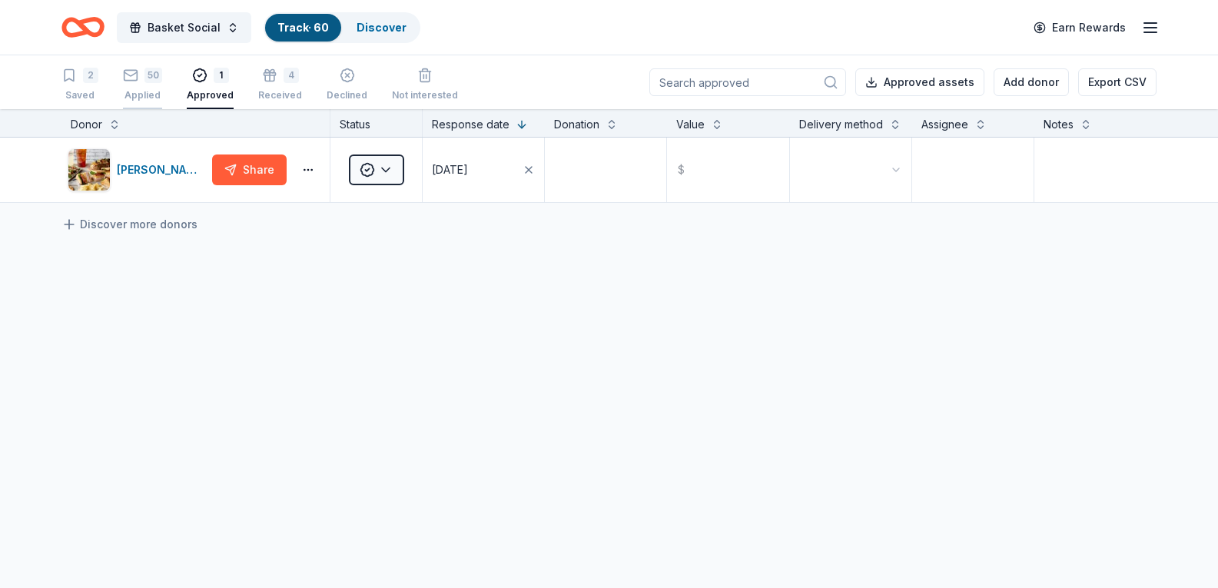
click at [131, 91] on div "Applied" at bounding box center [142, 95] width 39 height 12
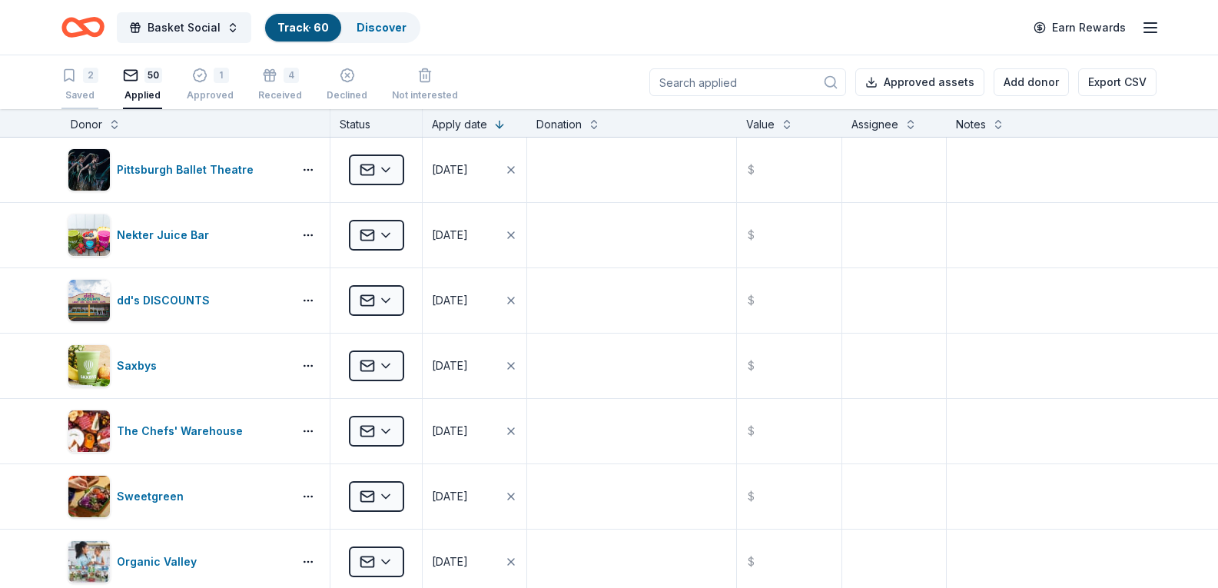
click at [73, 97] on div "Saved" at bounding box center [79, 95] width 37 height 12
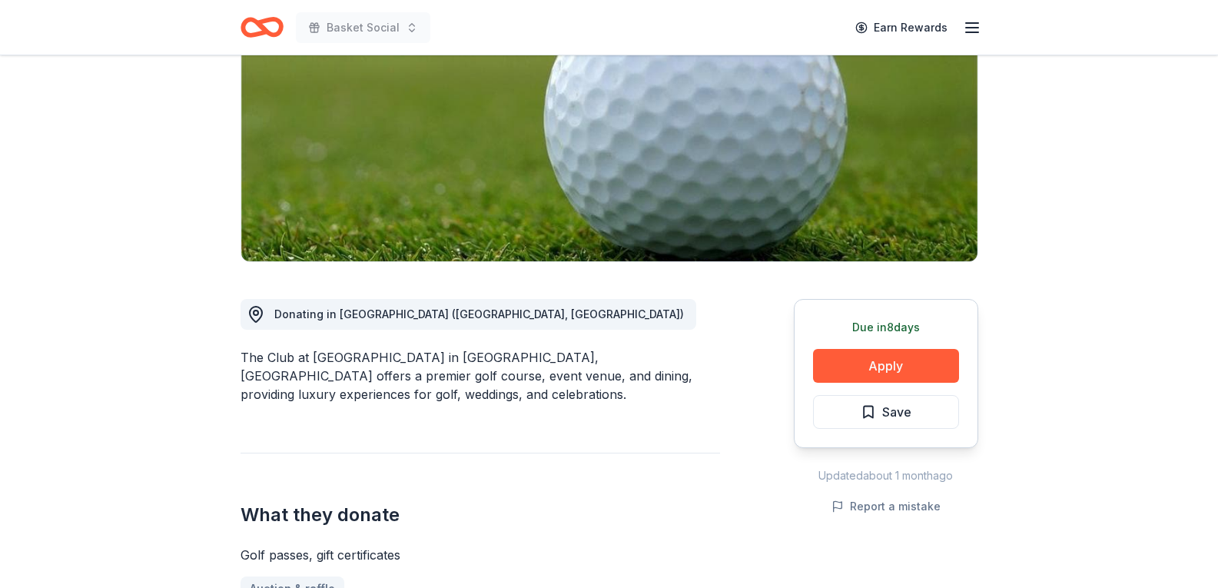
scroll to position [231, 0]
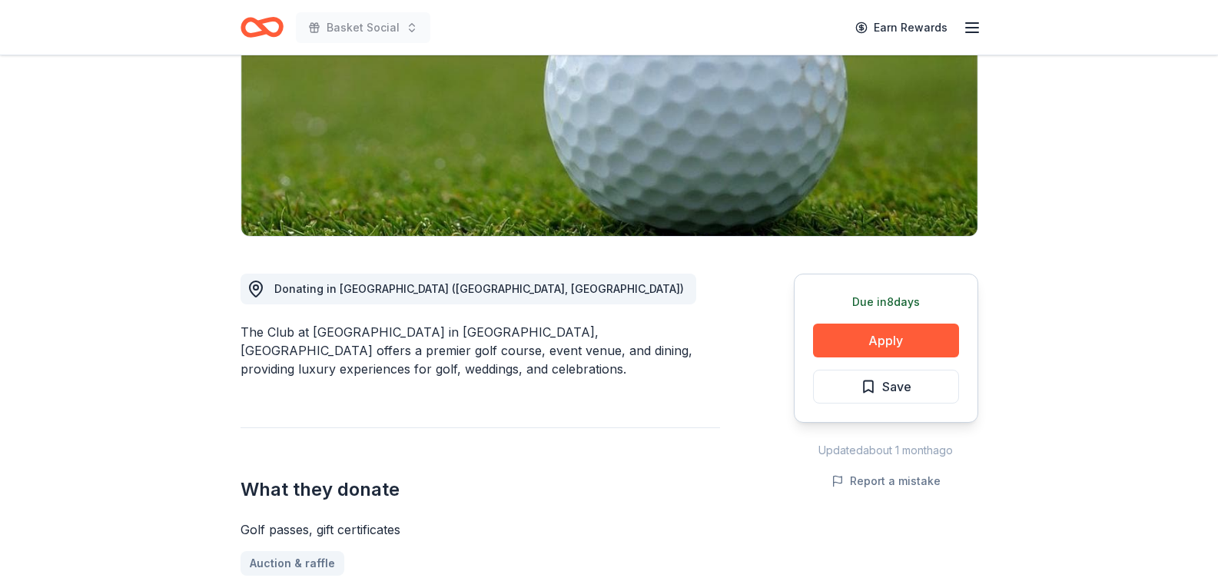
drag, startPoint x: 226, startPoint y: 333, endPoint x: 295, endPoint y: 328, distance: 69.3
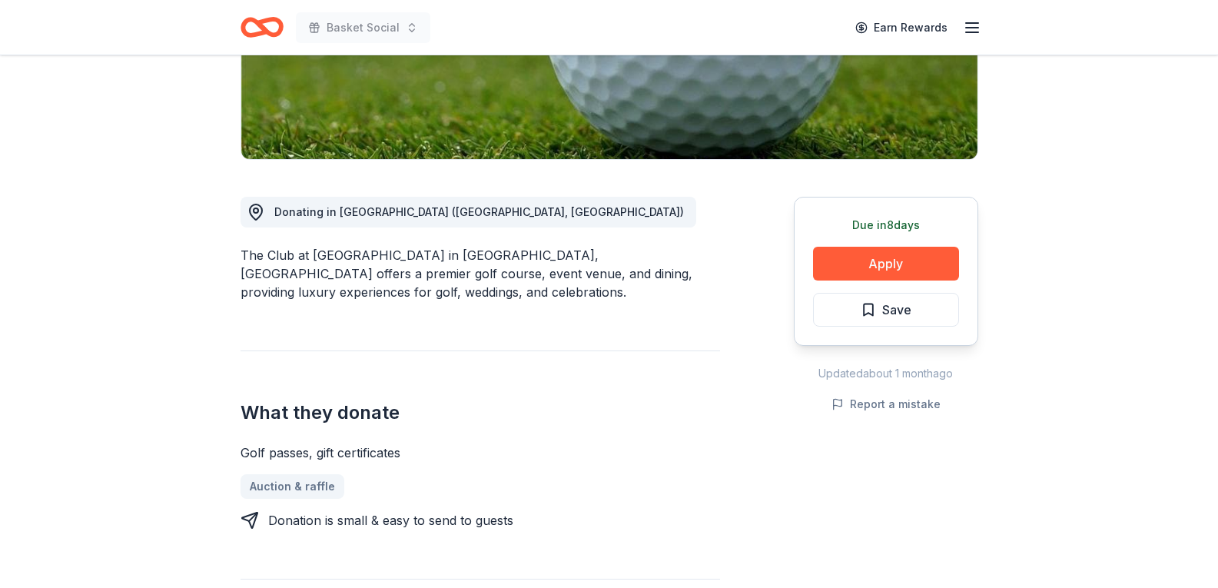
scroll to position [0, 0]
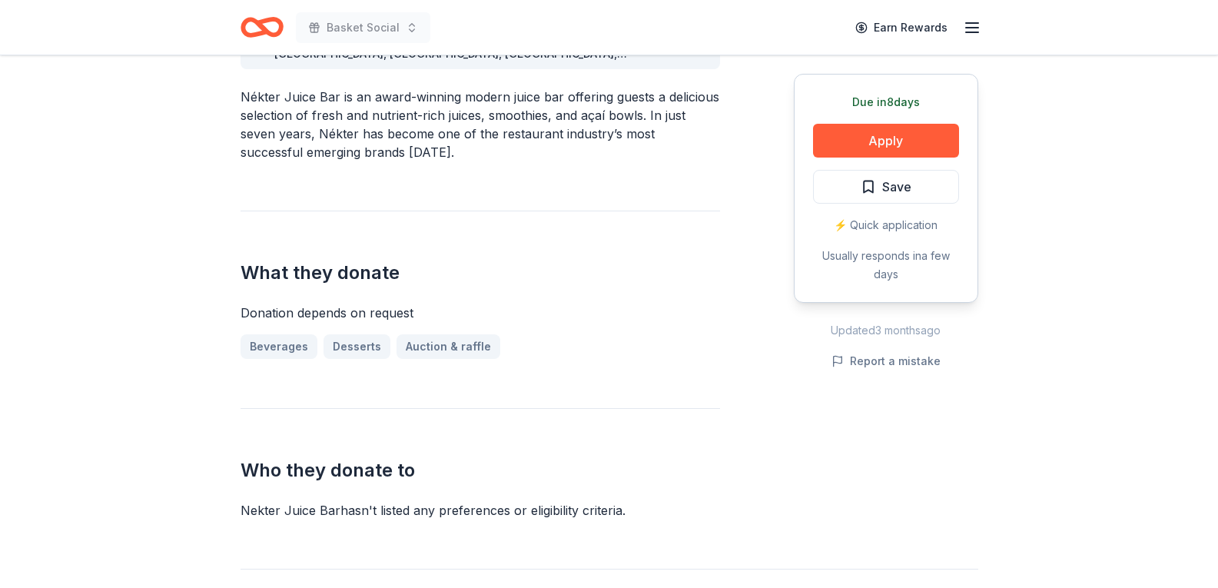
scroll to position [538, 0]
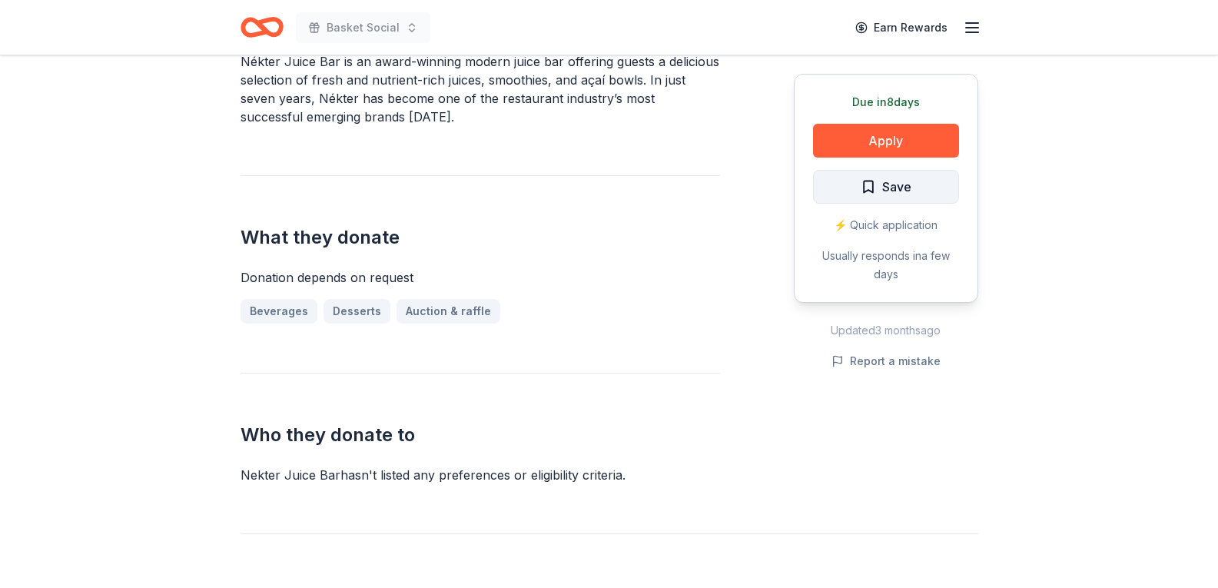
click at [920, 197] on button "Save" at bounding box center [886, 187] width 146 height 34
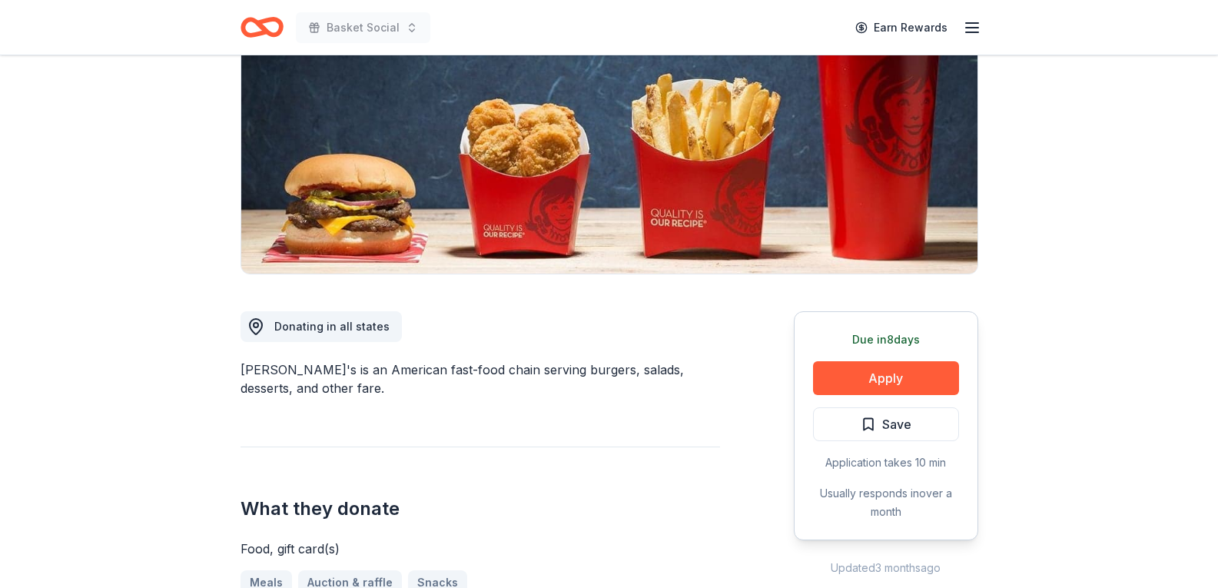
scroll to position [231, 0]
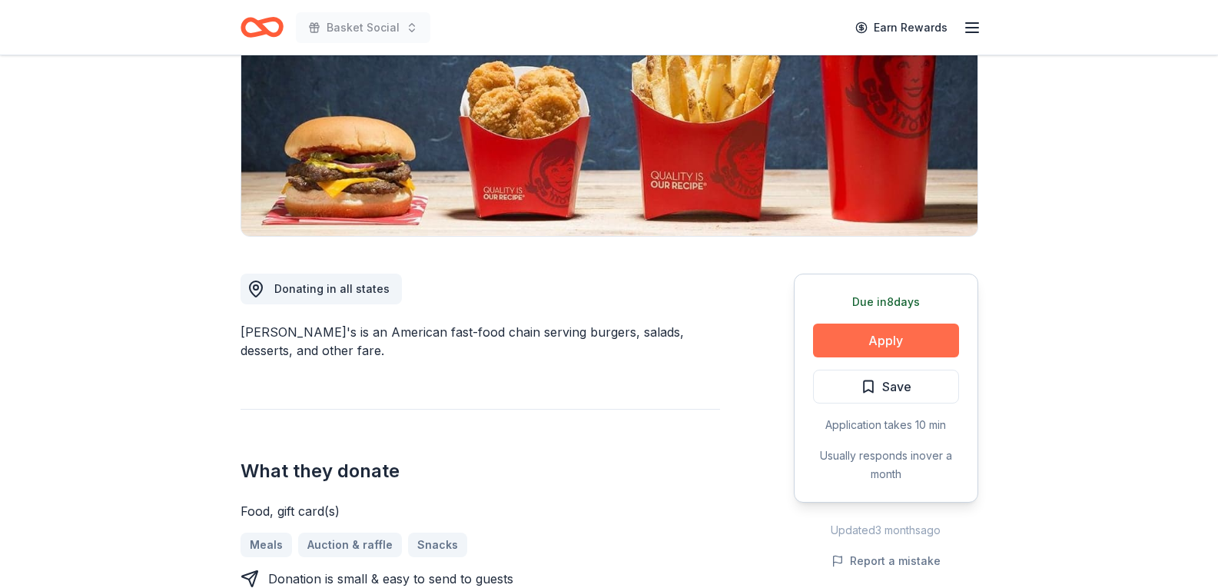
click at [933, 337] on button "Apply" at bounding box center [886, 341] width 146 height 34
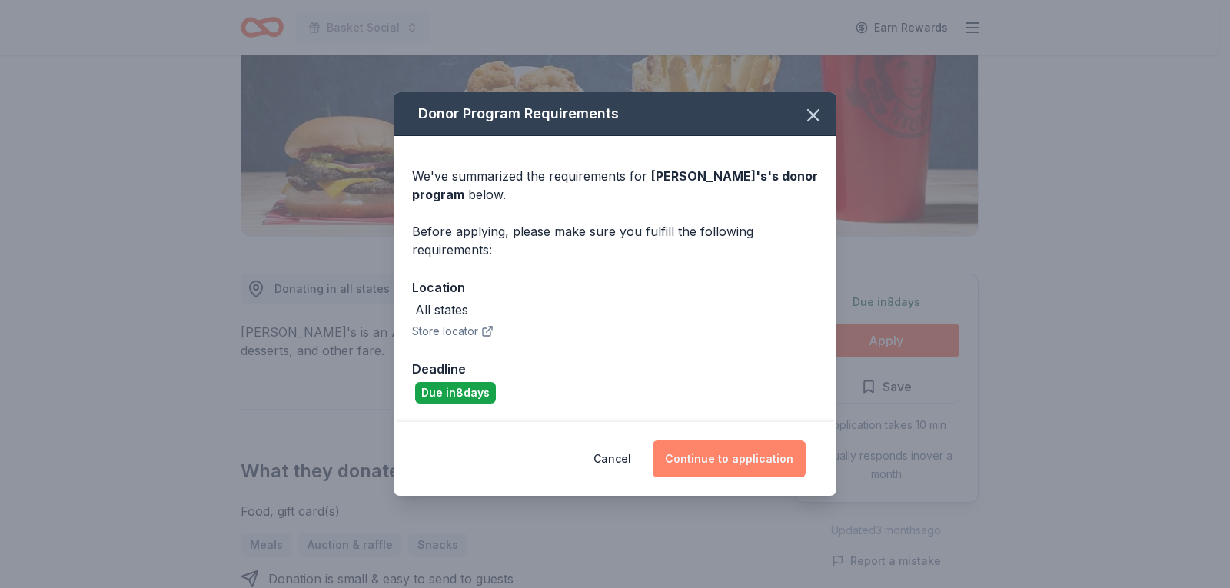
click at [707, 475] on button "Continue to application" at bounding box center [729, 458] width 153 height 37
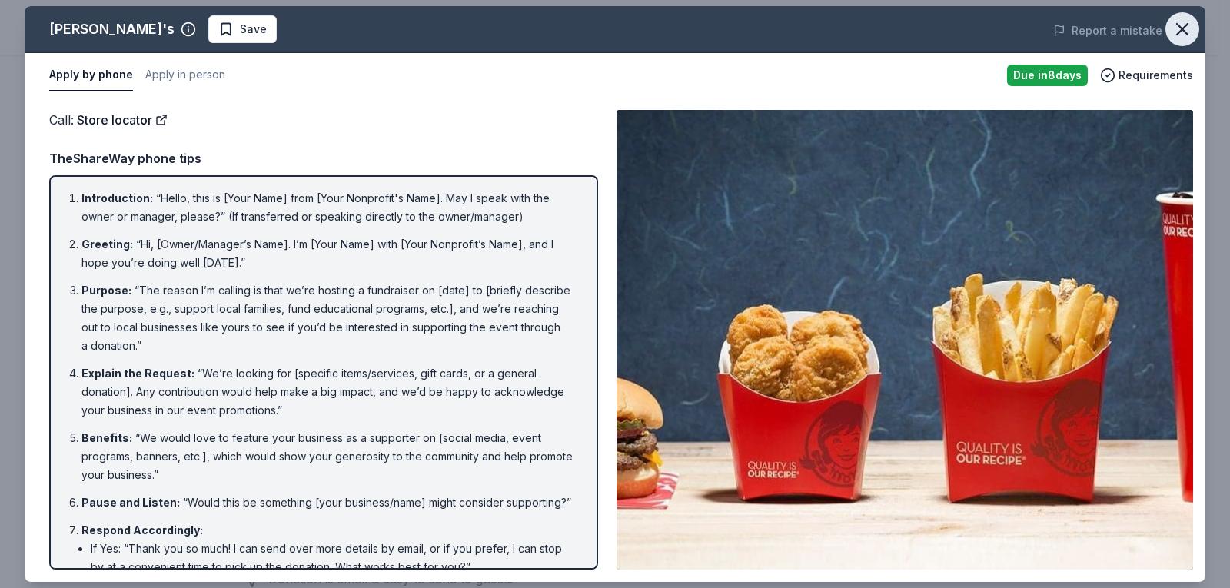
click at [1181, 31] on icon "button" at bounding box center [1182, 29] width 11 height 11
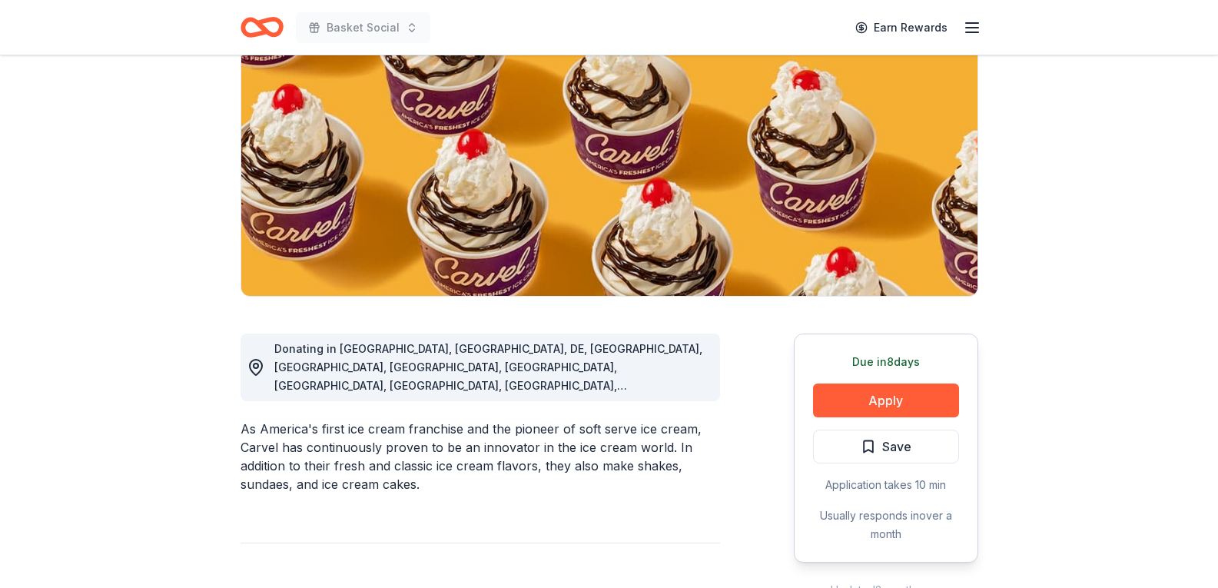
scroll to position [307, 0]
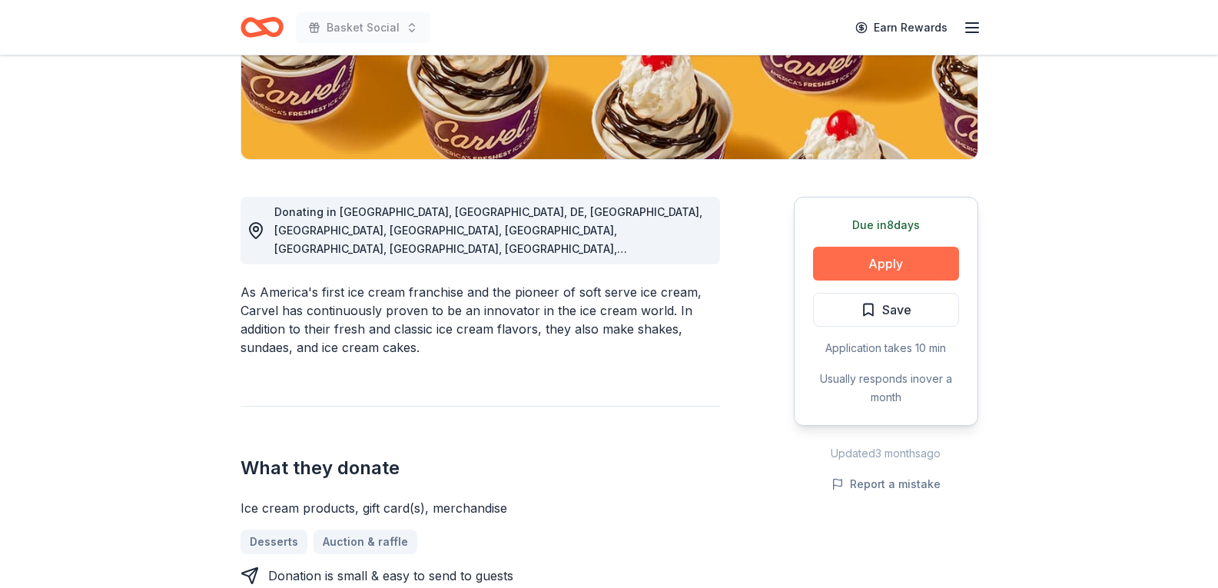
click at [852, 262] on button "Apply" at bounding box center [886, 264] width 146 height 34
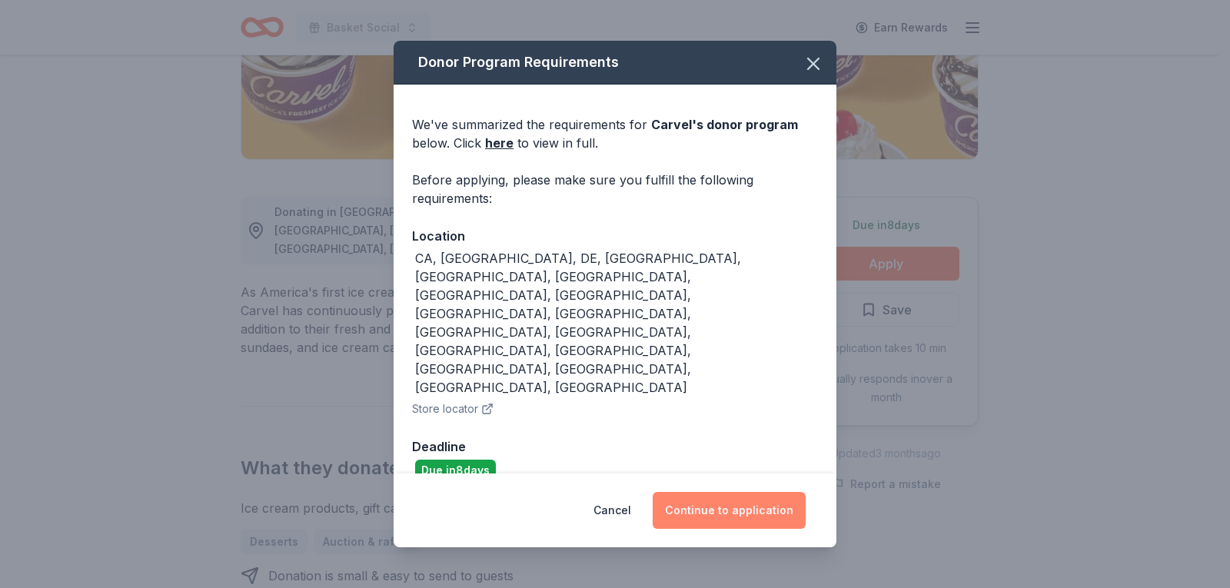
click at [715, 492] on button "Continue to application" at bounding box center [729, 510] width 153 height 37
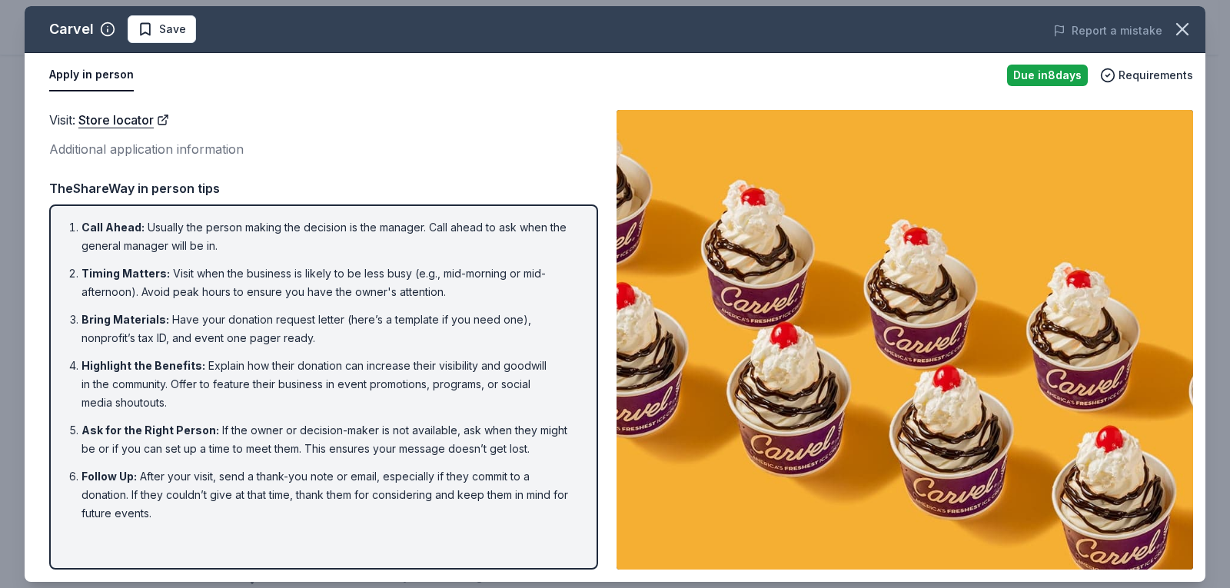
drag, startPoint x: 1173, startPoint y: 28, endPoint x: 972, endPoint y: 2, distance: 203.0
click at [1174, 28] on icon "button" at bounding box center [1182, 29] width 22 height 22
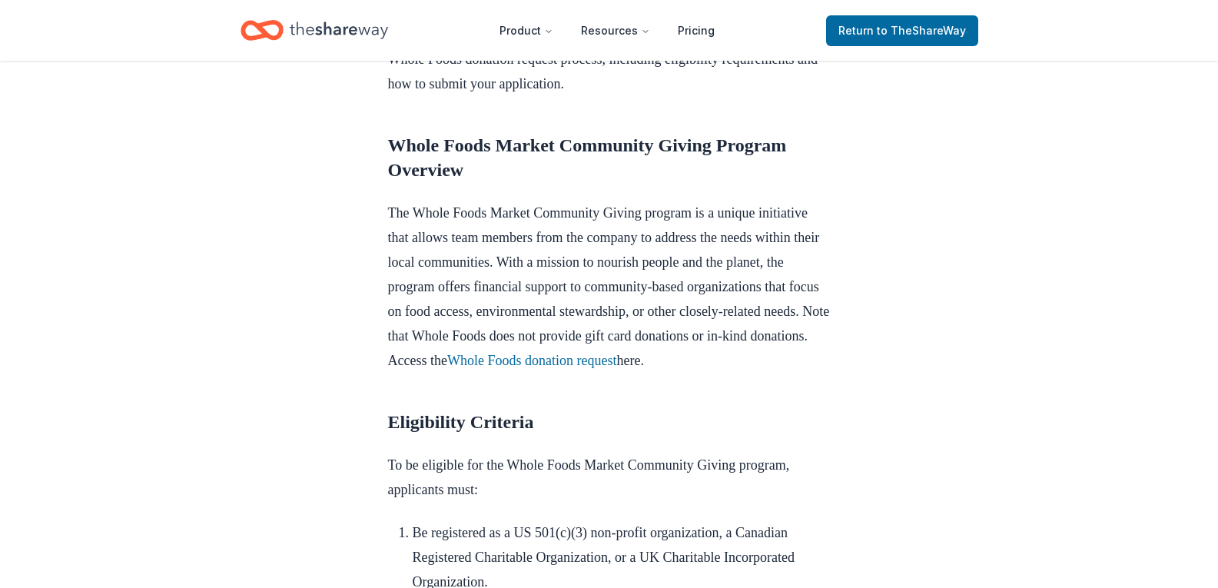
scroll to position [615, 0]
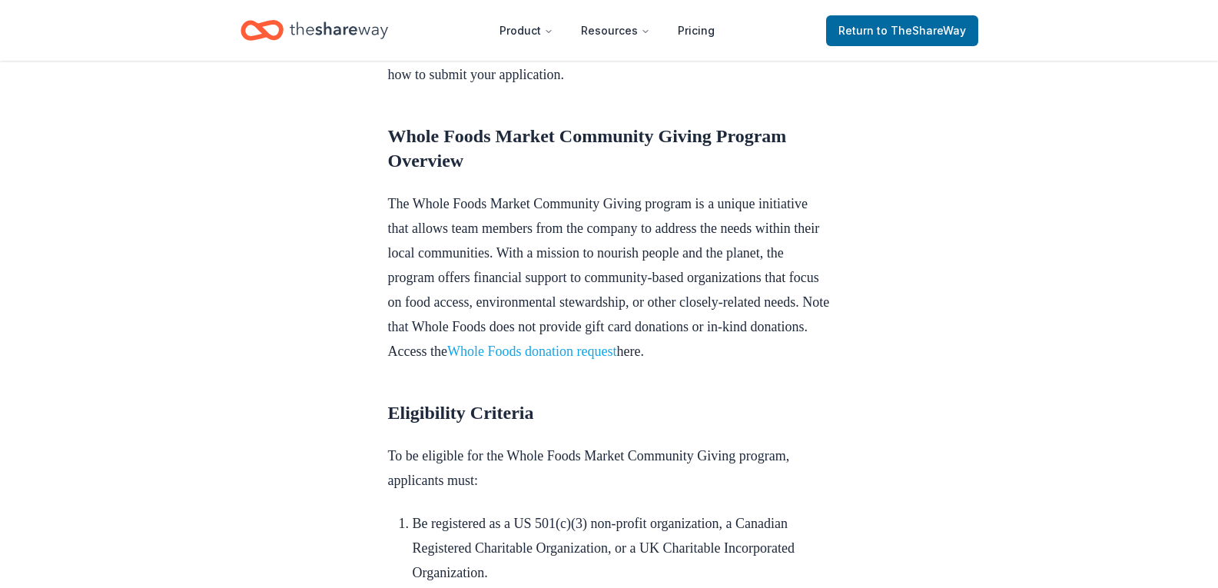
click at [616, 349] on link "Whole Foods donation request" at bounding box center [531, 351] width 169 height 15
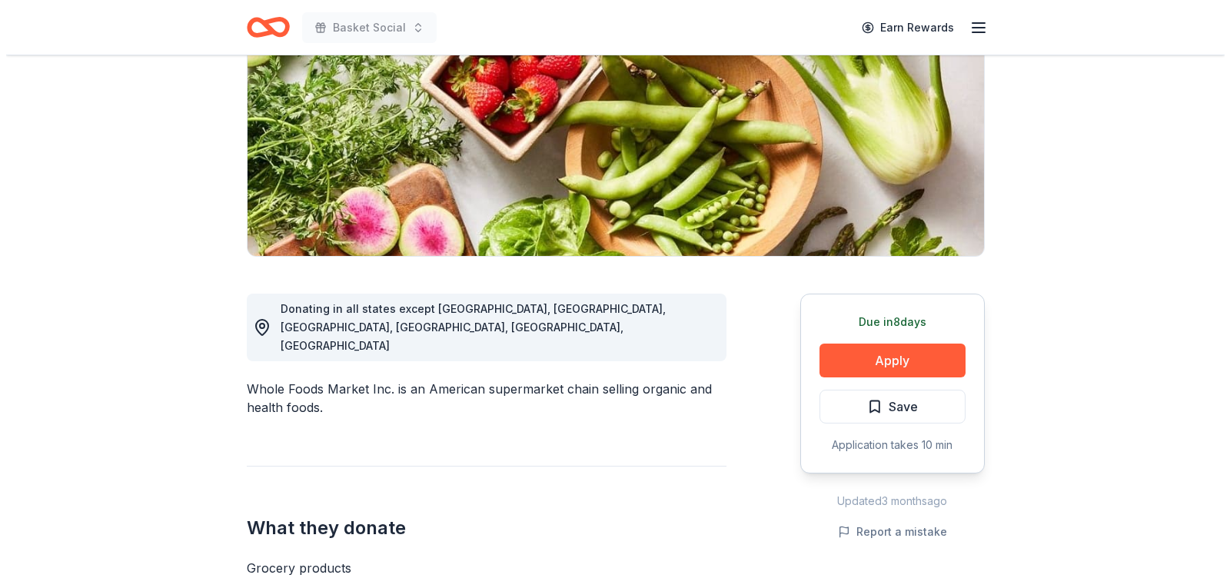
scroll to position [307, 0]
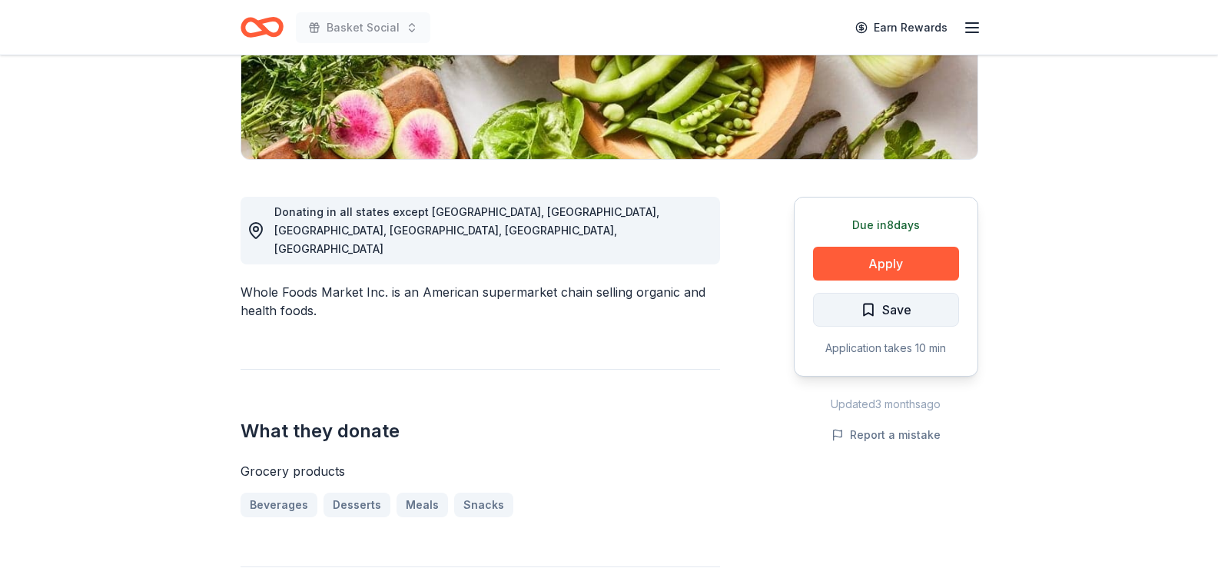
click at [911, 311] on span "Save" at bounding box center [896, 310] width 29 height 20
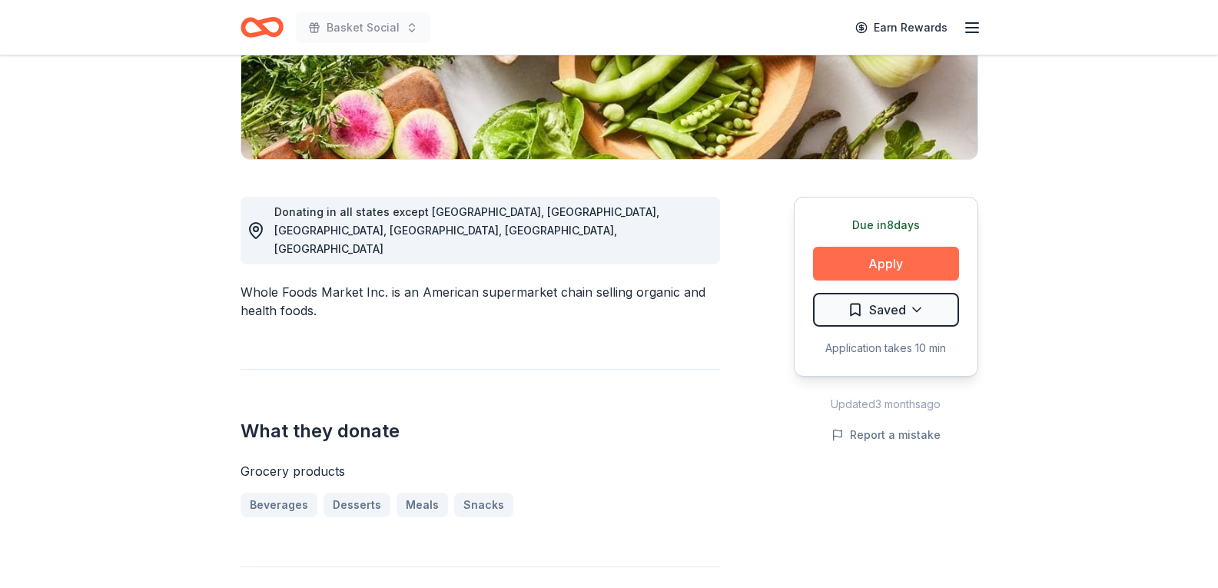
click at [876, 274] on button "Apply" at bounding box center [886, 264] width 146 height 34
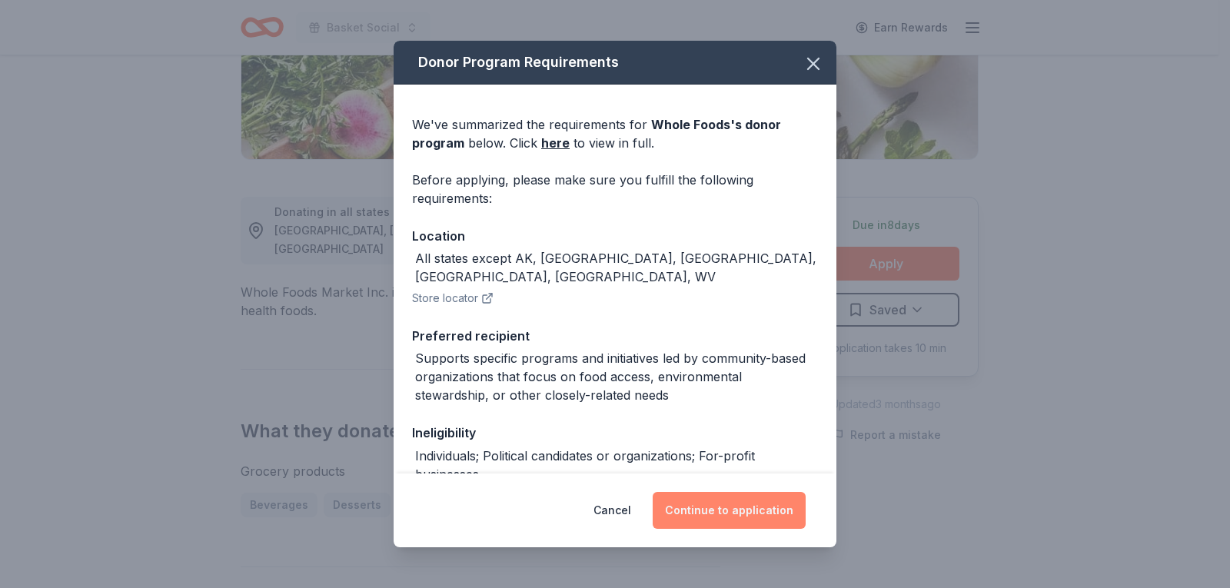
click at [733, 503] on button "Continue to application" at bounding box center [729, 510] width 153 height 37
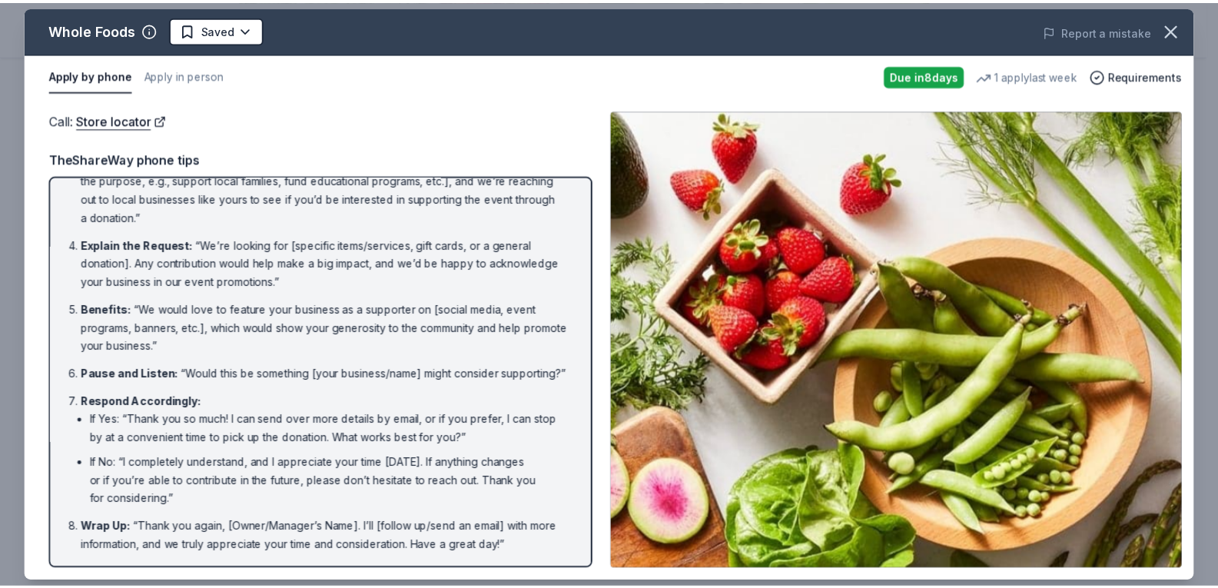
scroll to position [0, 0]
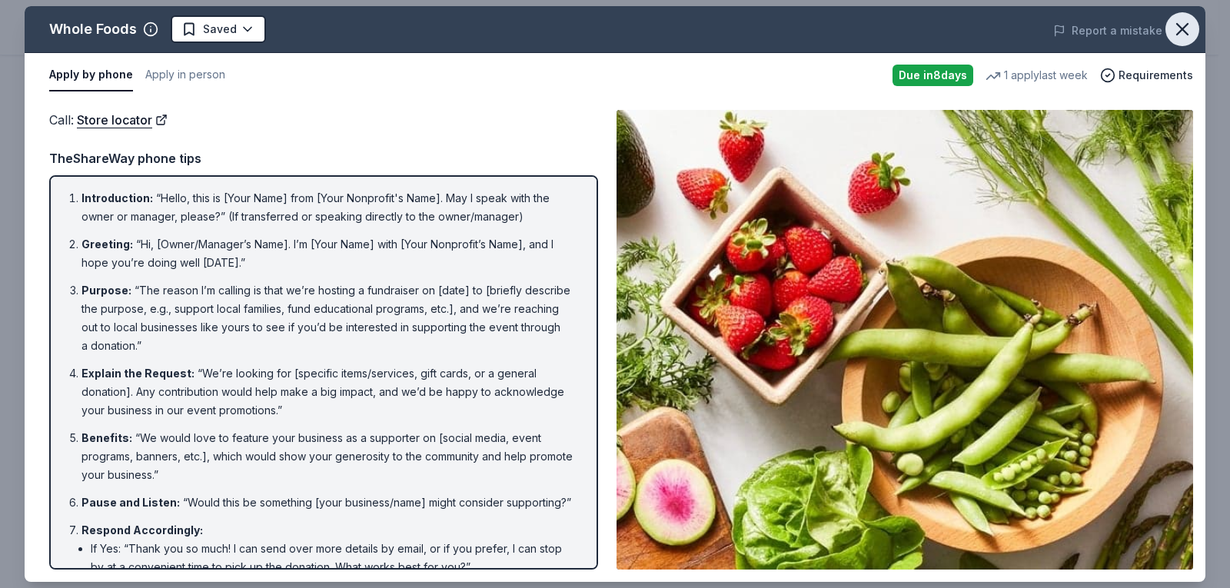
click at [1185, 34] on icon "button" at bounding box center [1182, 29] width 22 height 22
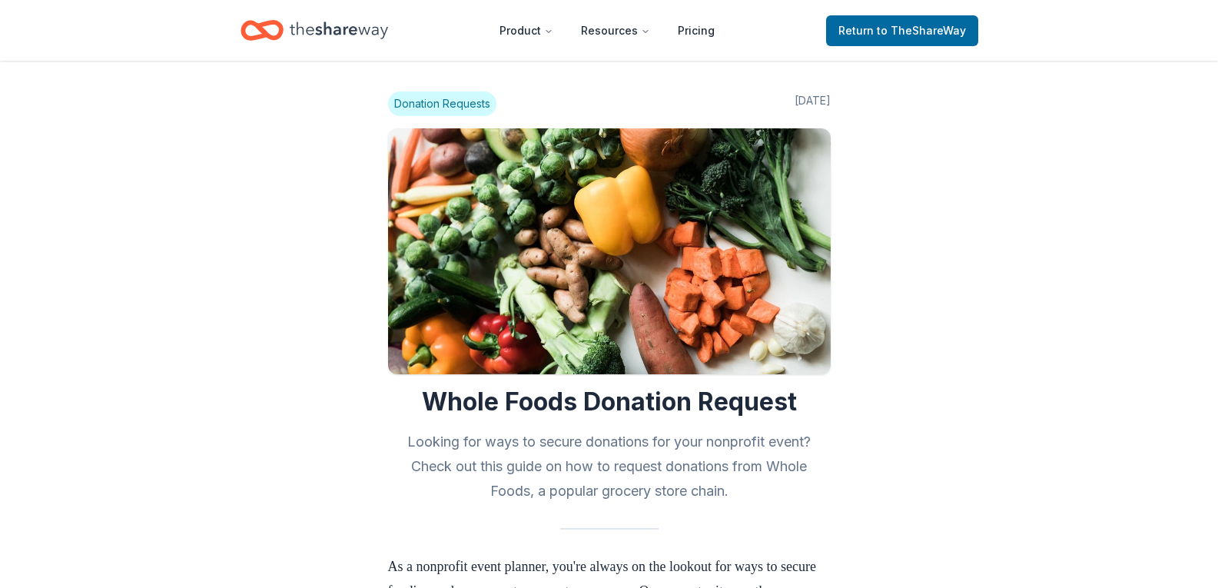
scroll to position [611, 0]
